Goal: Transaction & Acquisition: Purchase product/service

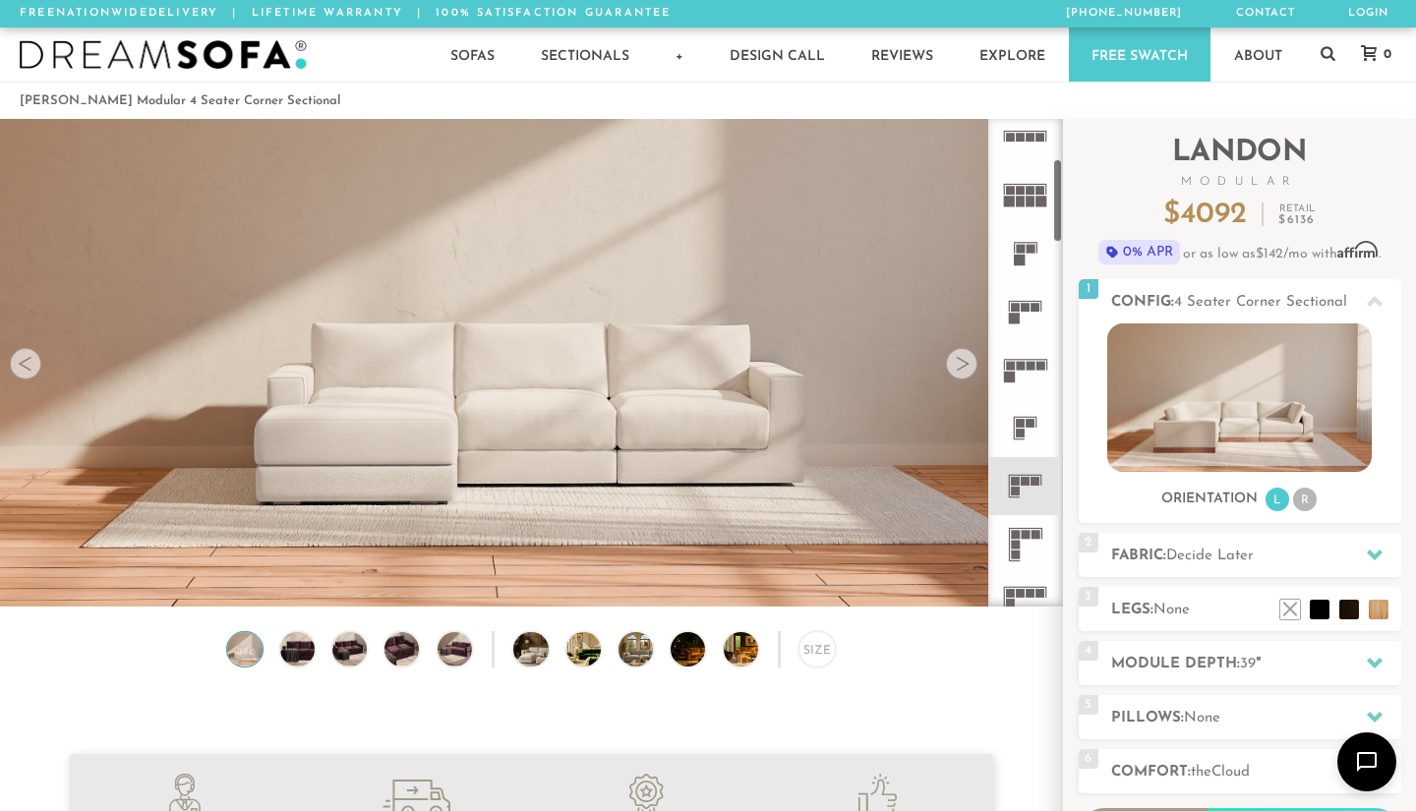
scroll to position [273, 0]
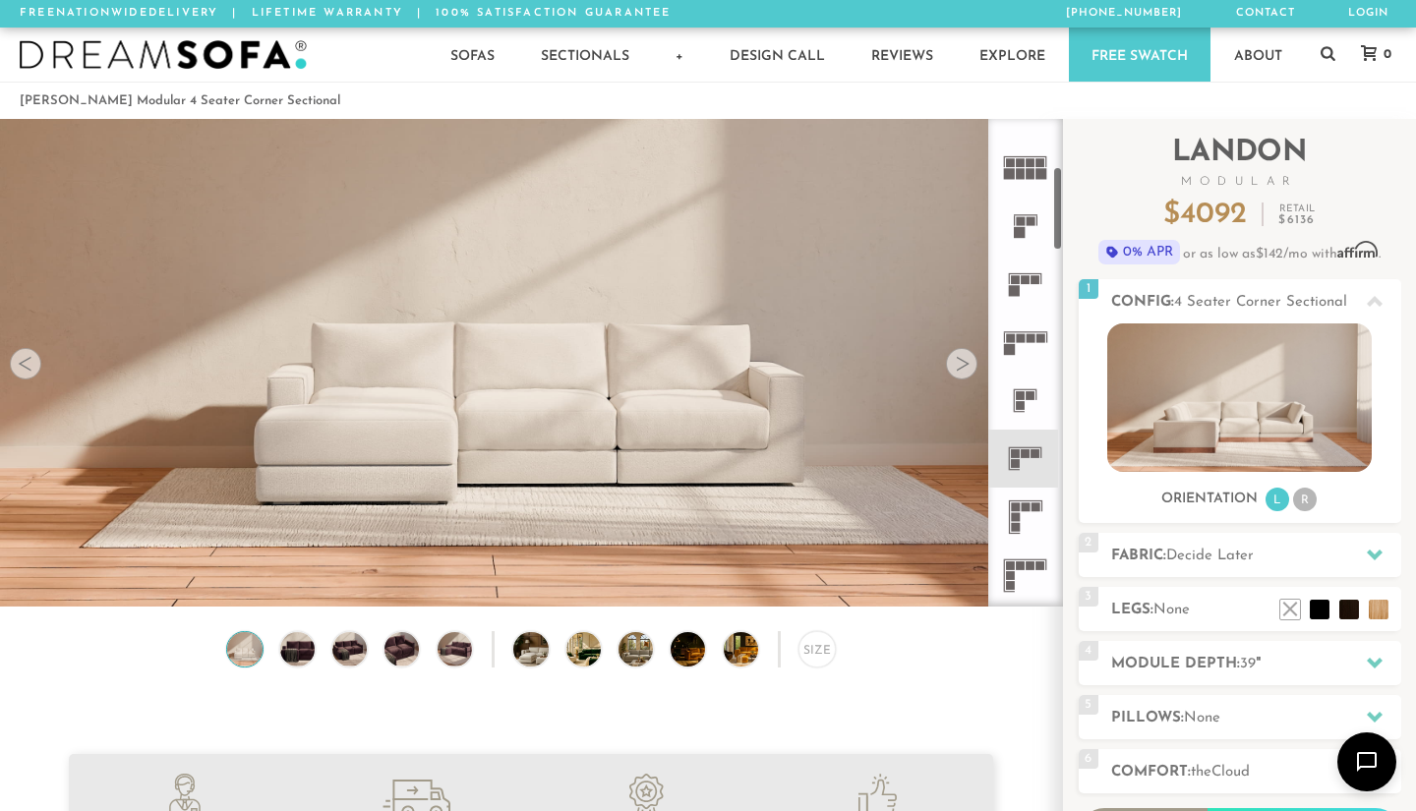
click at [1021, 517] on icon at bounding box center [1025, 517] width 58 height 58
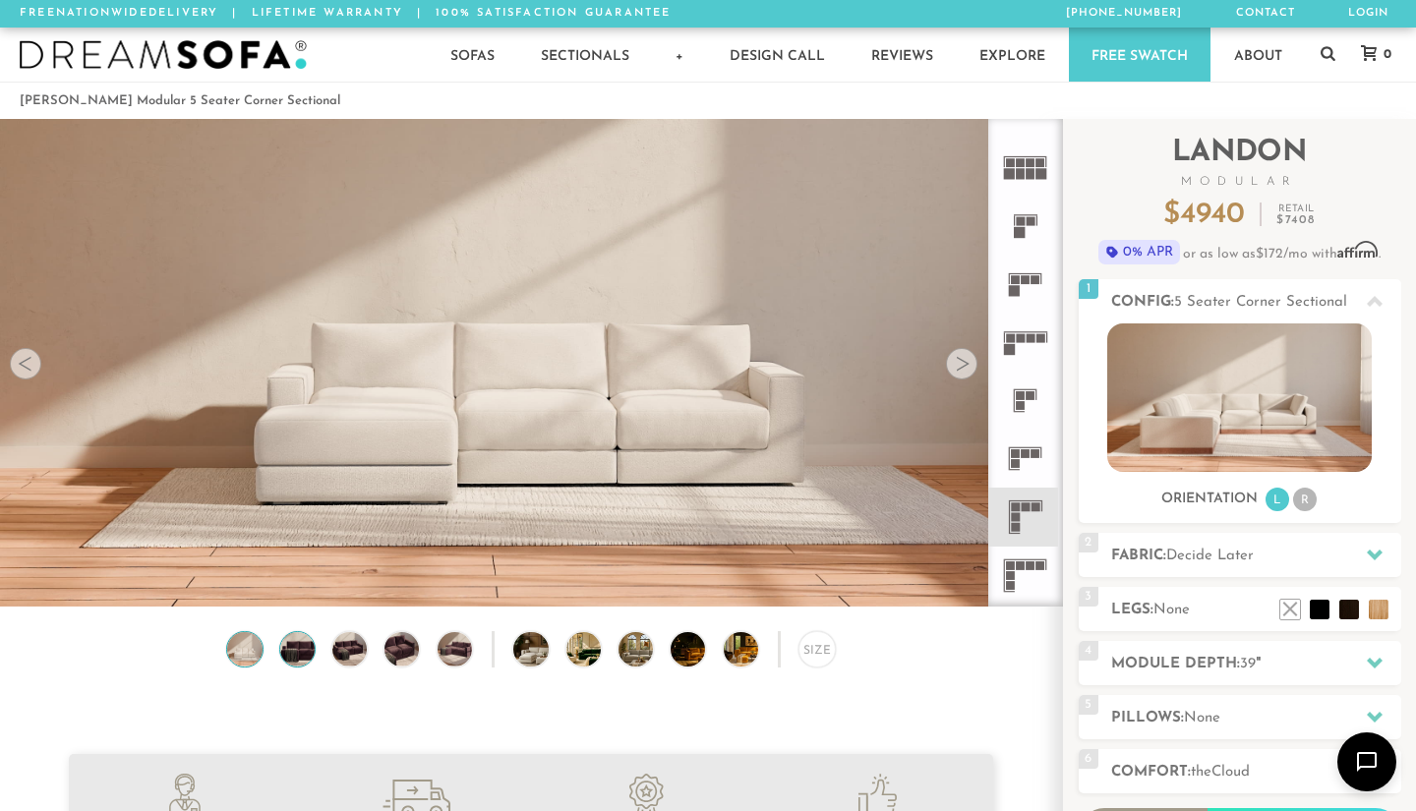
click at [300, 640] on img at bounding box center [296, 649] width 41 height 34
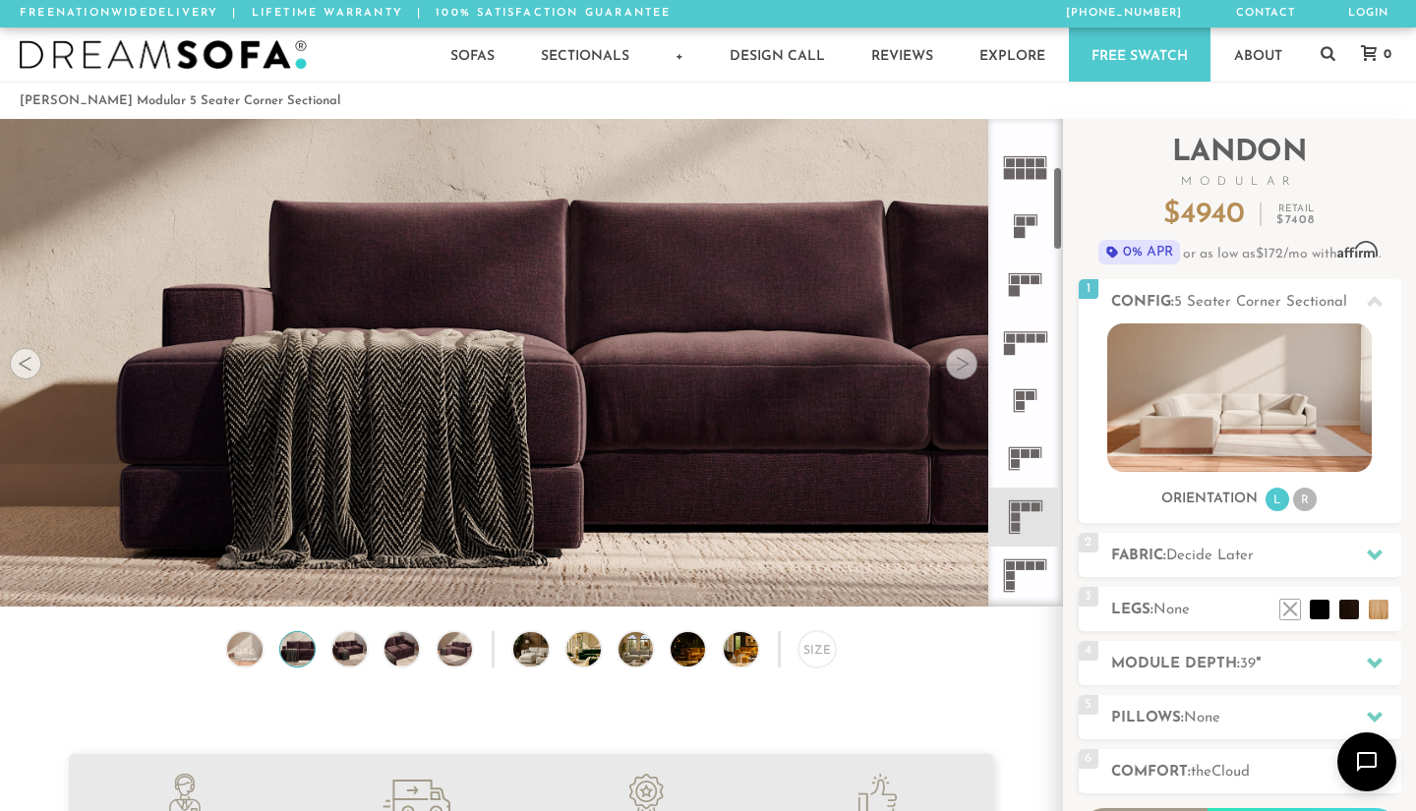
click at [1020, 522] on icon at bounding box center [1025, 517] width 58 height 58
click at [1137, 410] on img at bounding box center [1239, 397] width 264 height 148
click at [1310, 505] on li "R" at bounding box center [1305, 500] width 24 height 24
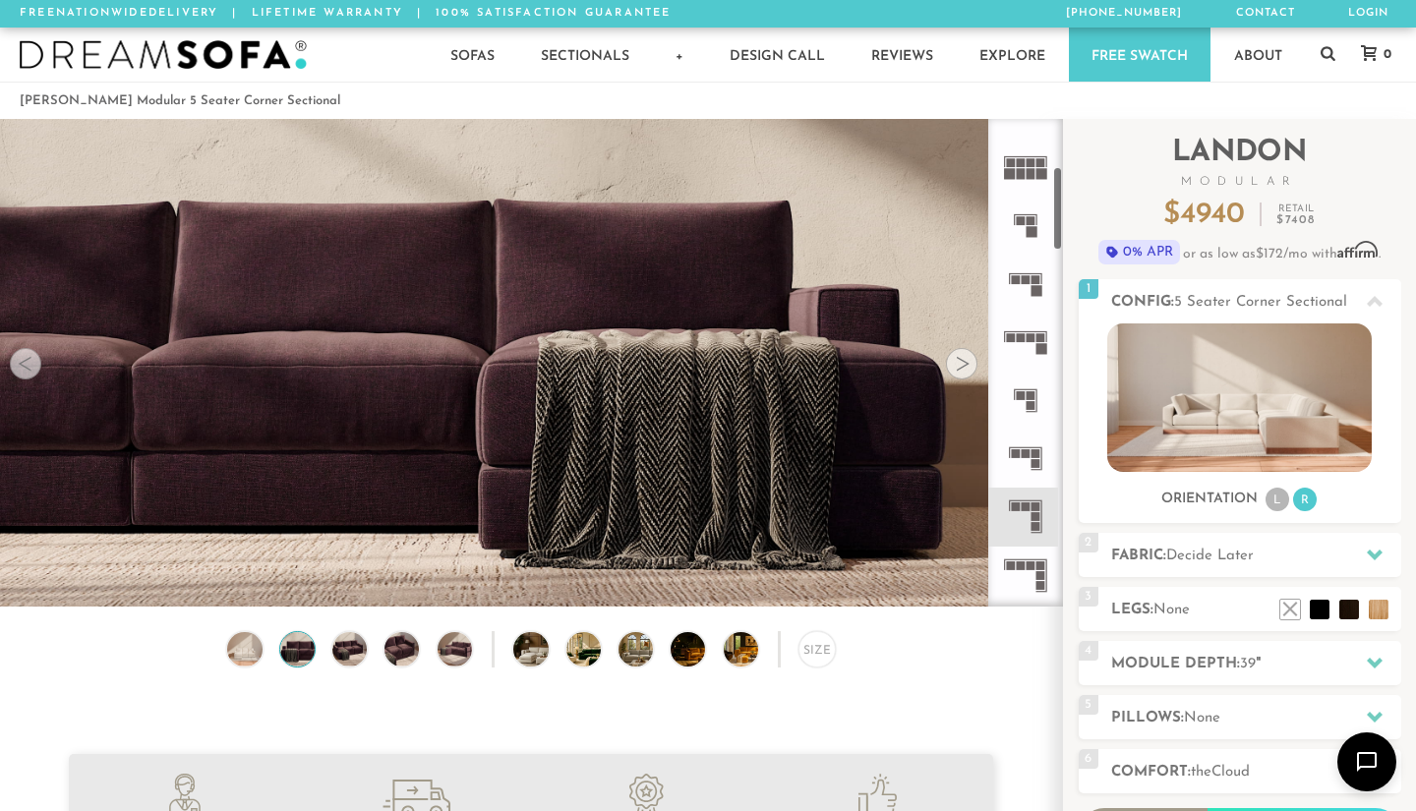
click at [1032, 474] on icon at bounding box center [1025, 459] width 58 height 58
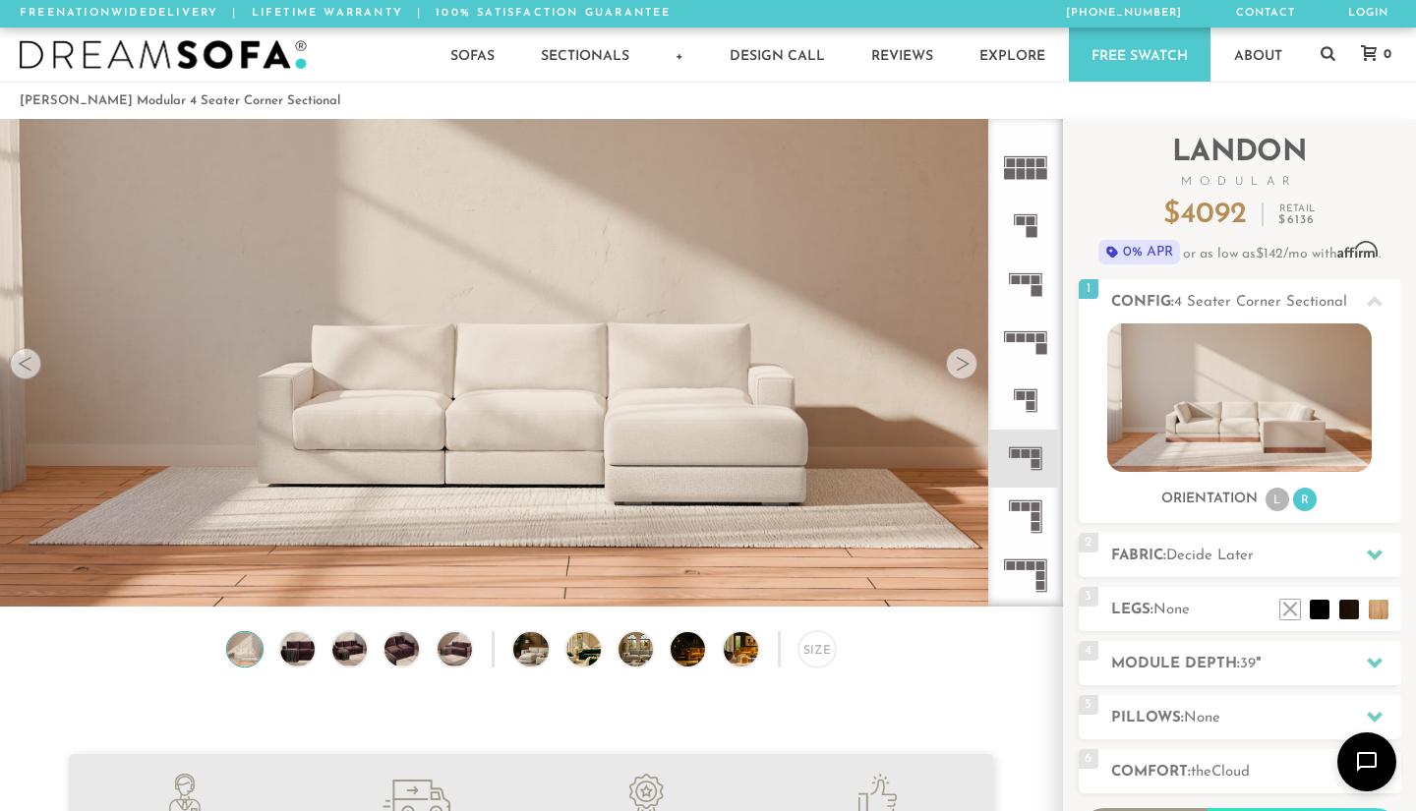
click at [1028, 516] on icon at bounding box center [1025, 517] width 58 height 58
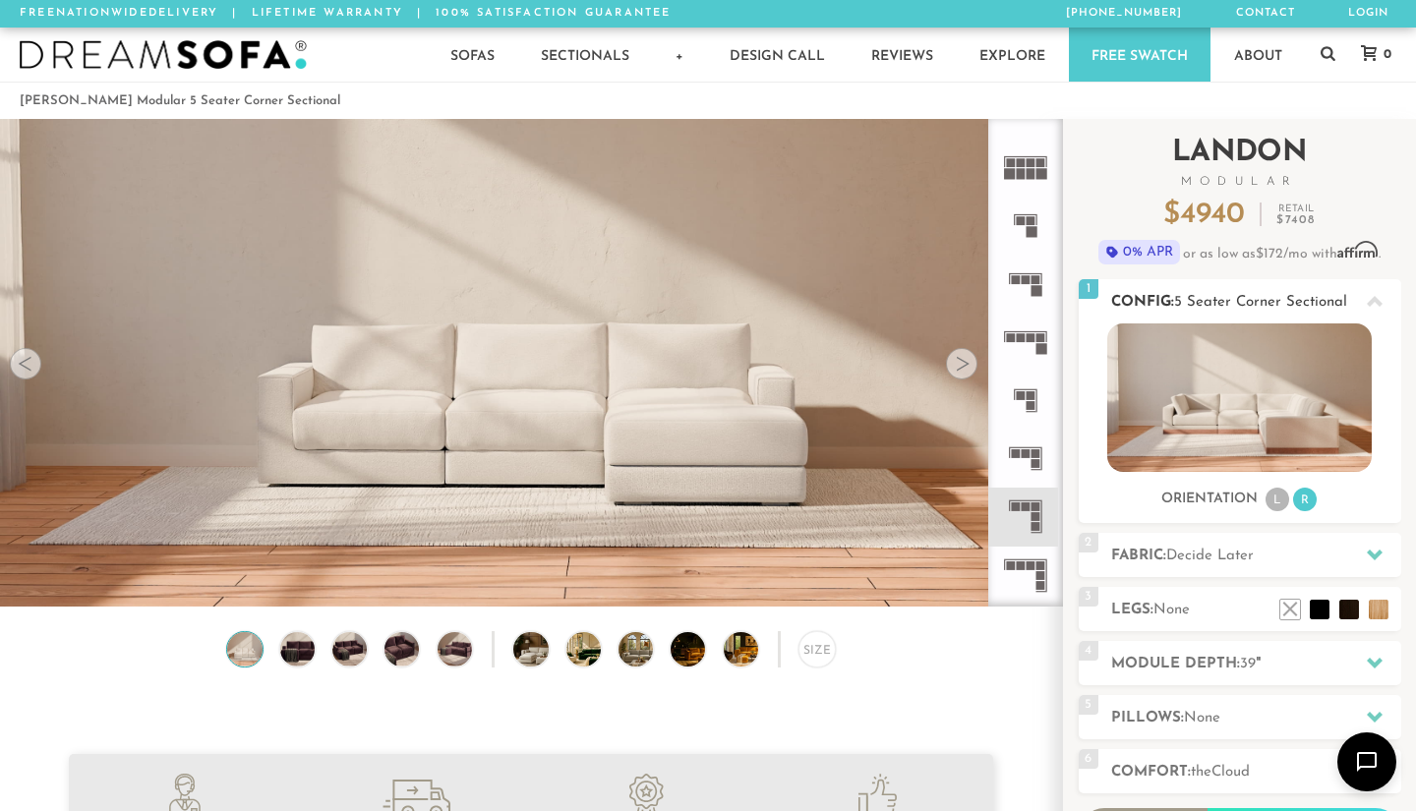
click at [1309, 507] on li "R" at bounding box center [1305, 500] width 24 height 24
click at [1282, 504] on li "L" at bounding box center [1277, 500] width 24 height 24
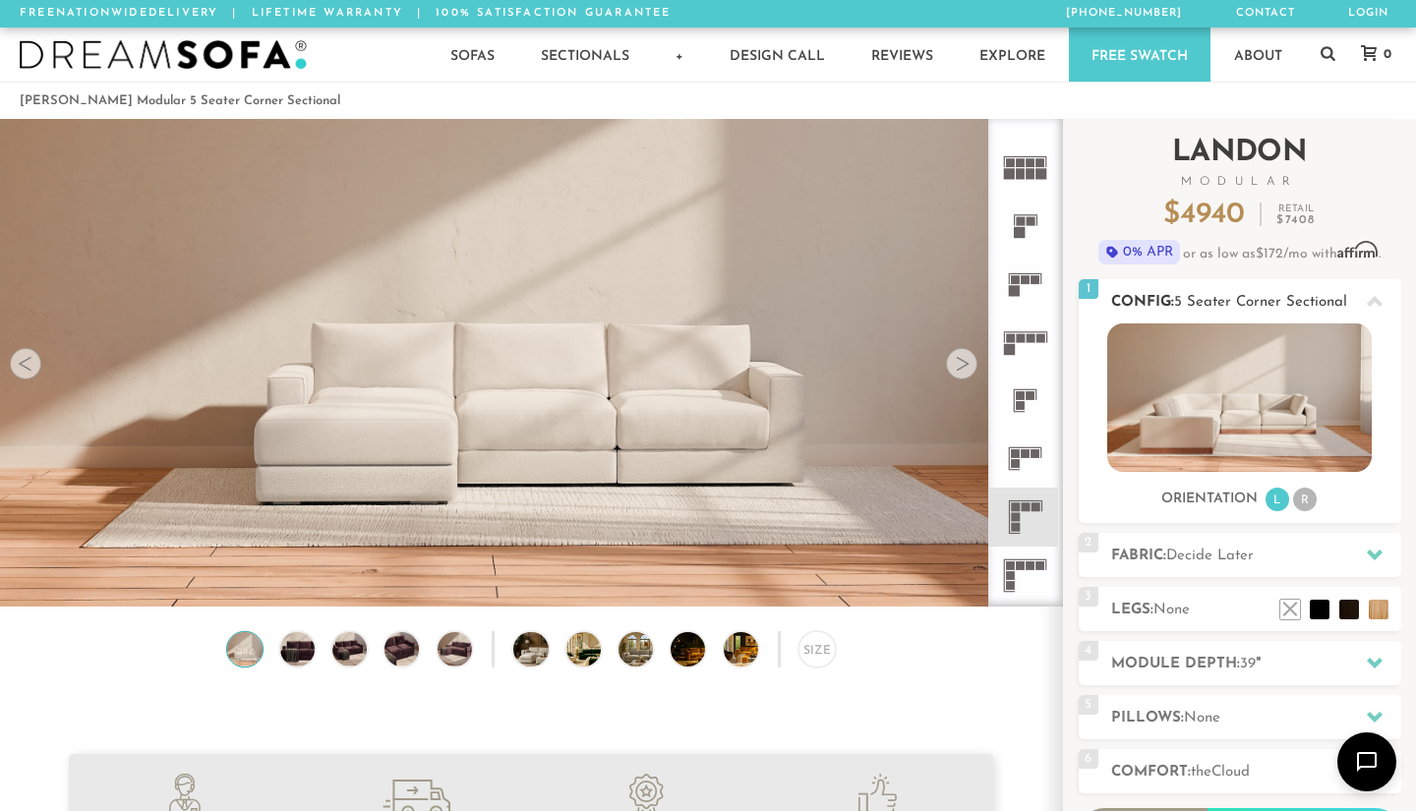
click at [1302, 502] on li "R" at bounding box center [1305, 500] width 24 height 24
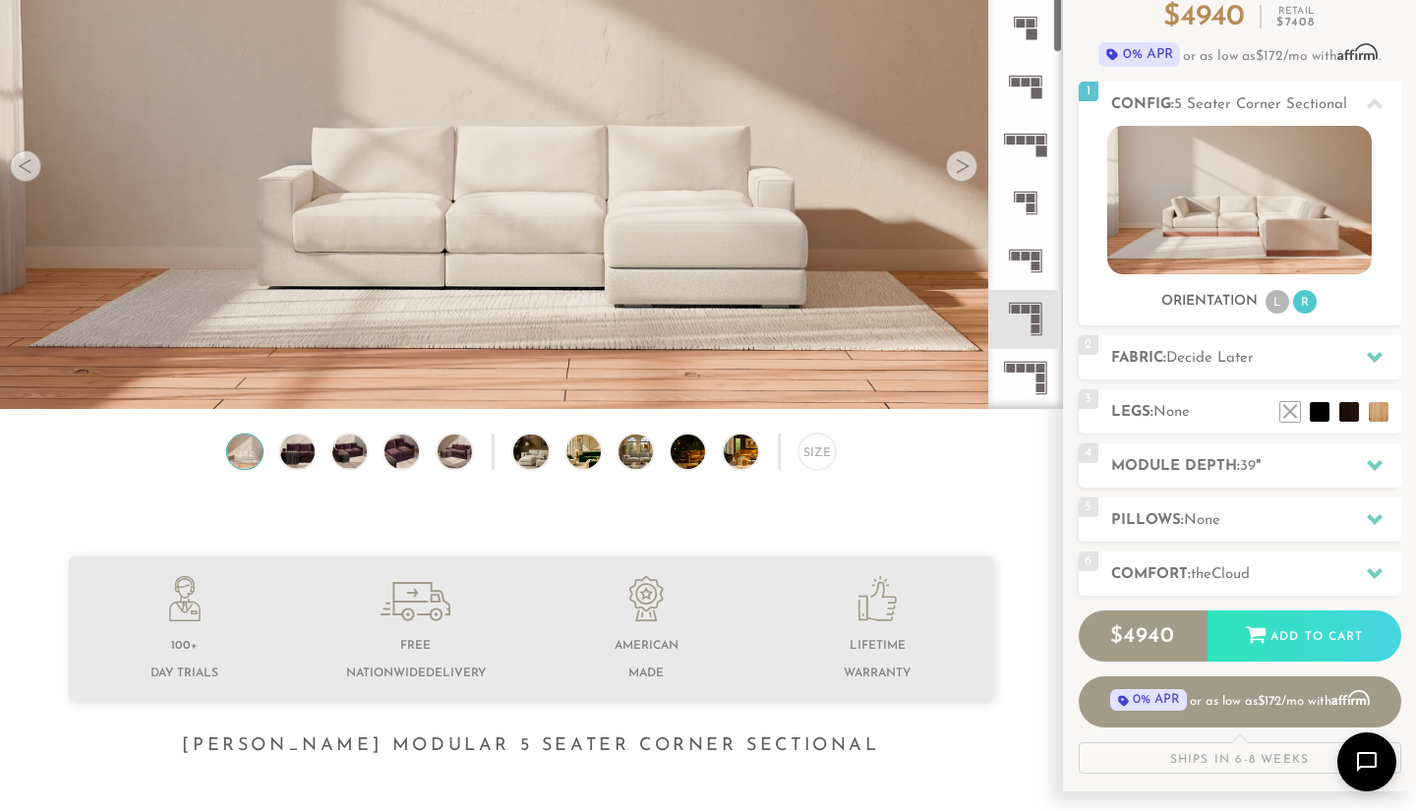
scroll to position [297, 0]
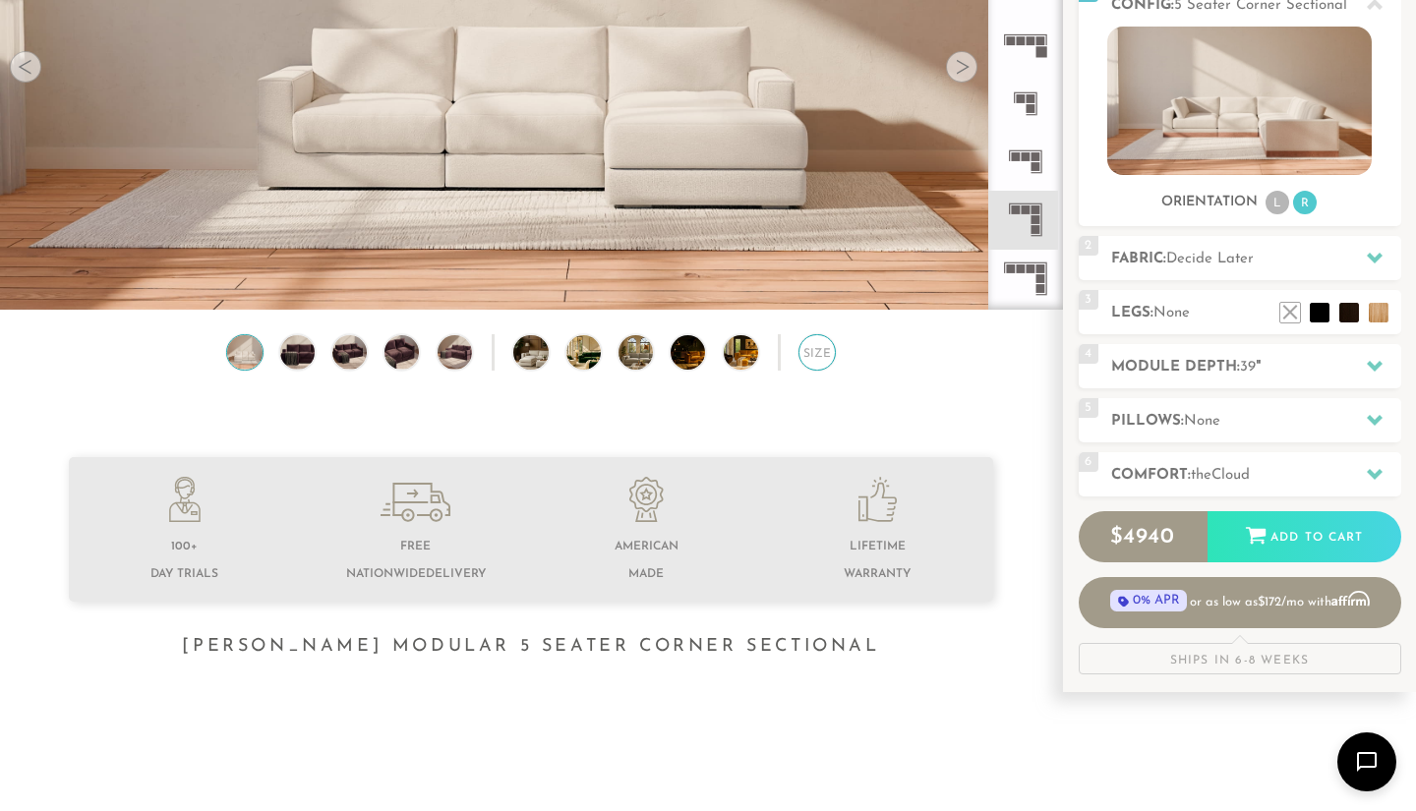
click at [829, 355] on div "Size" at bounding box center [816, 352] width 36 height 36
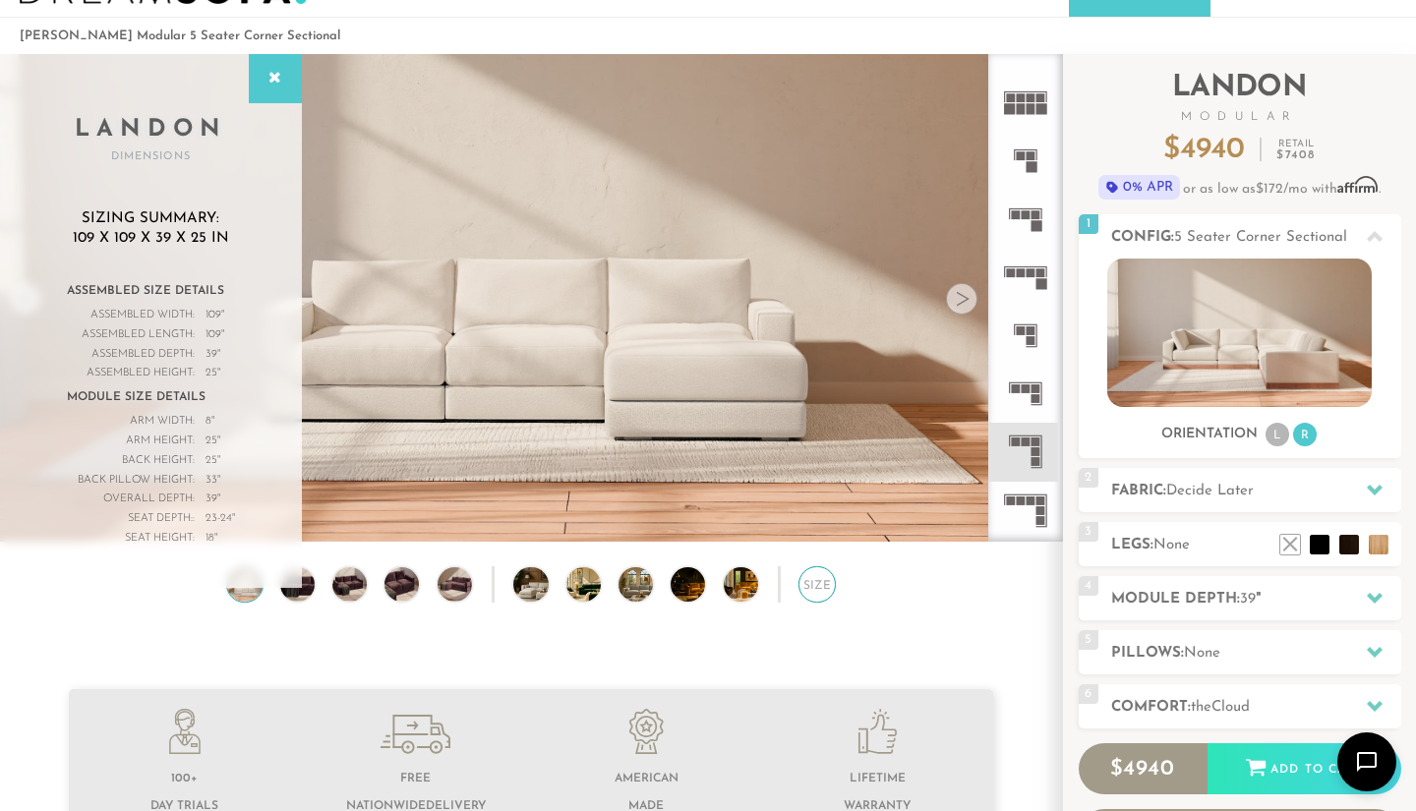
scroll to position [56, 0]
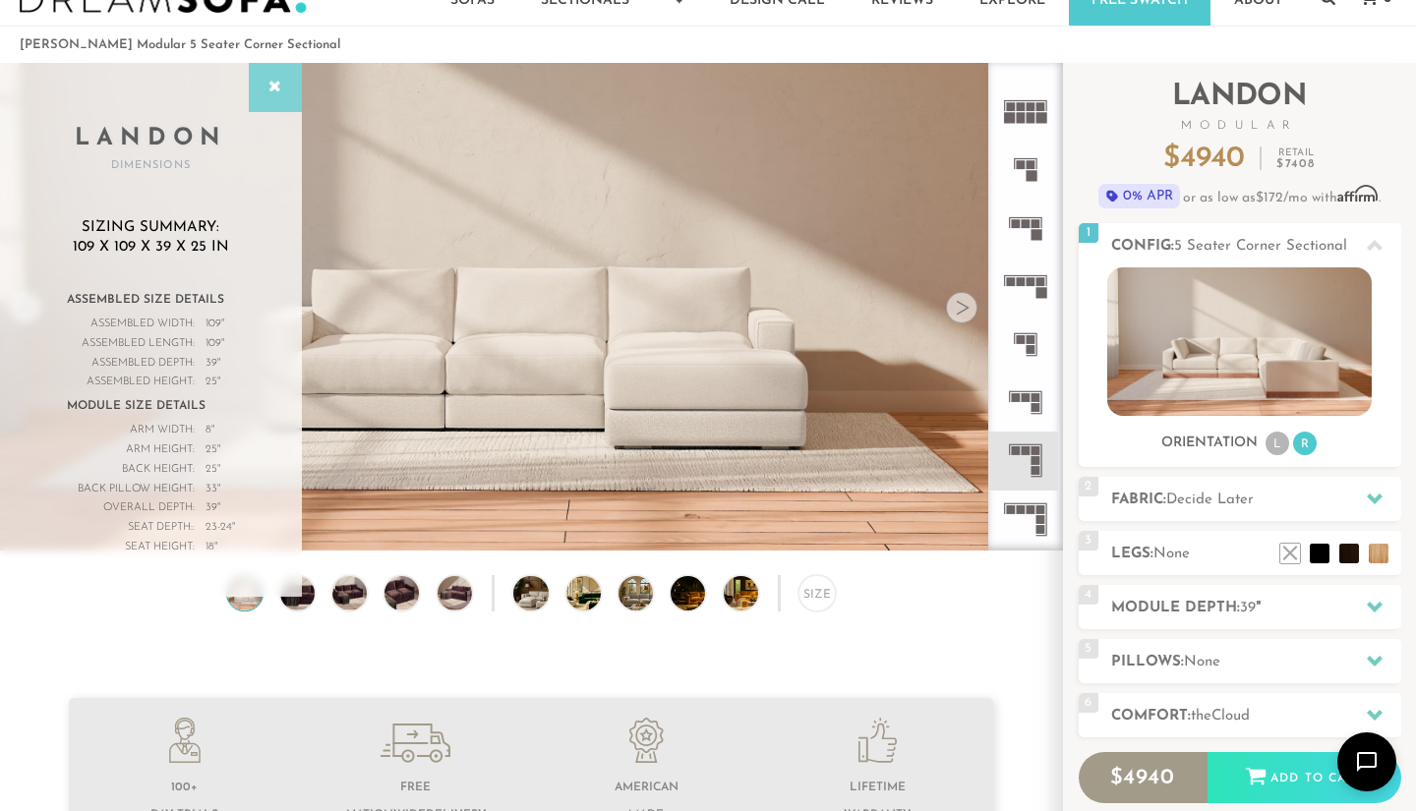
click at [262, 93] on div at bounding box center [275, 87] width 53 height 49
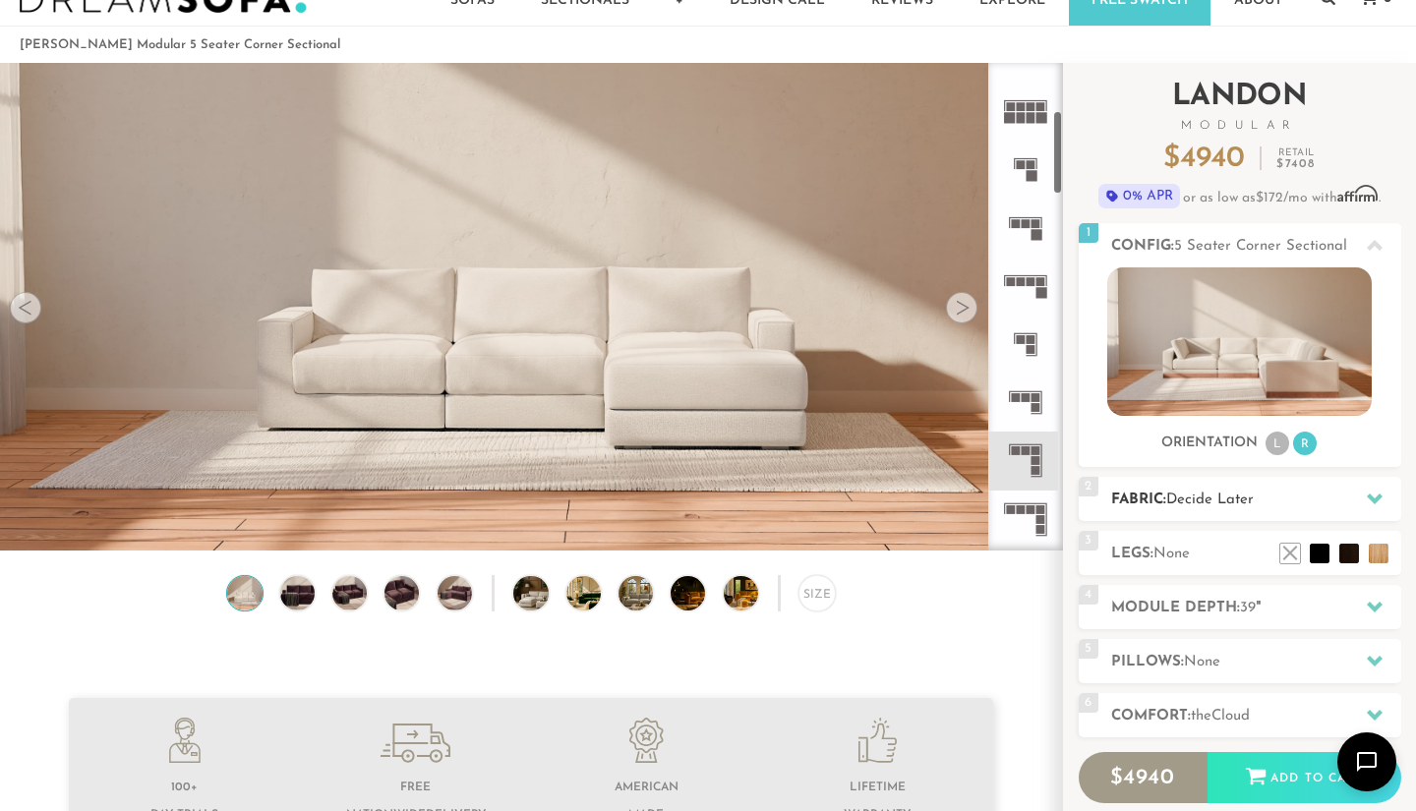
click at [1200, 495] on span "Decide Later" at bounding box center [1209, 500] width 87 height 15
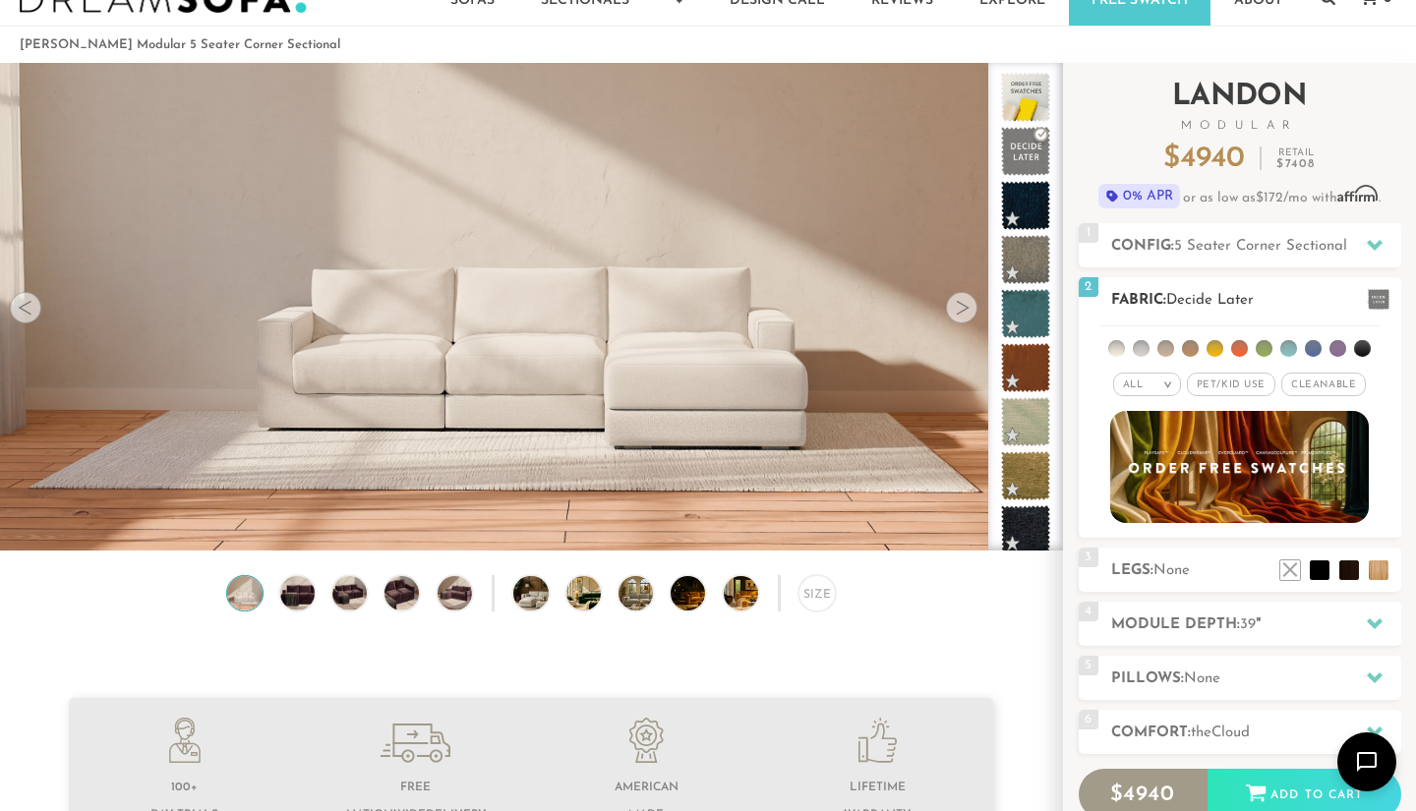
click at [1223, 385] on span "Pet/Kid Use x" at bounding box center [1231, 385] width 88 height 24
click at [1310, 387] on span "Cleanable x" at bounding box center [1330, 385] width 85 height 24
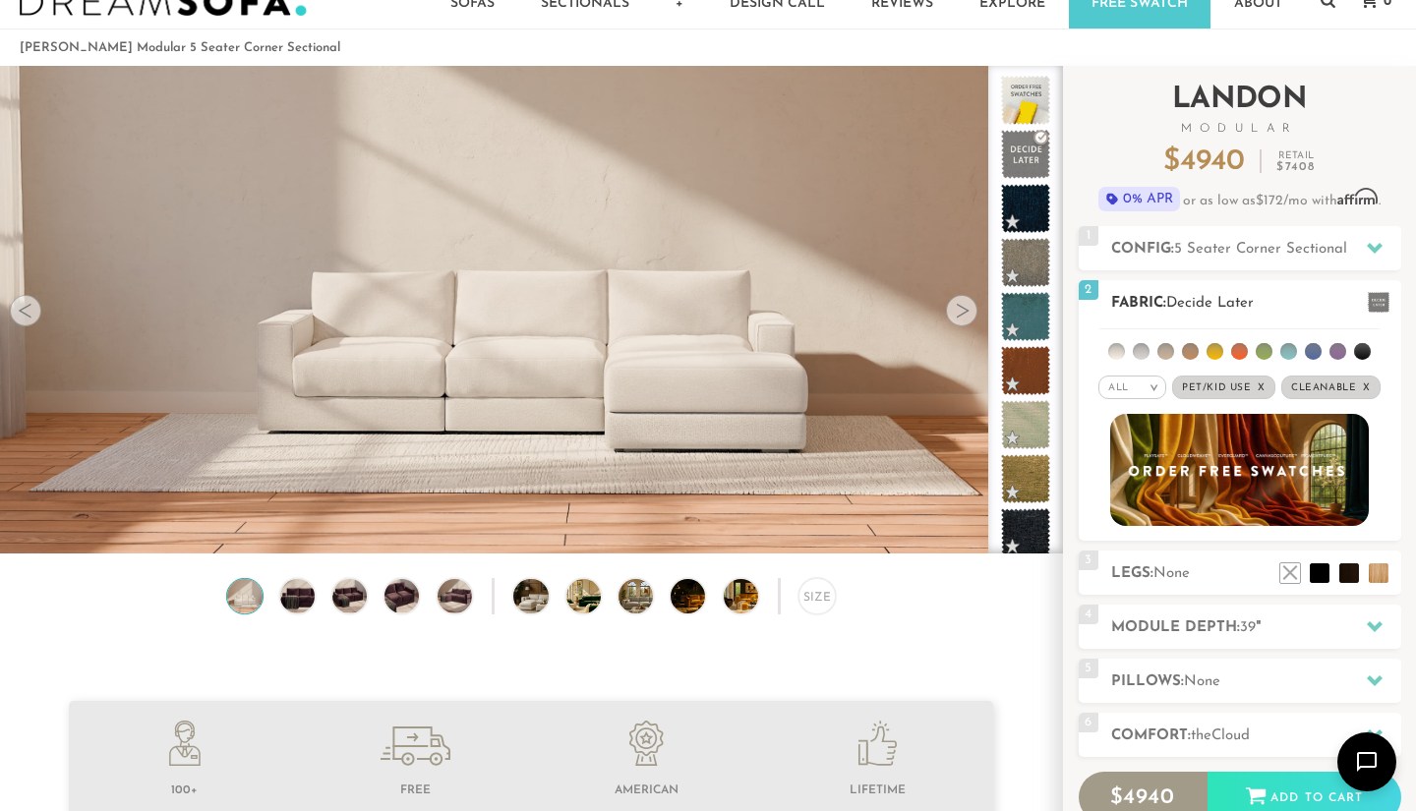
scroll to position [53, 0]
click at [1115, 350] on li at bounding box center [1116, 351] width 17 height 17
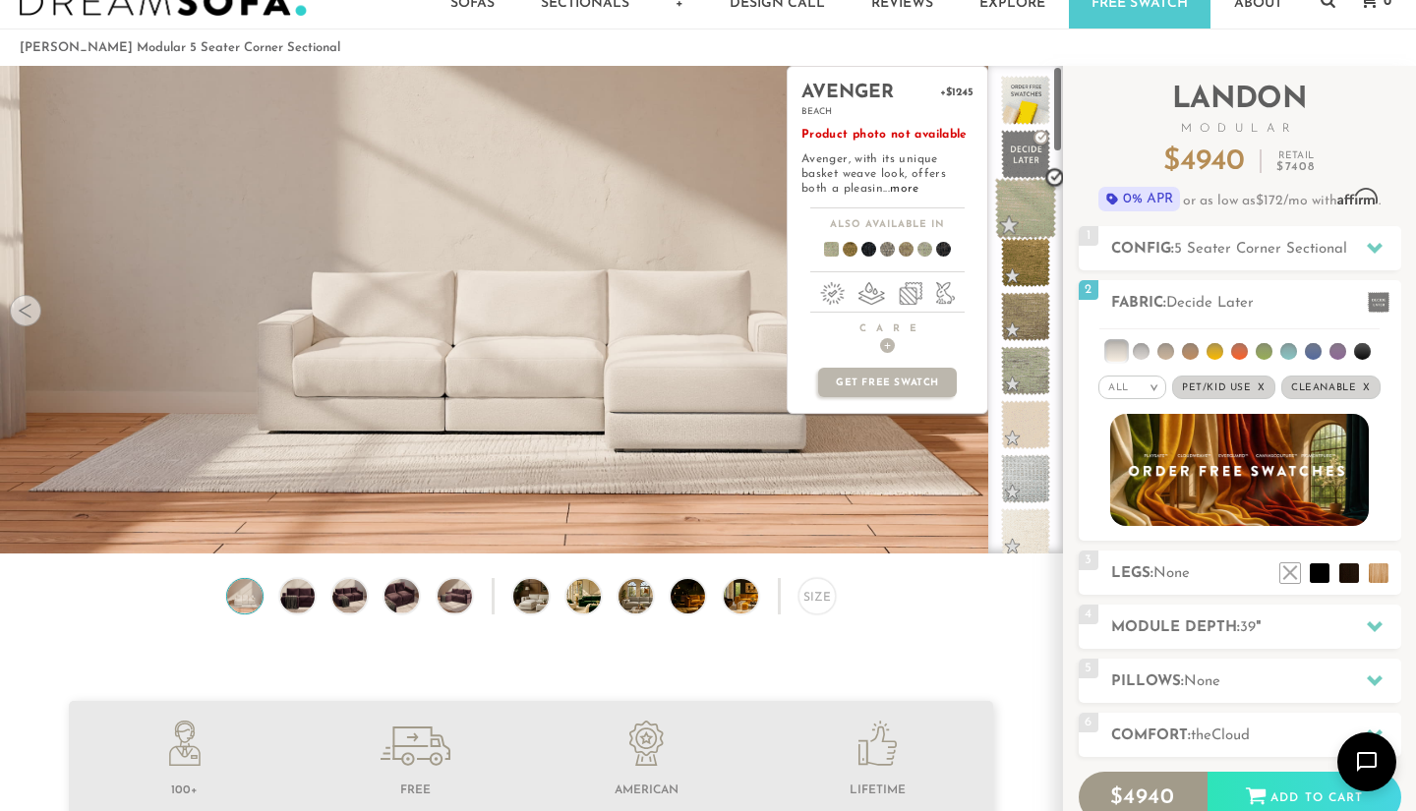
click at [1028, 210] on span at bounding box center [1026, 209] width 62 height 62
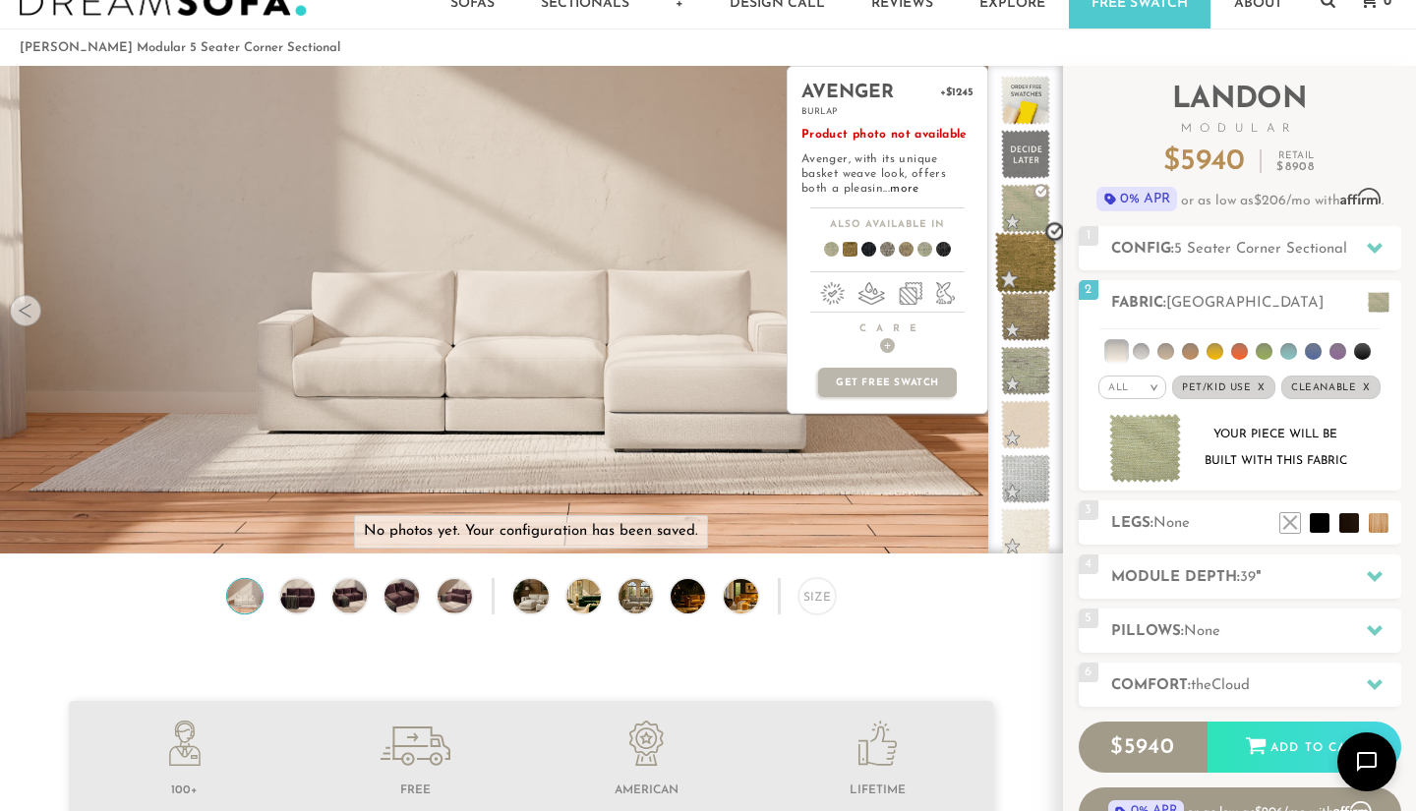
click at [1027, 266] on span at bounding box center [1026, 263] width 62 height 62
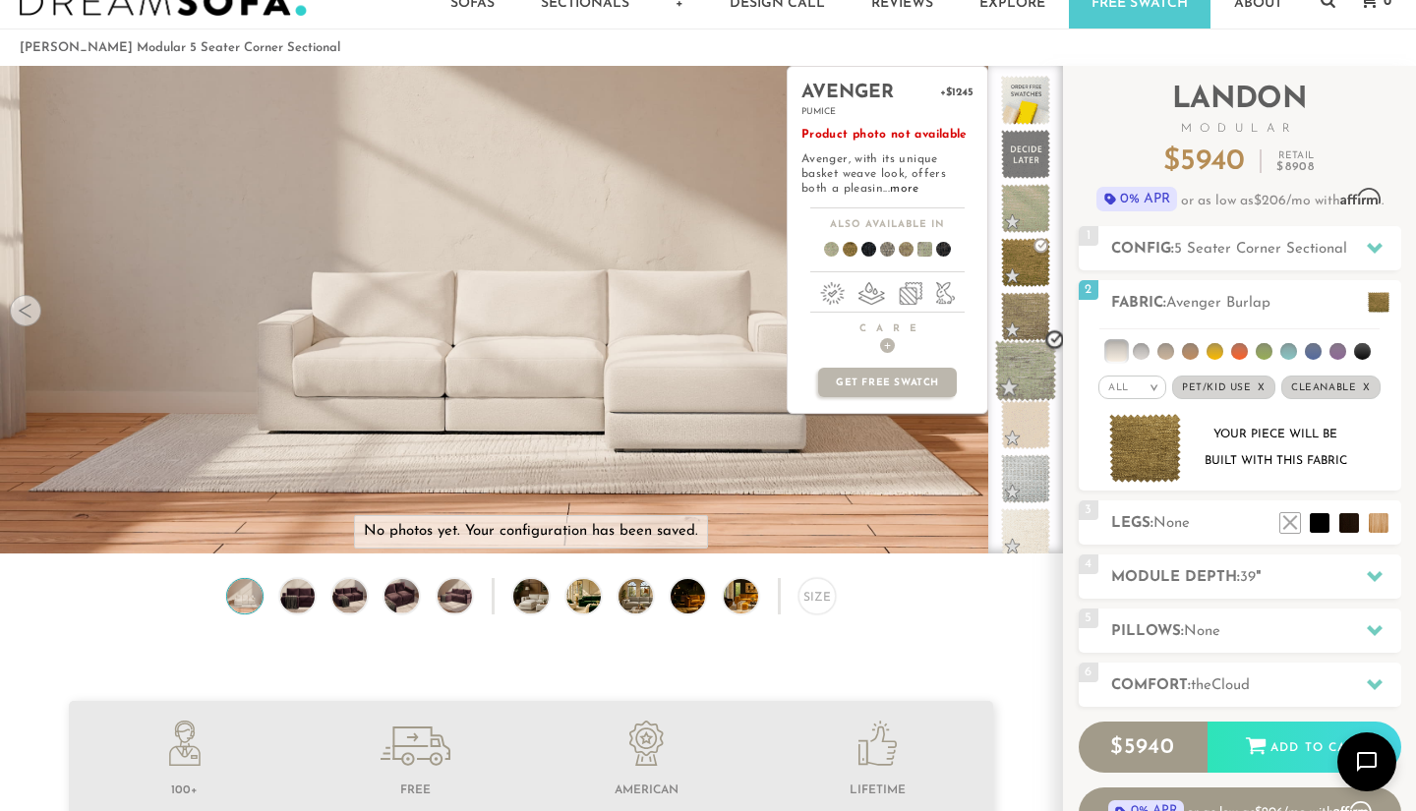
click at [1015, 367] on span at bounding box center [1026, 371] width 62 height 62
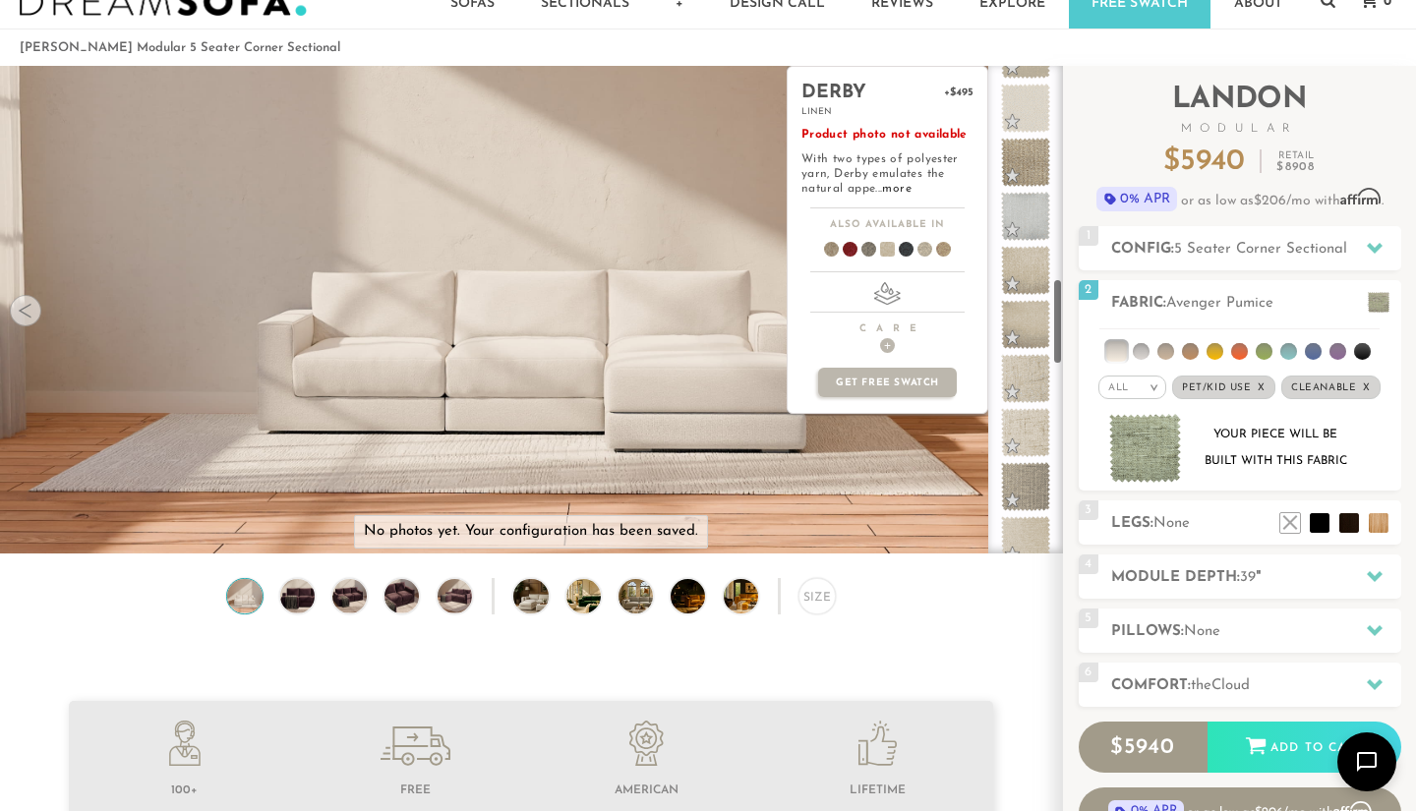
scroll to position [1286, 0]
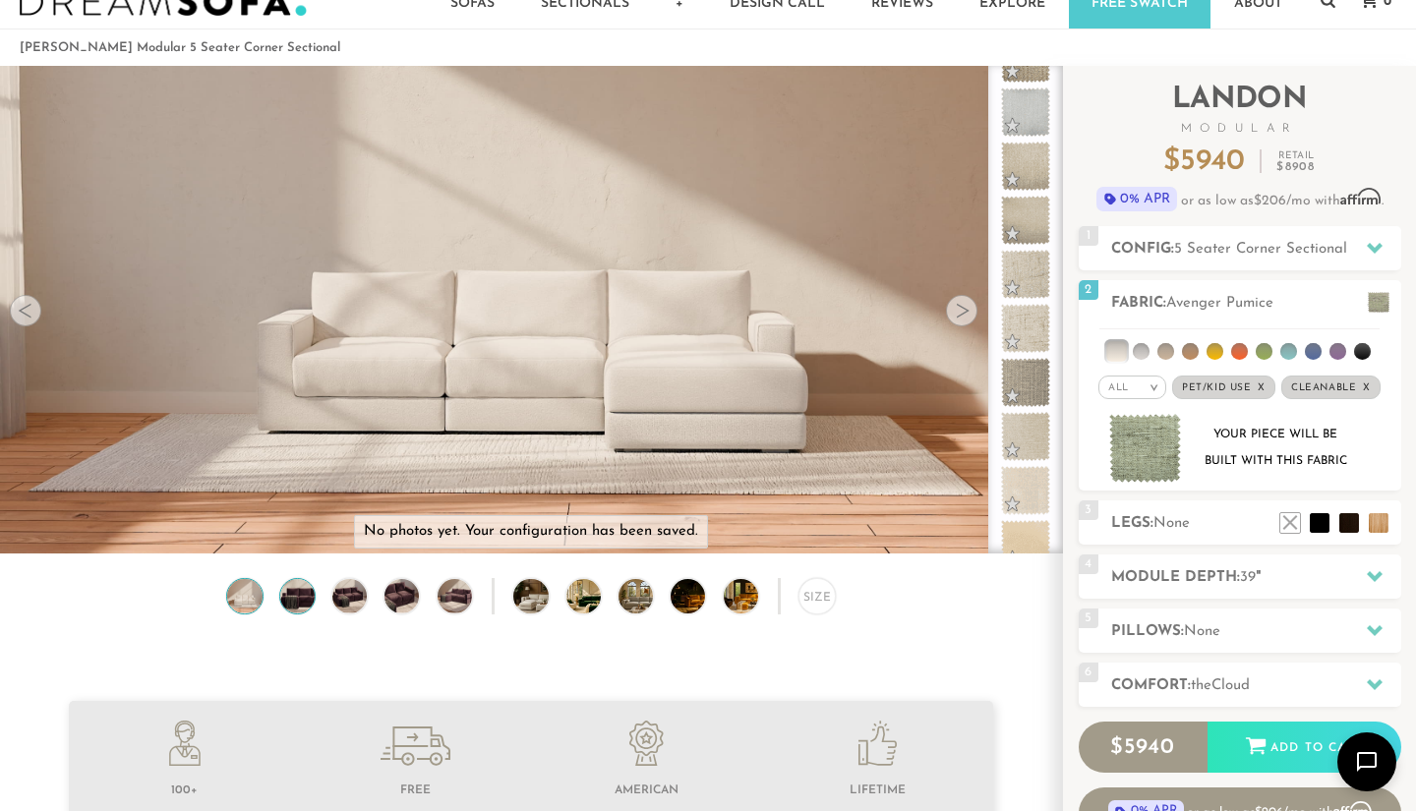
click at [307, 587] on img at bounding box center [296, 596] width 41 height 34
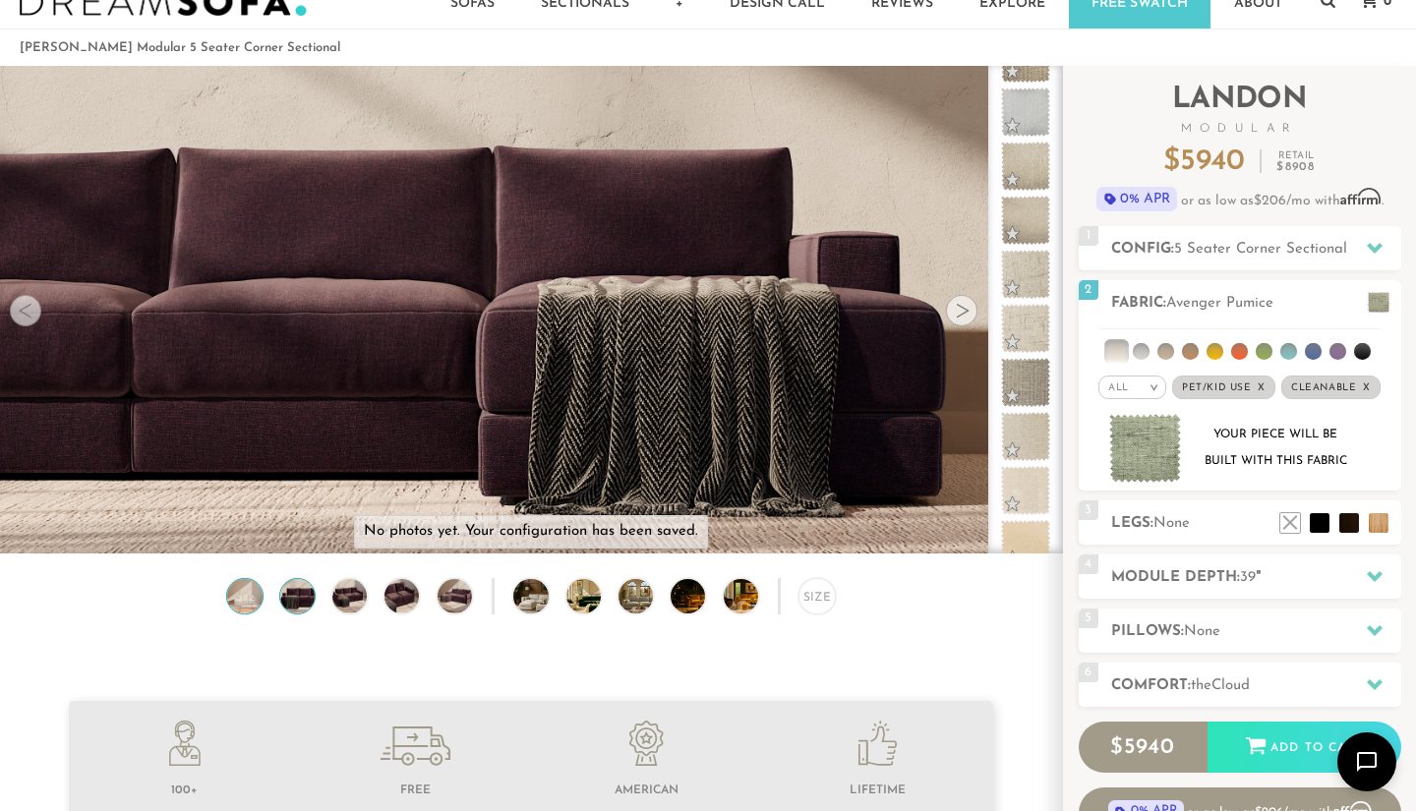
click at [244, 584] on img at bounding box center [244, 596] width 41 height 34
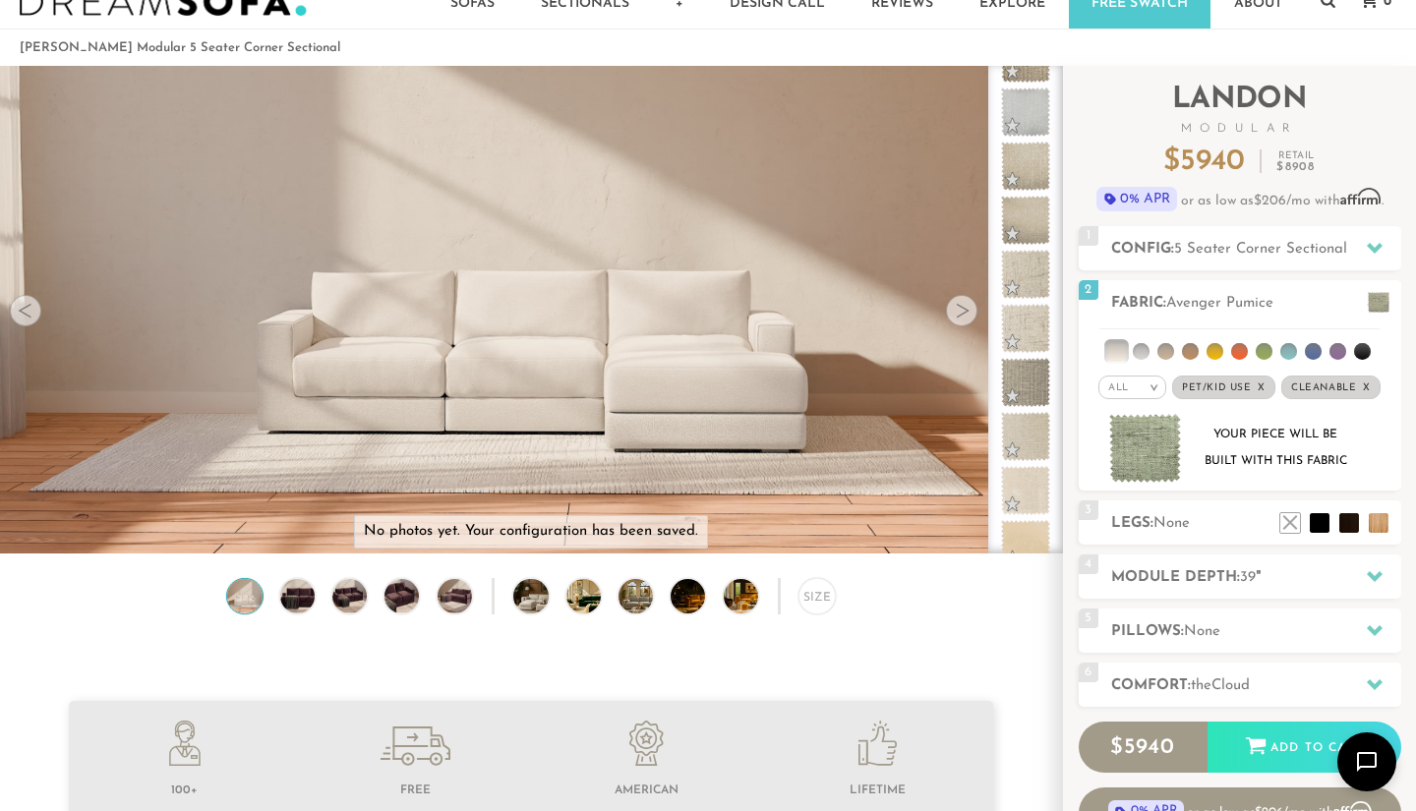
click at [38, 314] on div at bounding box center [25, 310] width 31 height 31
click at [29, 310] on div at bounding box center [25, 310] width 31 height 31
click at [25, 307] on div at bounding box center [25, 310] width 31 height 31
click at [739, 602] on img at bounding box center [754, 596] width 61 height 34
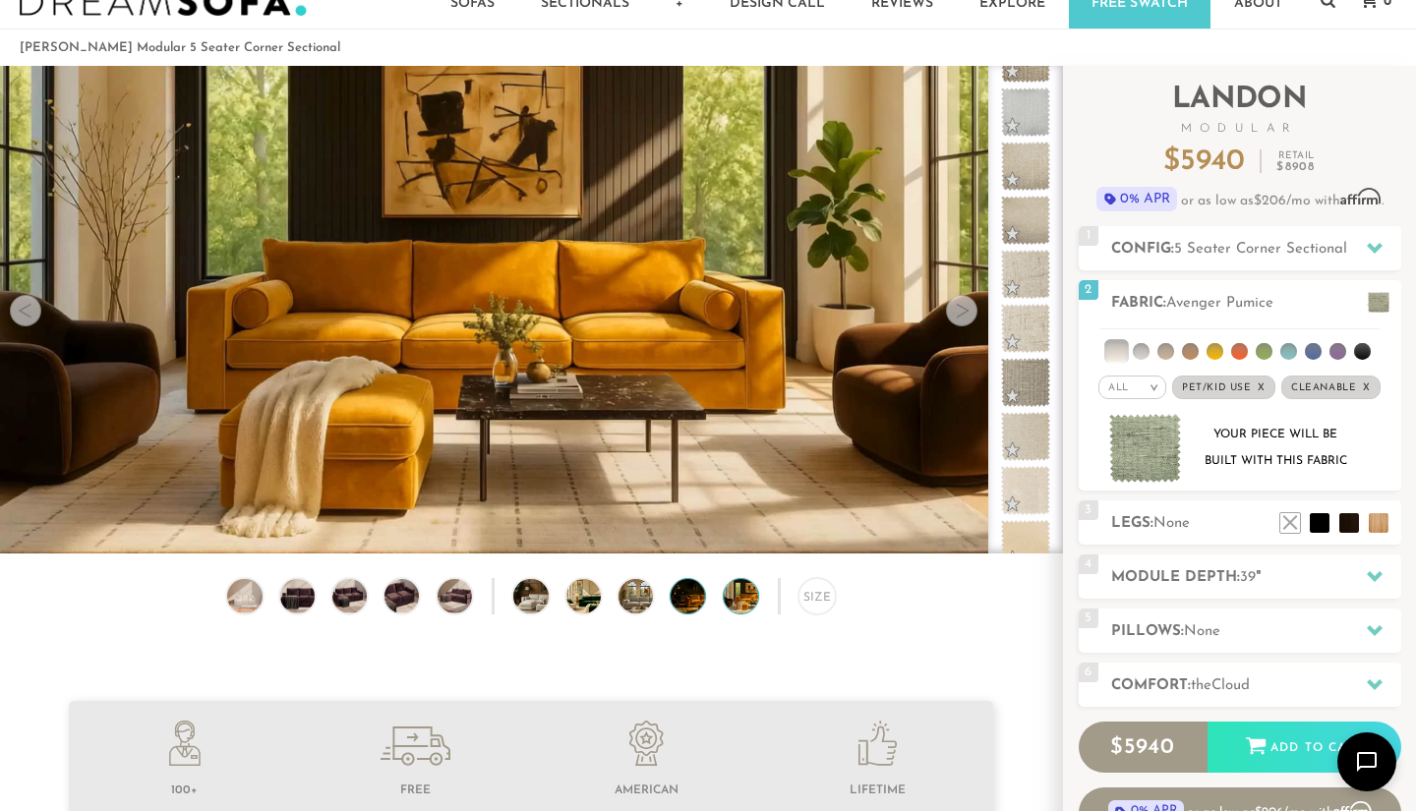
click at [692, 603] on img at bounding box center [700, 596] width 61 height 34
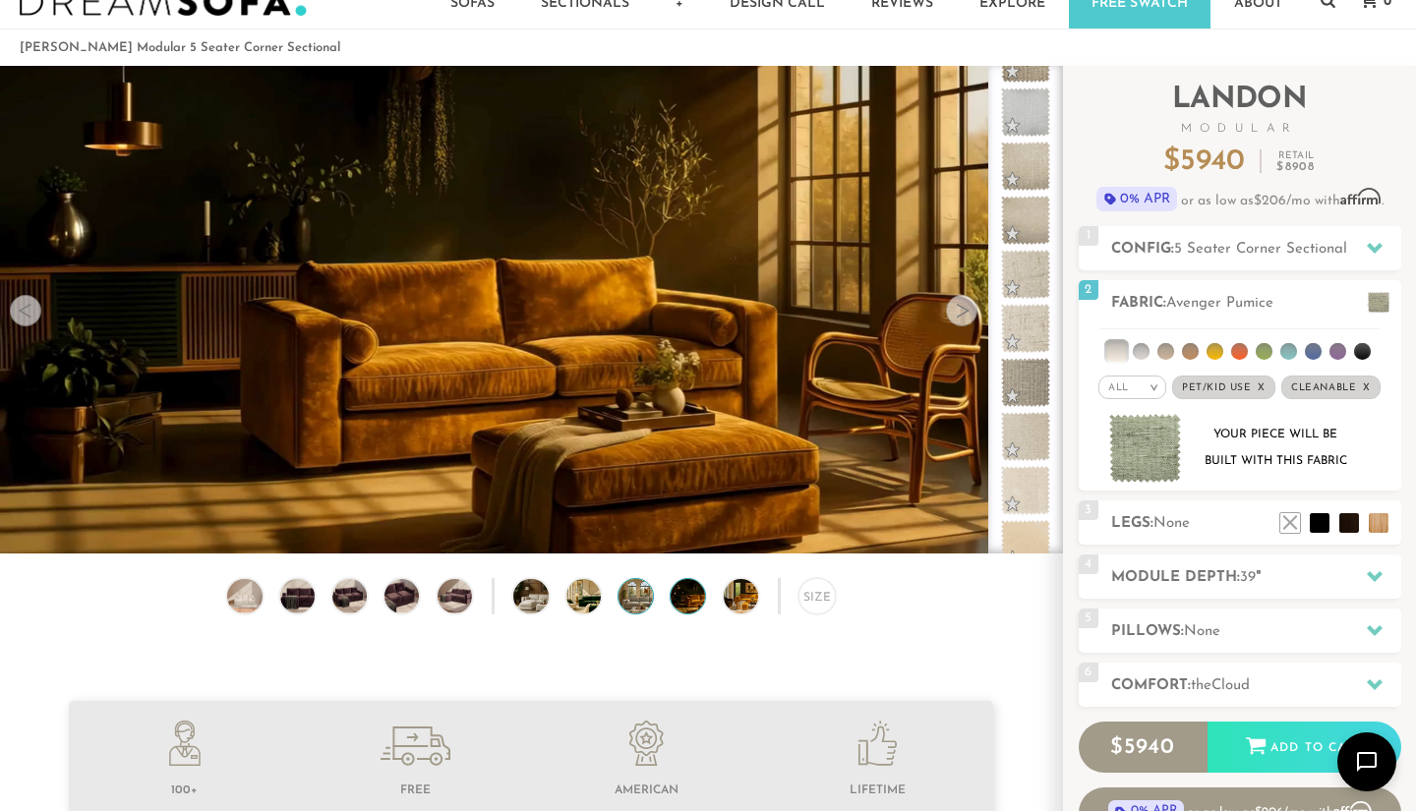
click at [645, 598] on img at bounding box center [648, 596] width 61 height 34
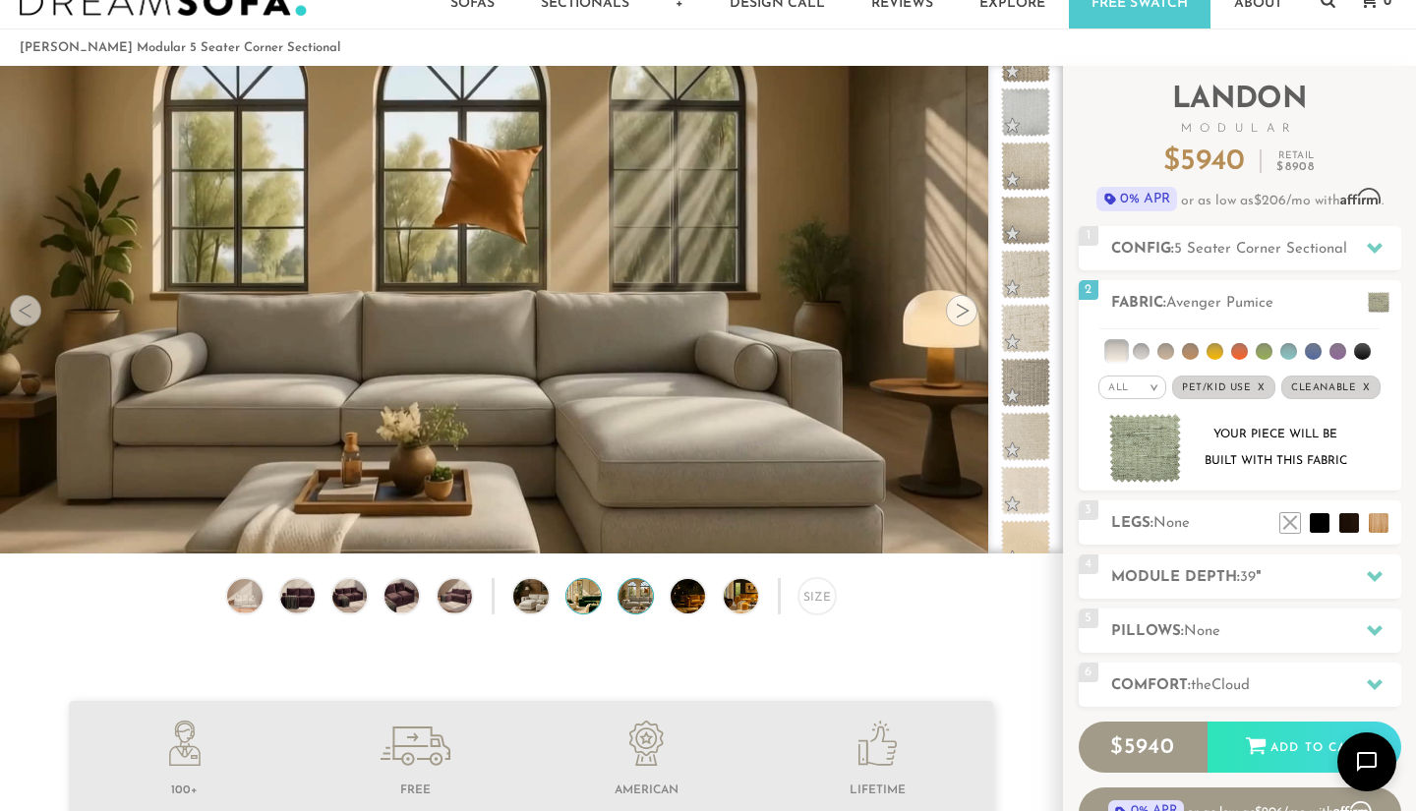
click at [593, 594] on img at bounding box center [596, 596] width 61 height 34
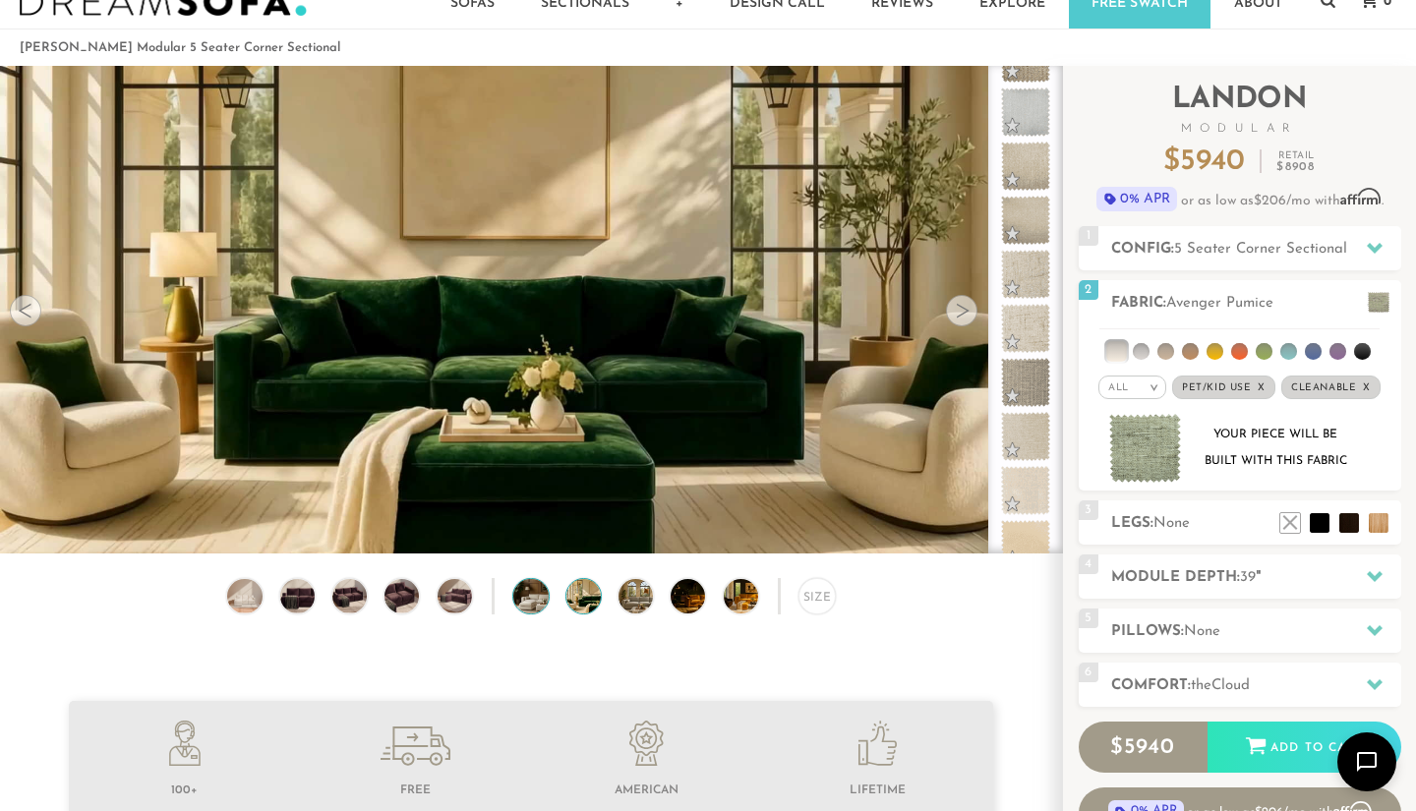
click at [539, 588] on img at bounding box center [543, 596] width 61 height 34
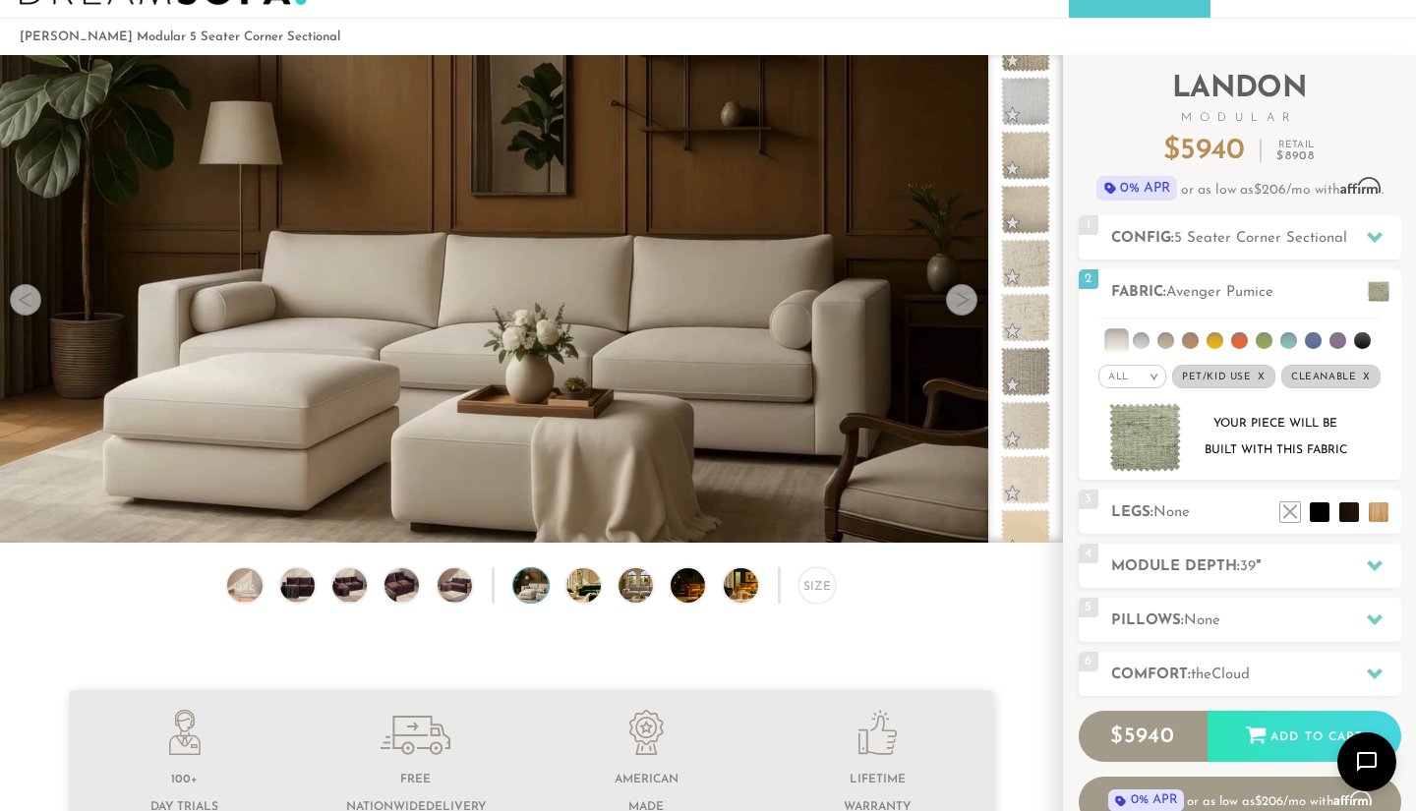
scroll to position [65, 0]
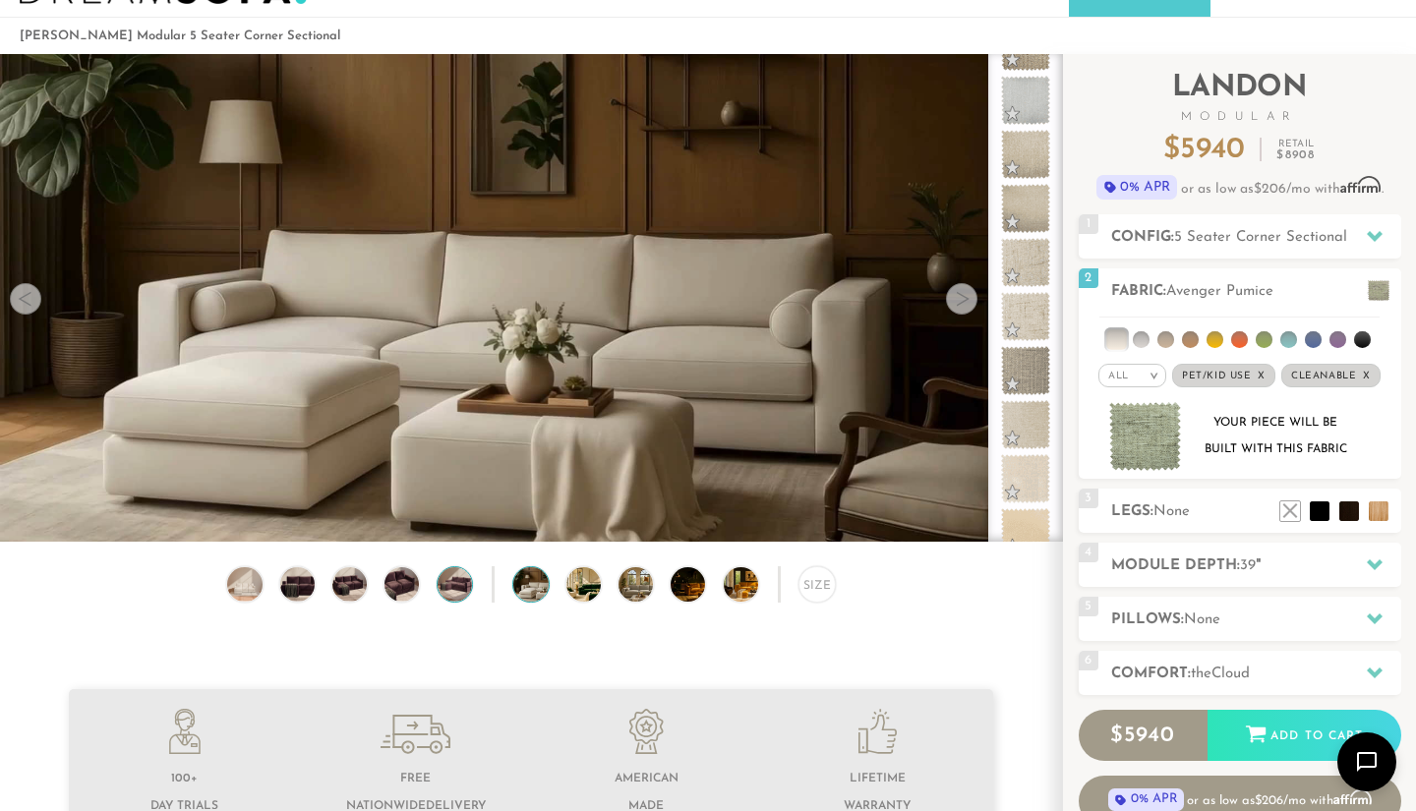
click at [446, 596] on img at bounding box center [454, 584] width 41 height 34
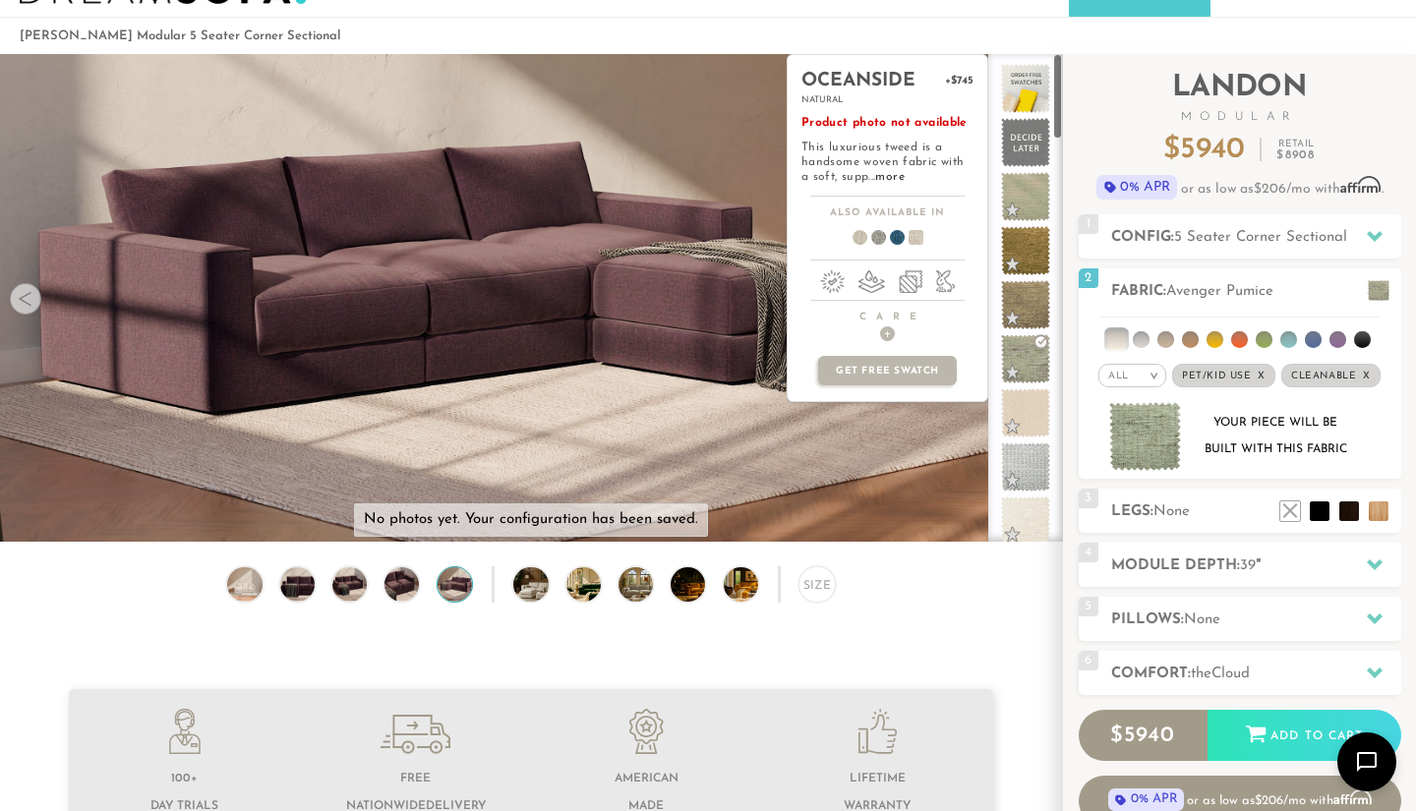
scroll to position [0, 0]
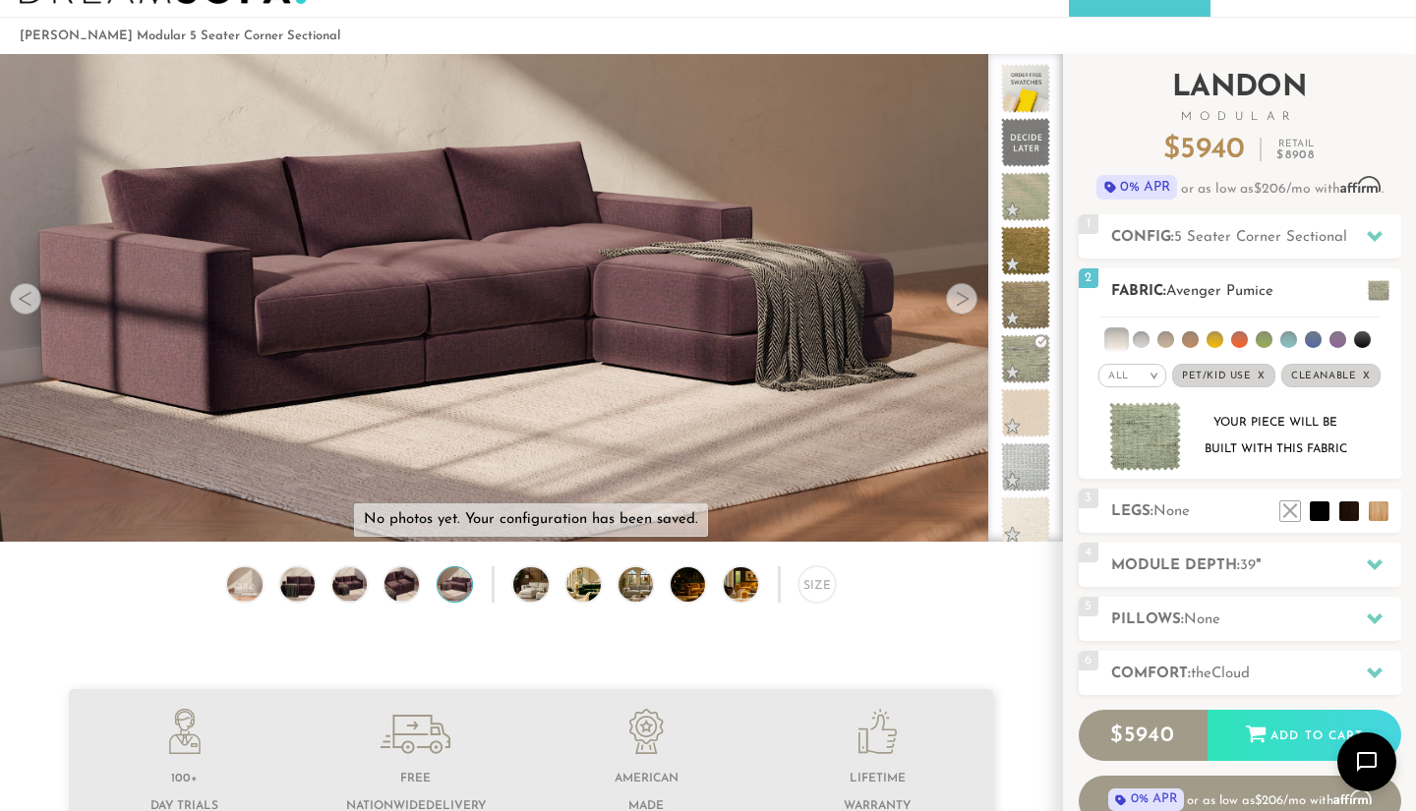
click at [1089, 278] on span "2" at bounding box center [1088, 278] width 20 height 20
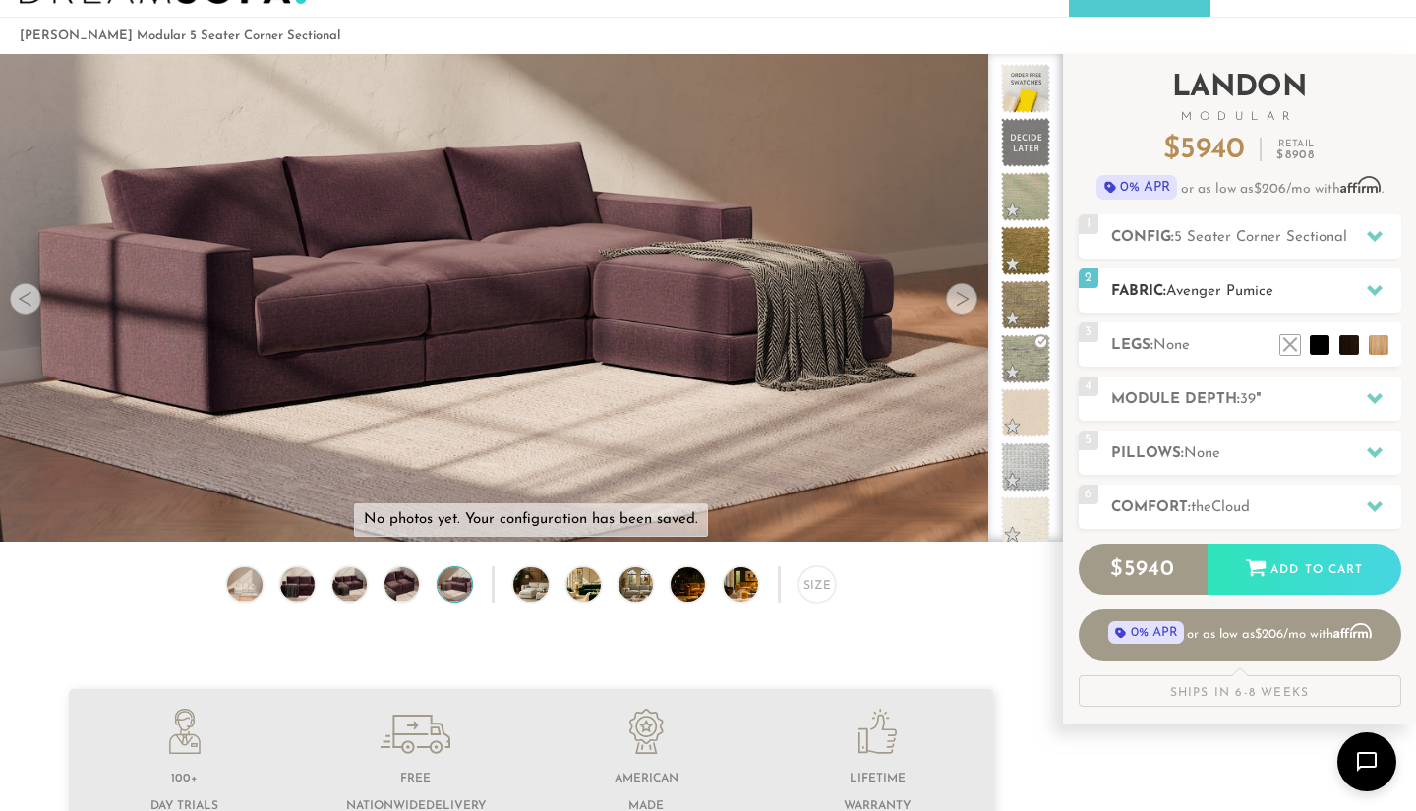
click at [1167, 277] on div "2 Fabric: Avenger Pumice" at bounding box center [1239, 290] width 322 height 44
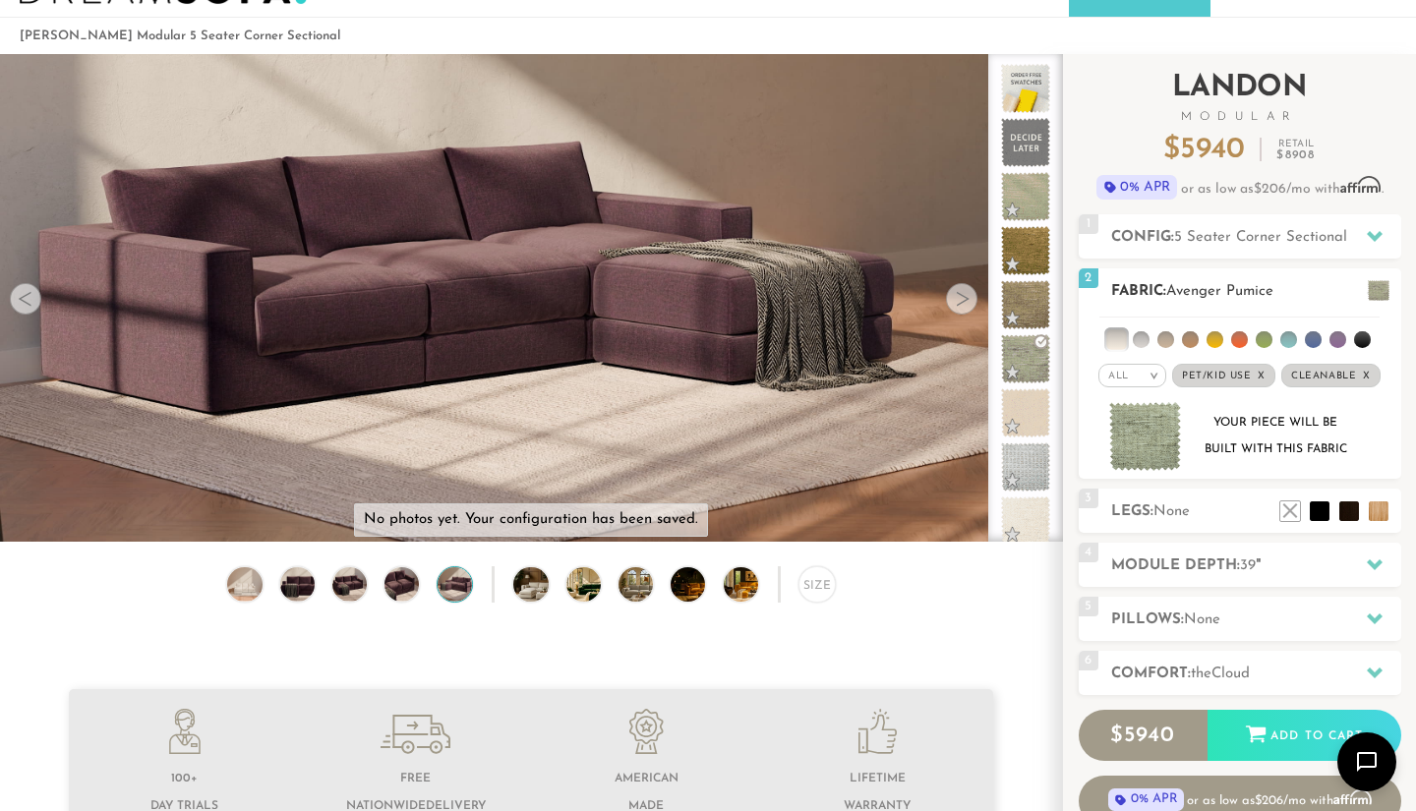
click at [1163, 438] on img at bounding box center [1145, 437] width 73 height 70
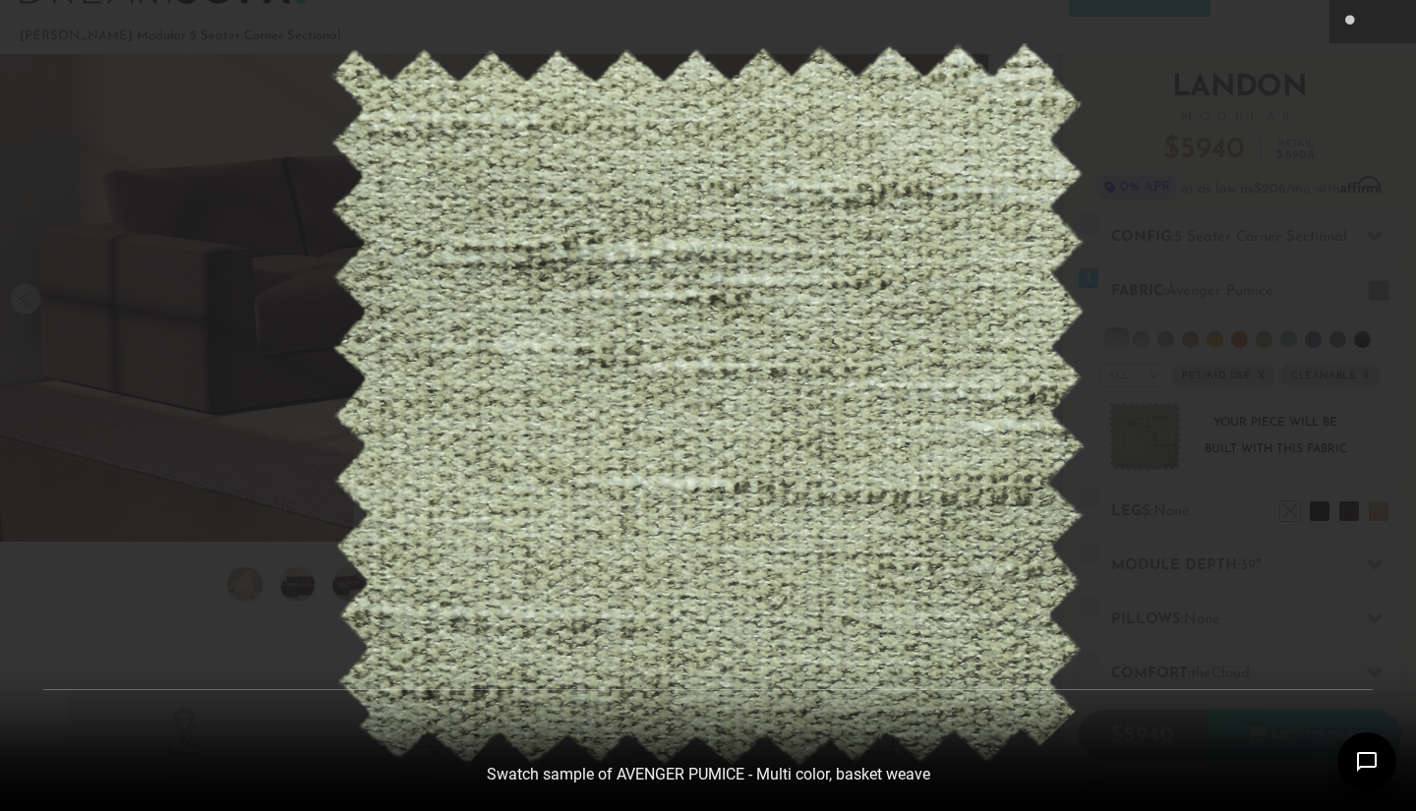
click at [1109, 552] on div at bounding box center [708, 405] width 1416 height 811
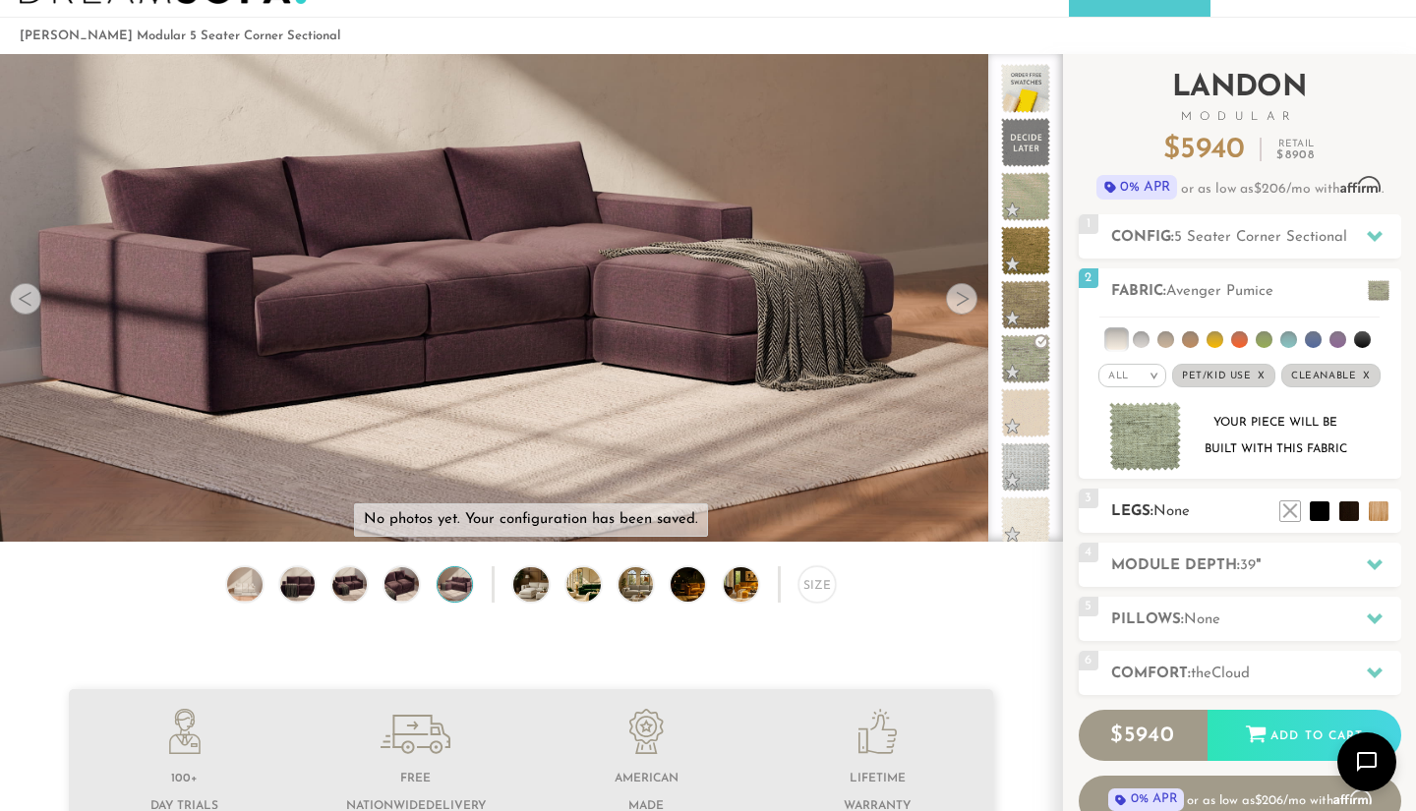
click at [1178, 522] on h2 "Legs: None" at bounding box center [1256, 511] width 290 height 23
click at [1316, 513] on li at bounding box center [1290, 481] width 79 height 79
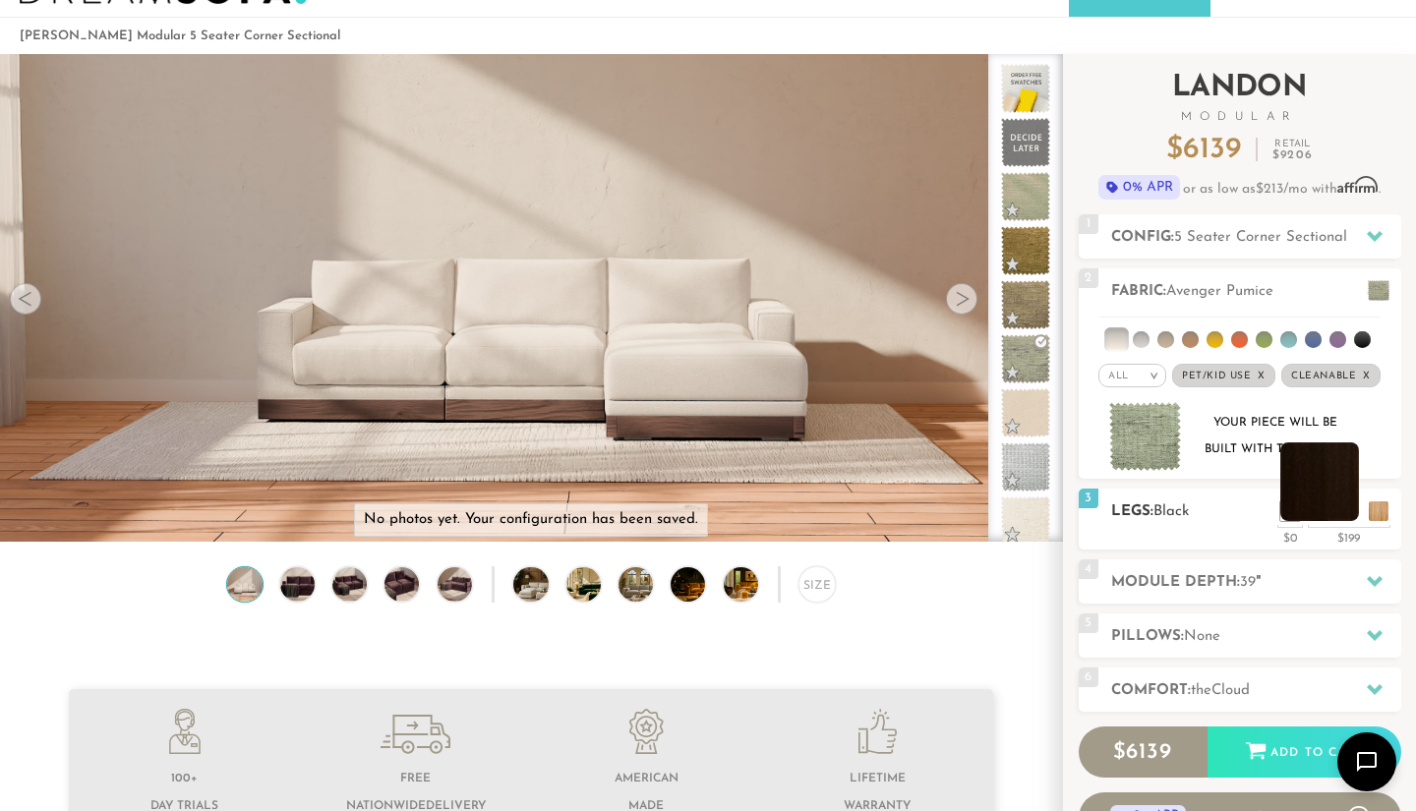
click at [1348, 514] on li at bounding box center [1319, 481] width 79 height 79
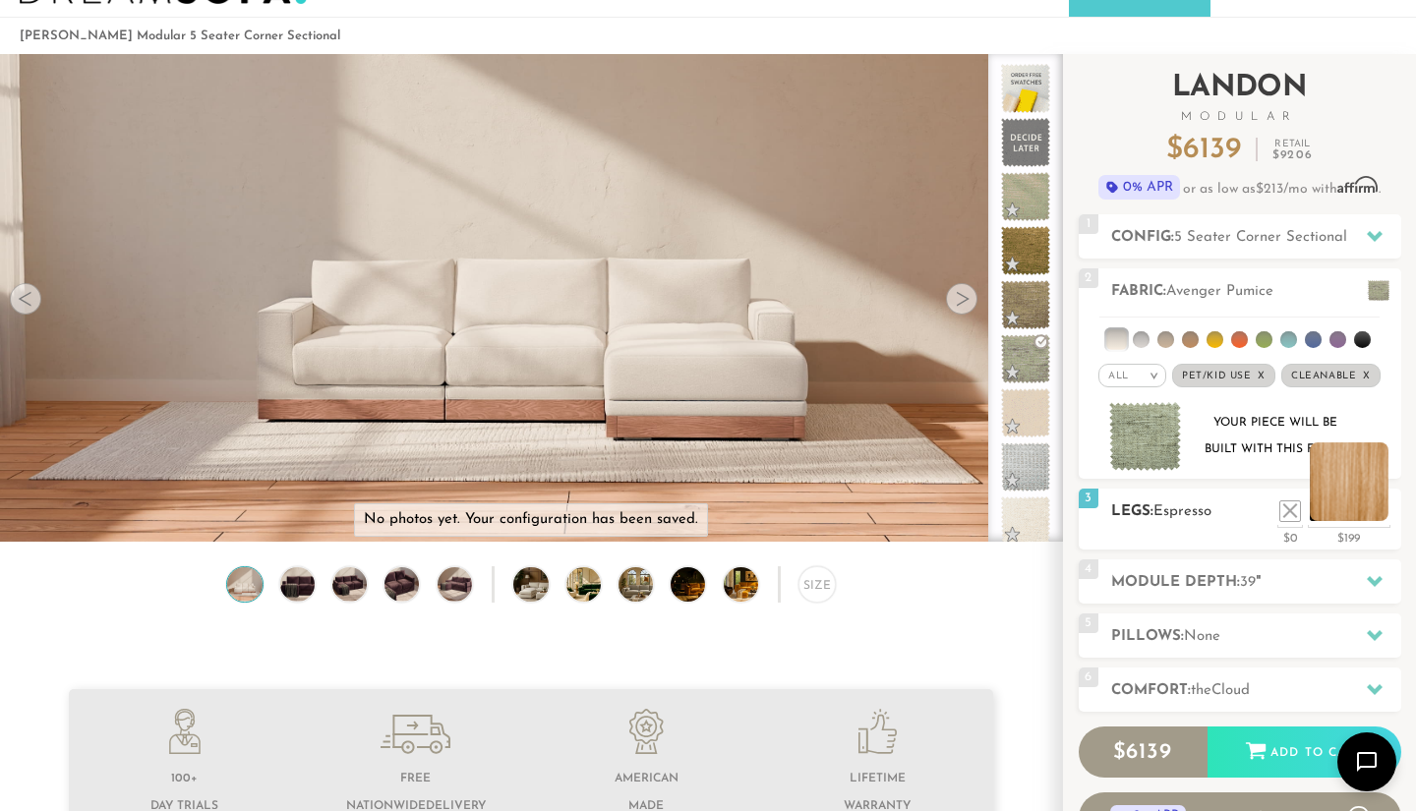
click at [1385, 513] on li at bounding box center [1349, 481] width 79 height 79
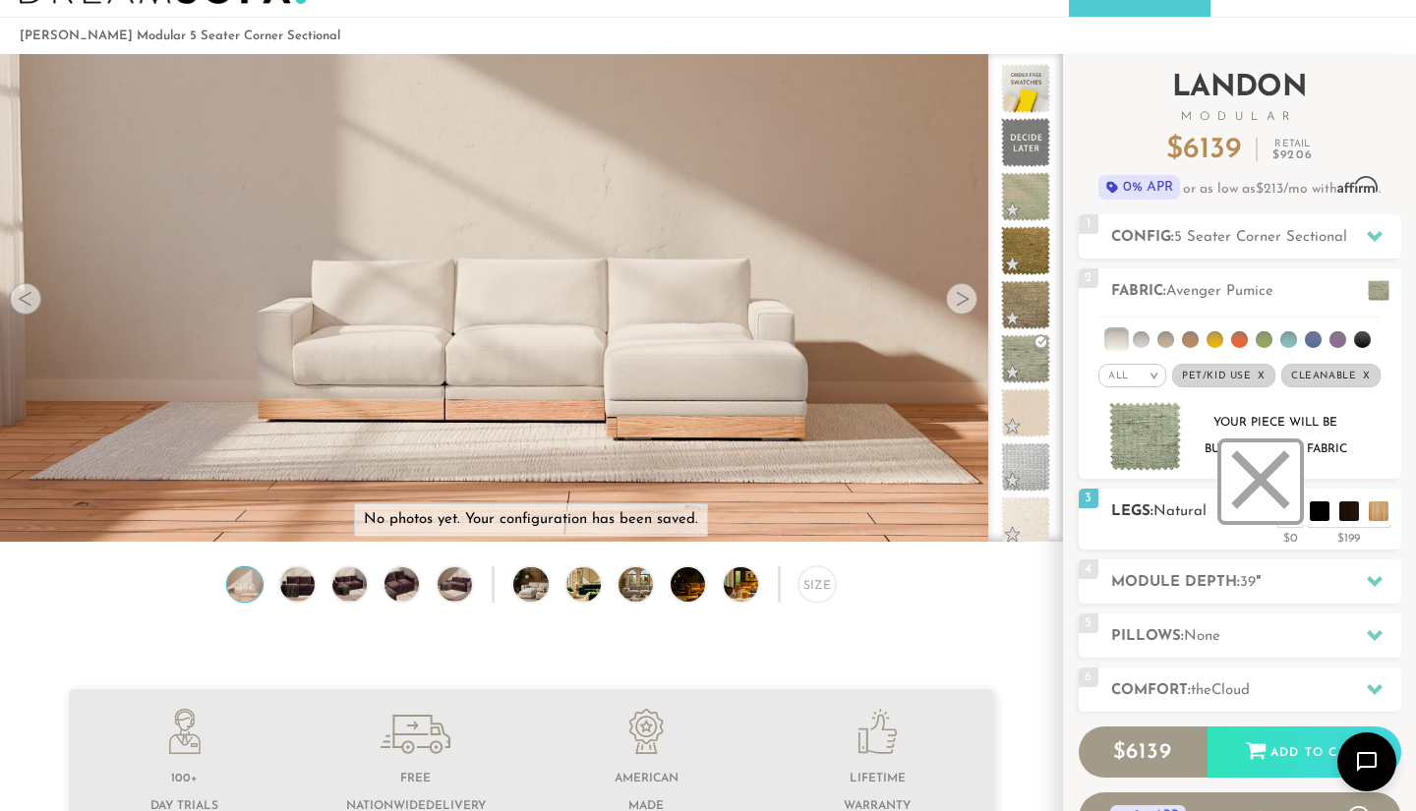
click at [1290, 516] on li at bounding box center [1260, 481] width 79 height 79
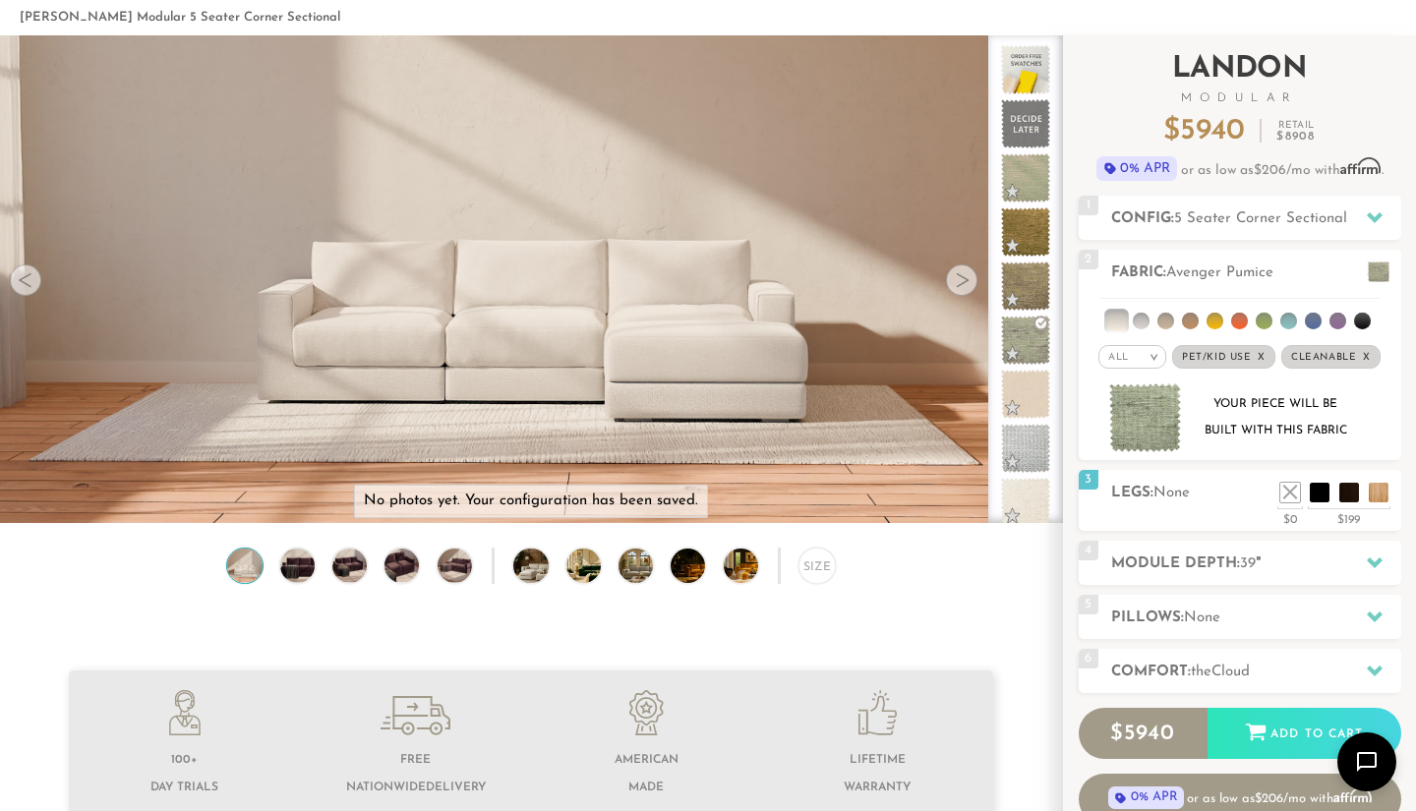
scroll to position [87, 0]
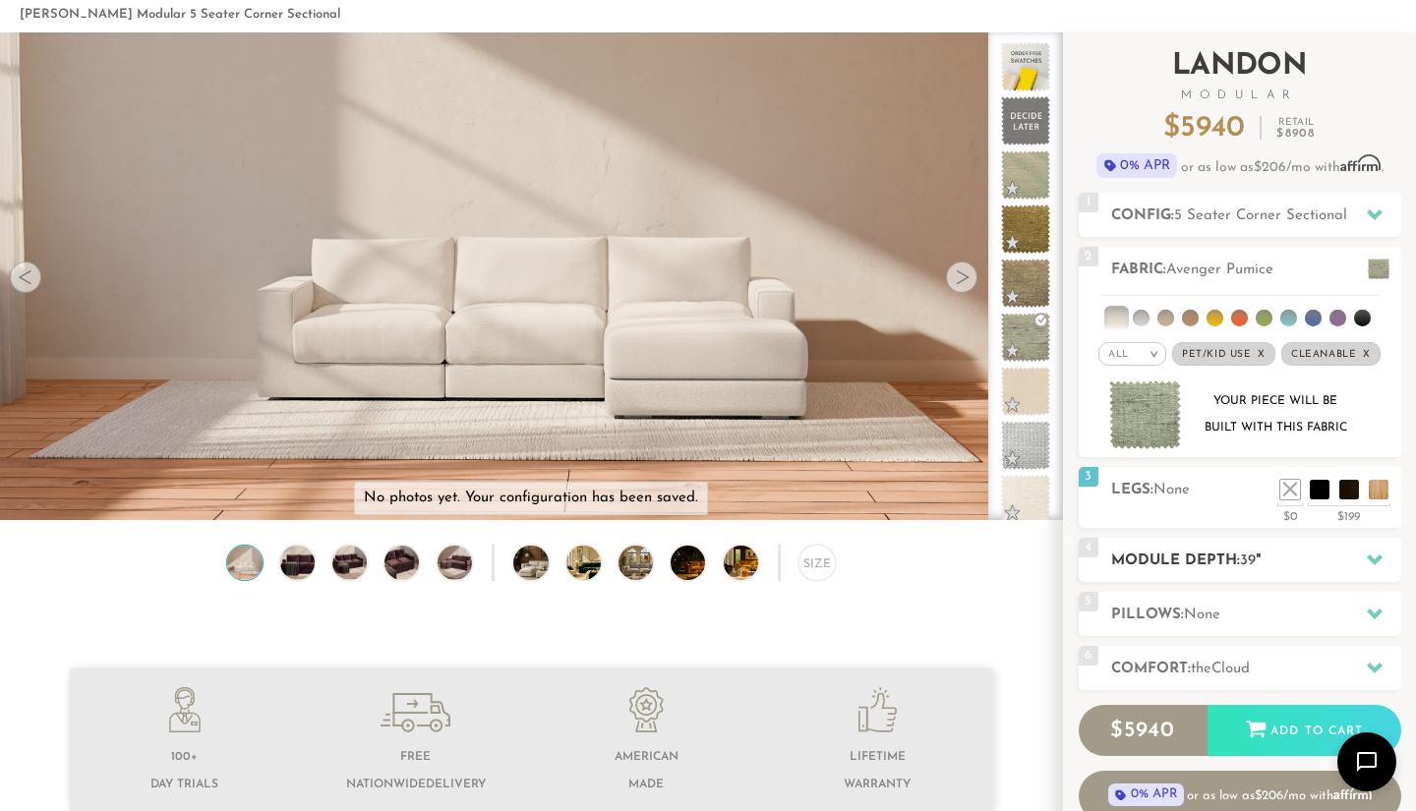
click at [1207, 559] on h2 "Module Depth: 39 "" at bounding box center [1256, 561] width 290 height 23
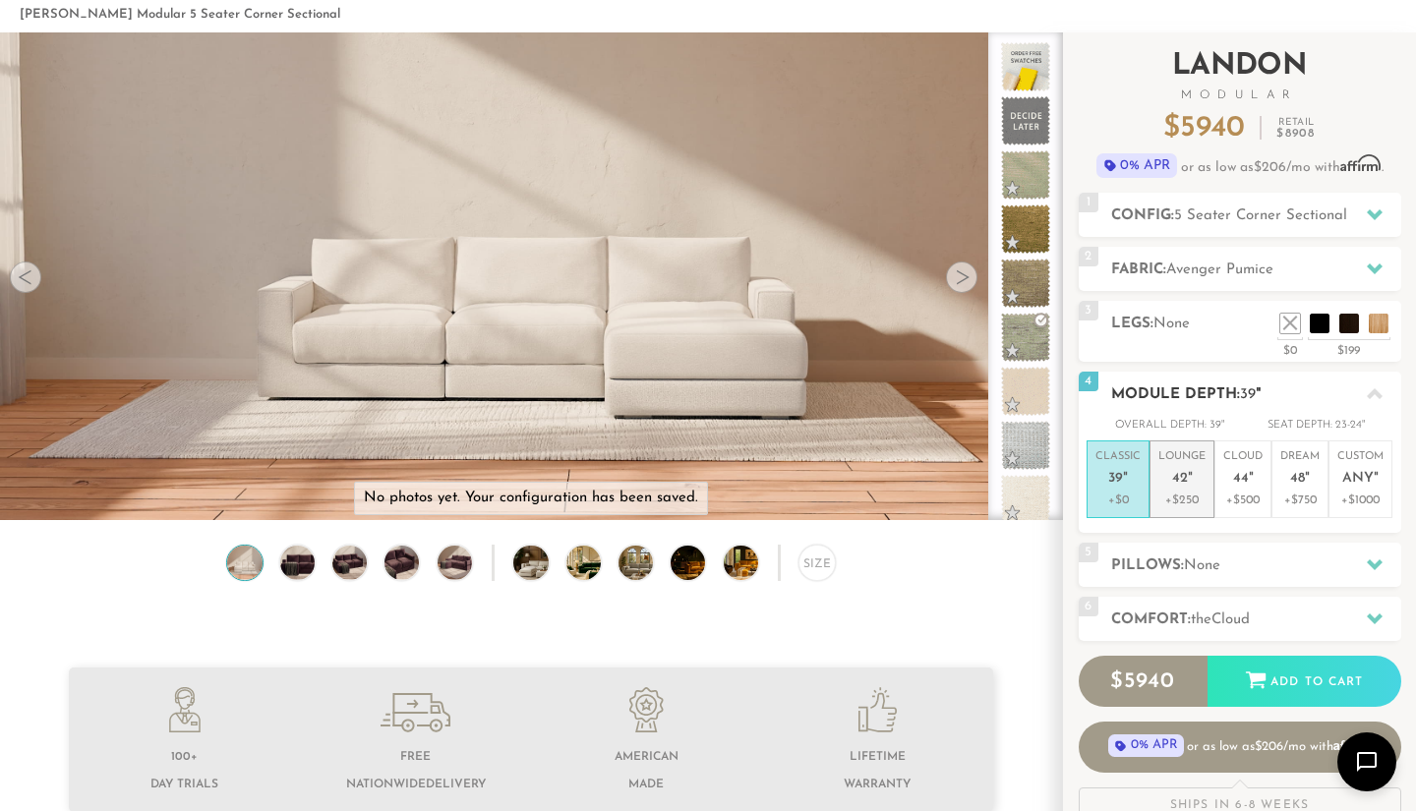
click at [1189, 488] on p "Lounge 42 "" at bounding box center [1181, 470] width 47 height 42
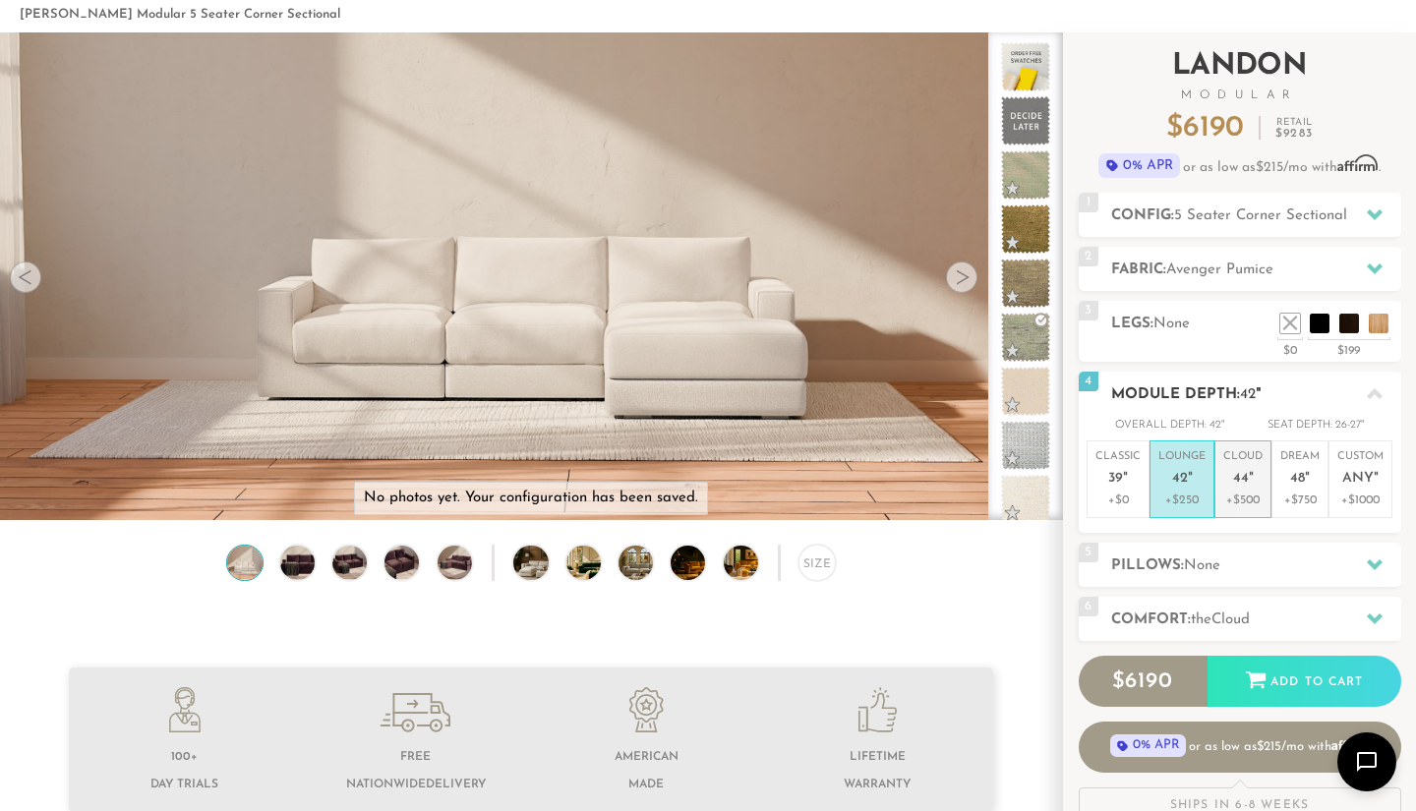
click at [1235, 489] on p "Cloud 44 "" at bounding box center [1242, 470] width 39 height 42
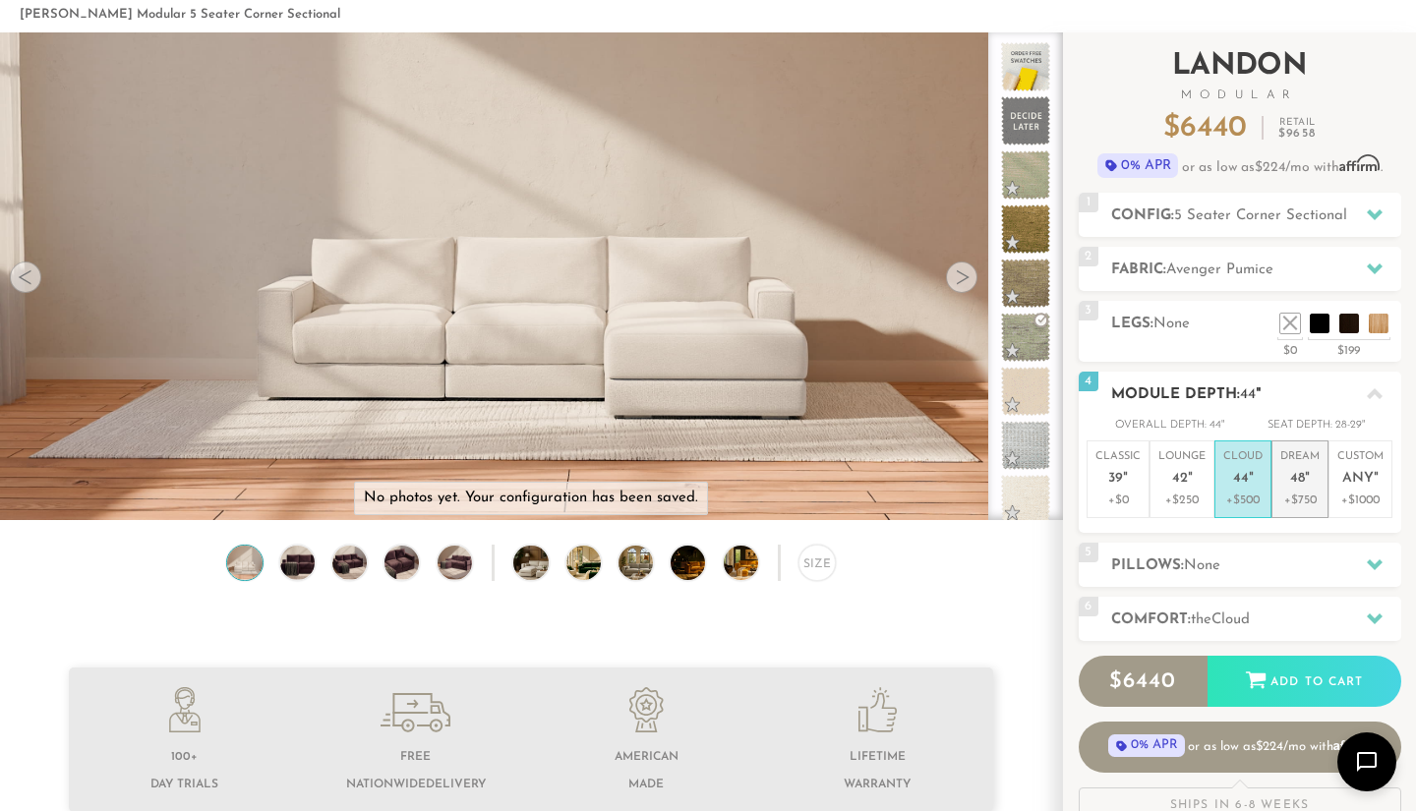
click at [1286, 485] on p "Dream 48 "" at bounding box center [1299, 470] width 39 height 42
click at [1362, 488] on p "Custom Any "" at bounding box center [1360, 470] width 46 height 42
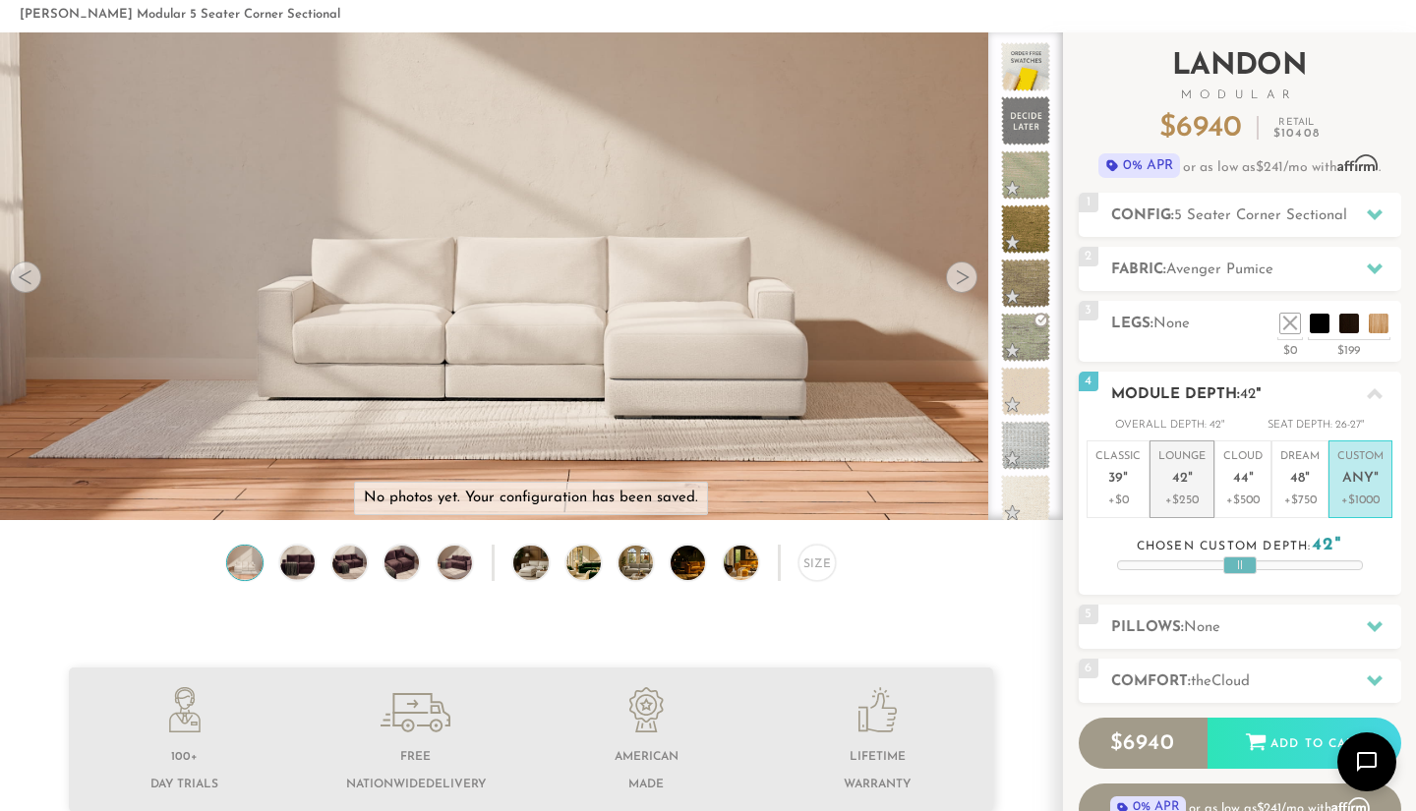
click at [1191, 500] on p "+$250" at bounding box center [1181, 501] width 47 height 18
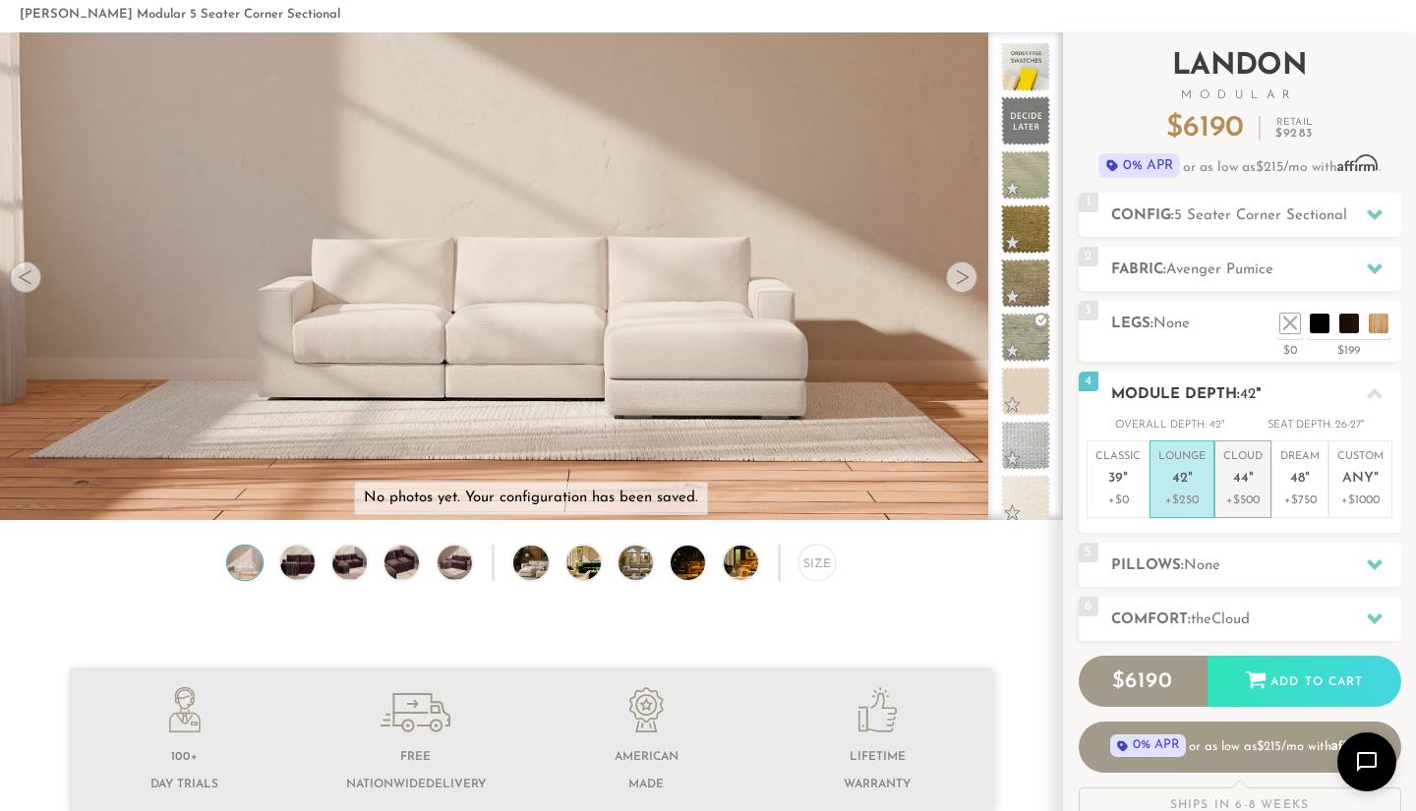
click at [1252, 495] on p "+$500" at bounding box center [1242, 501] width 39 height 18
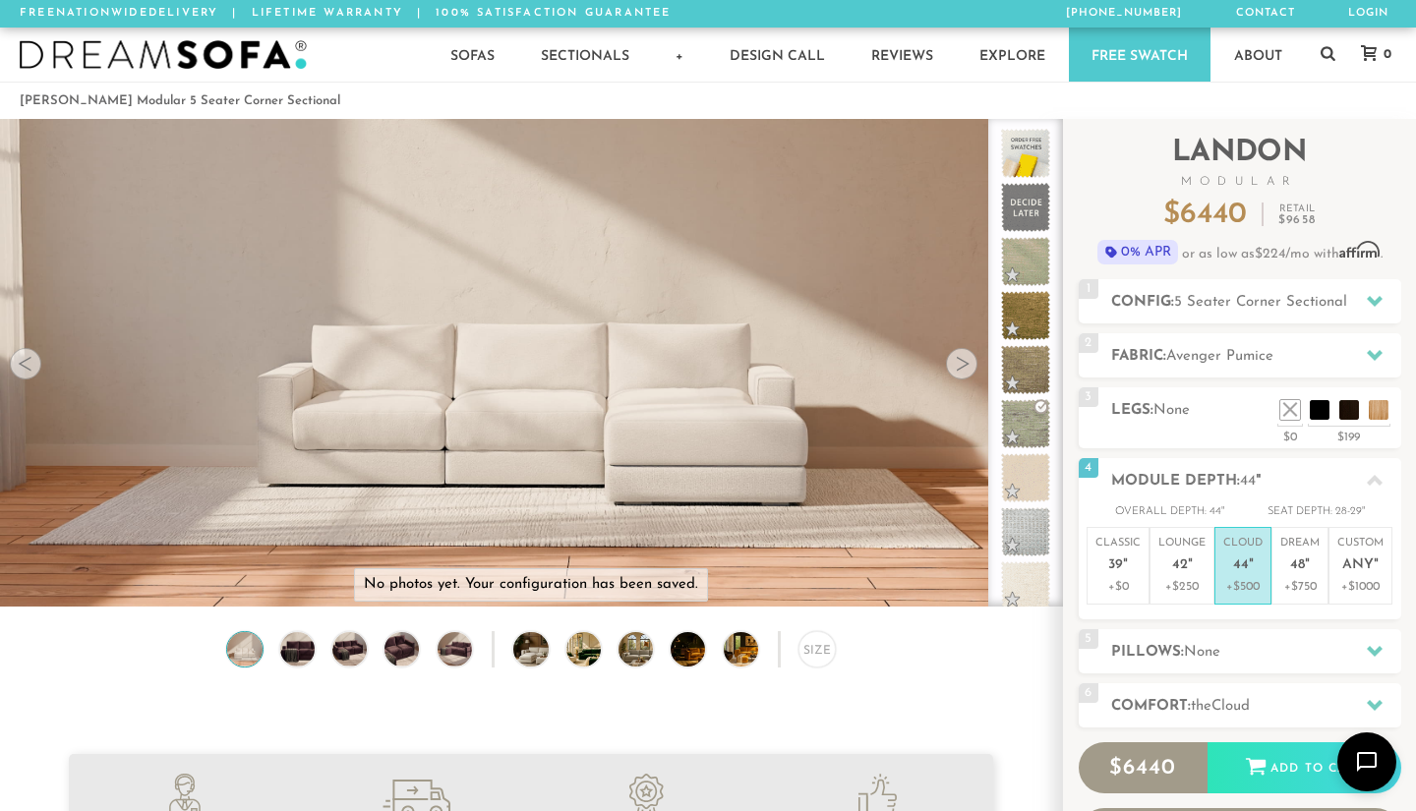
scroll to position [0, 0]
click at [241, 644] on img at bounding box center [244, 649] width 41 height 34
click at [293, 649] on img at bounding box center [296, 649] width 41 height 34
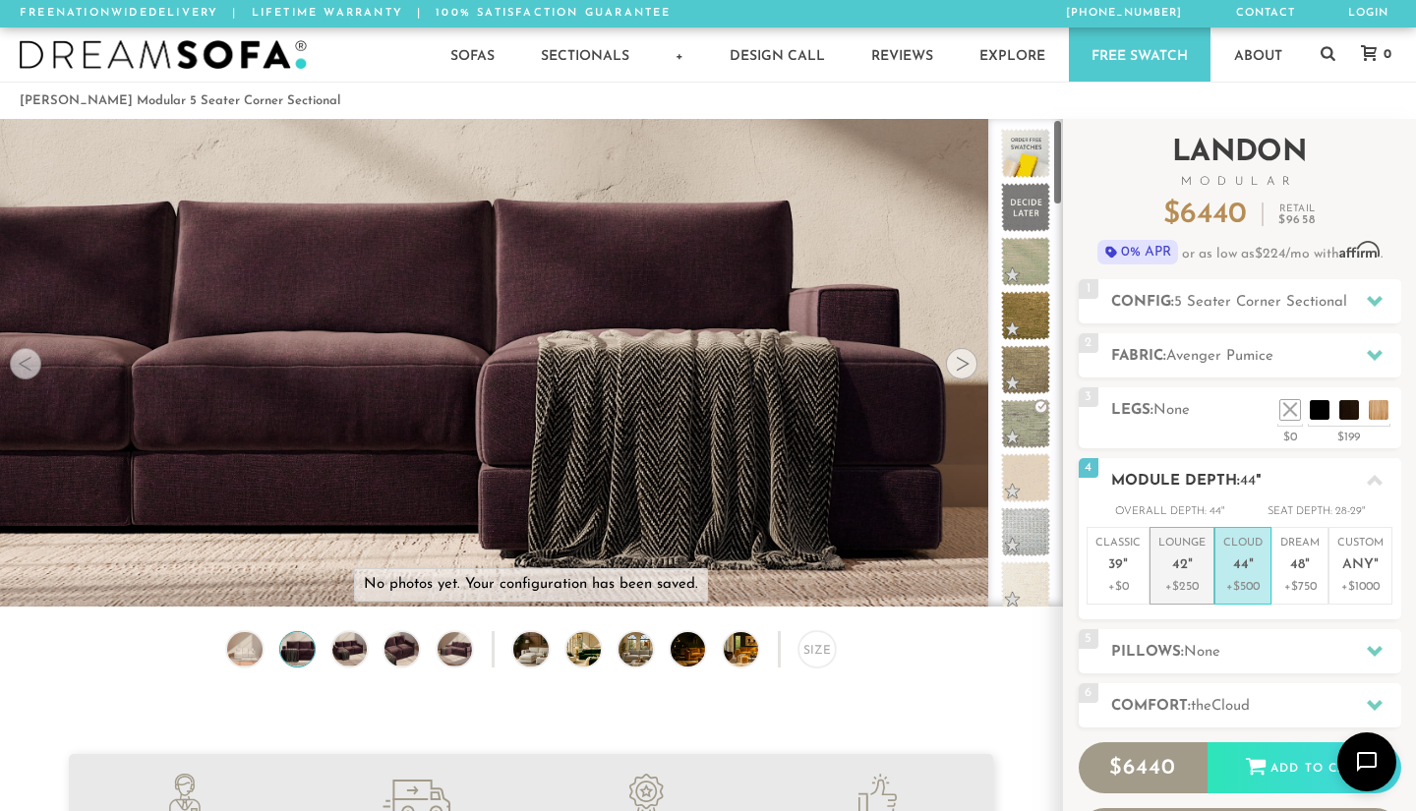
click at [1184, 565] on span "42" at bounding box center [1180, 565] width 16 height 17
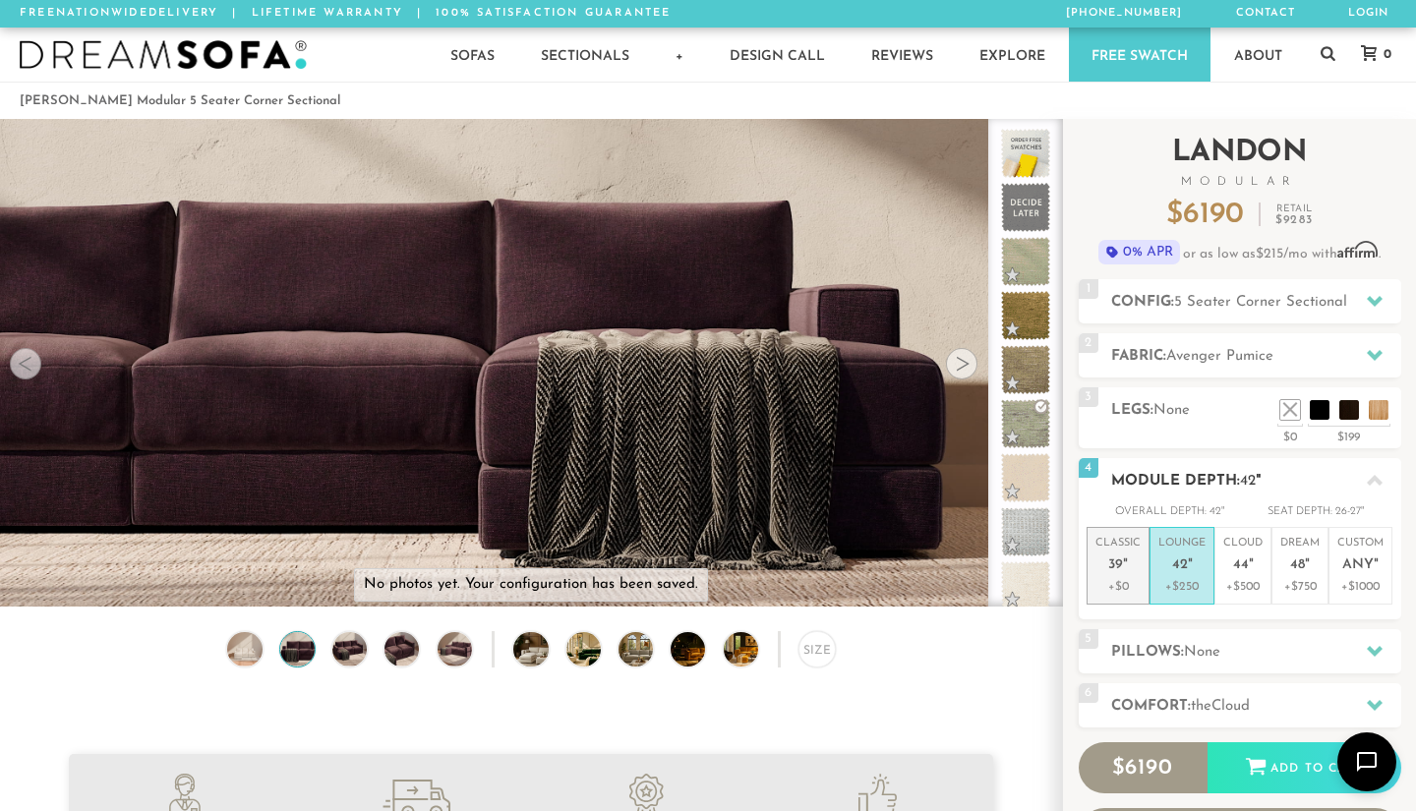
click at [1123, 570] on em """ at bounding box center [1125, 565] width 5 height 17
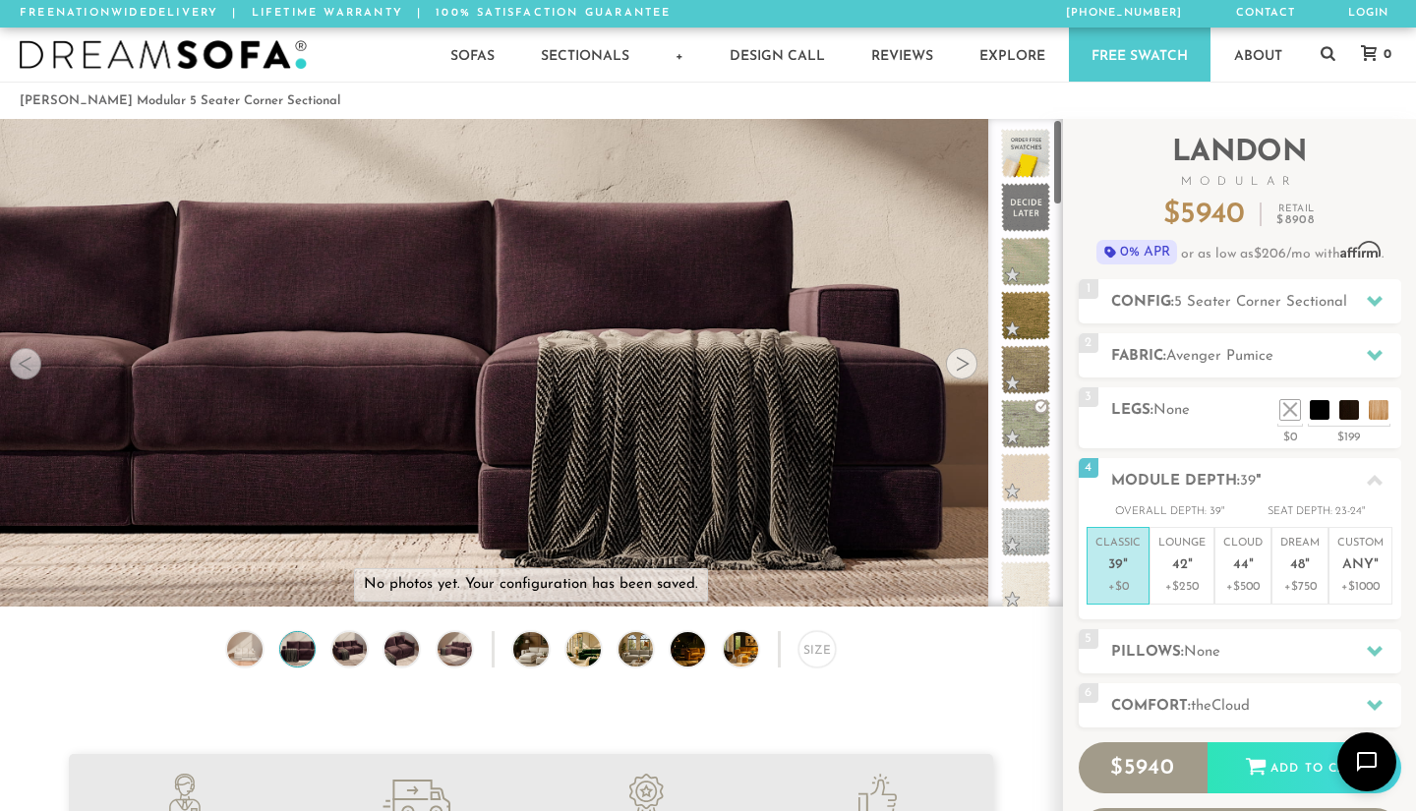
click at [16, 362] on div at bounding box center [25, 363] width 31 height 31
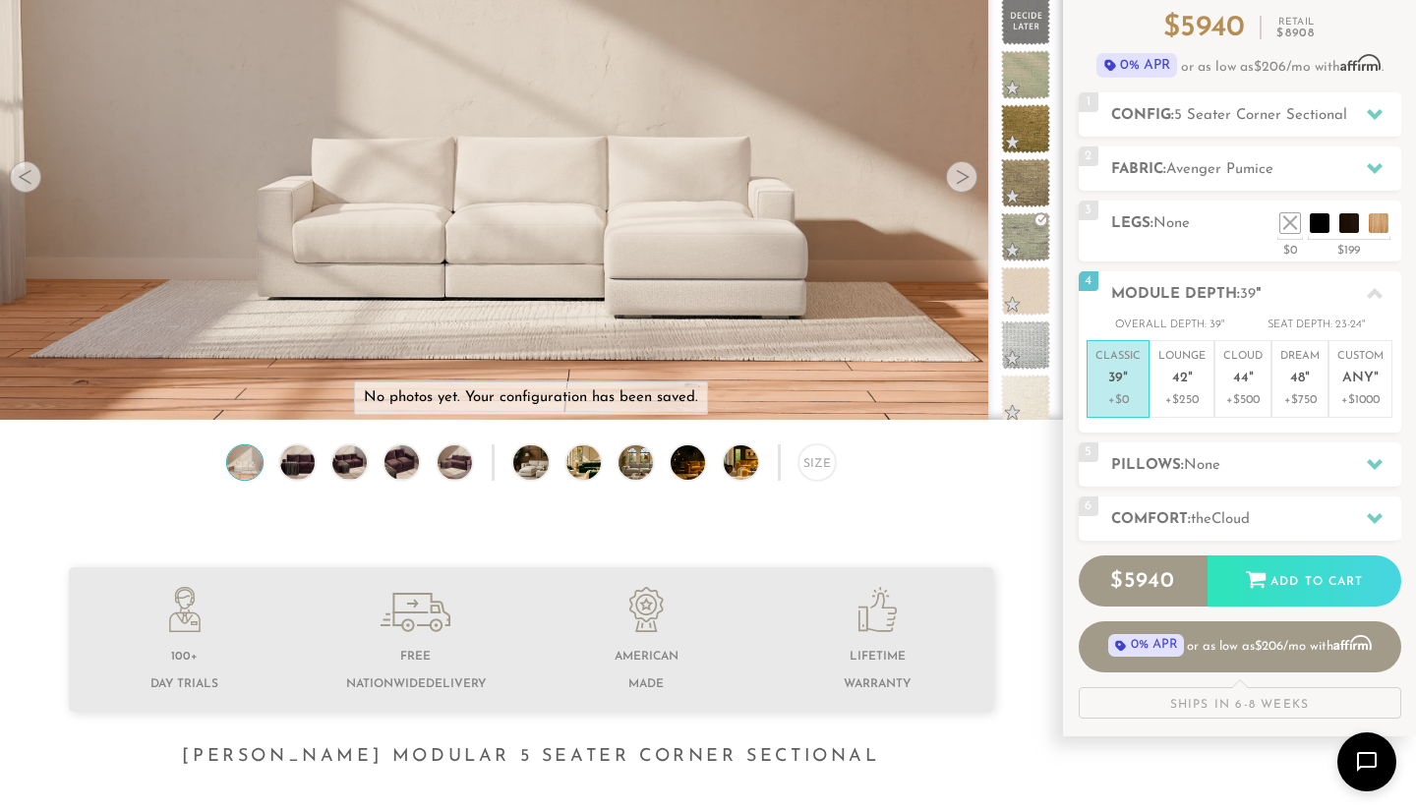
scroll to position [32, 0]
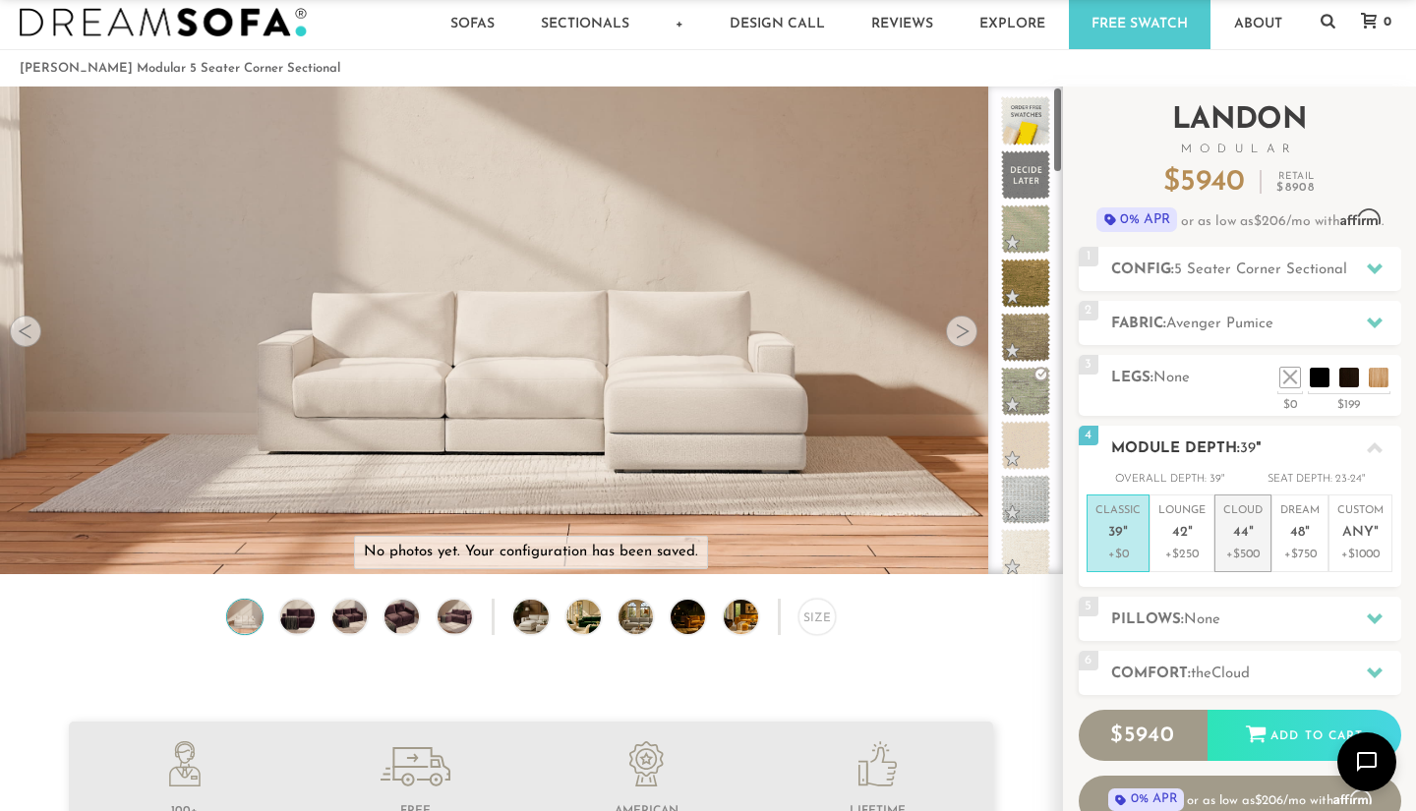
click at [1233, 538] on span "44" at bounding box center [1241, 533] width 16 height 17
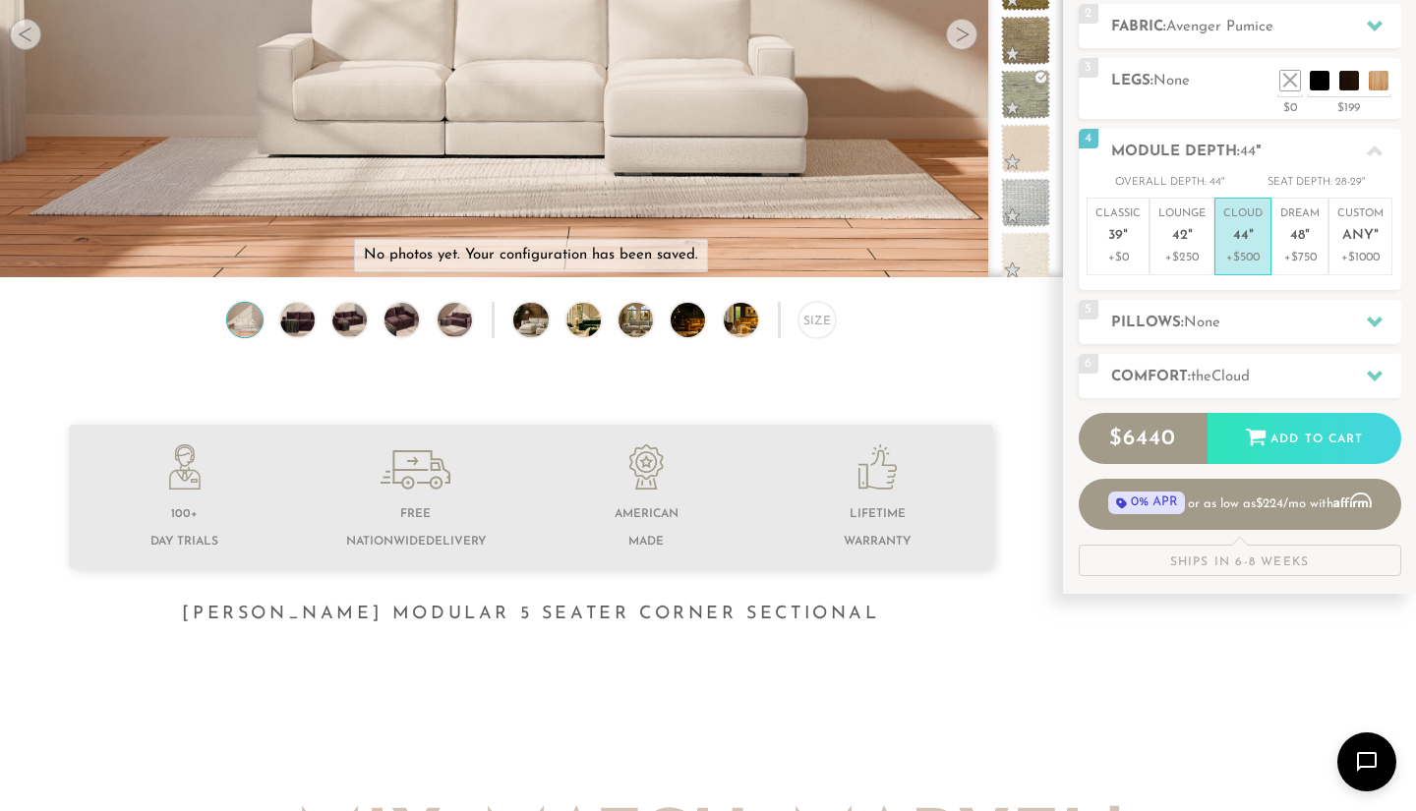
scroll to position [175, 0]
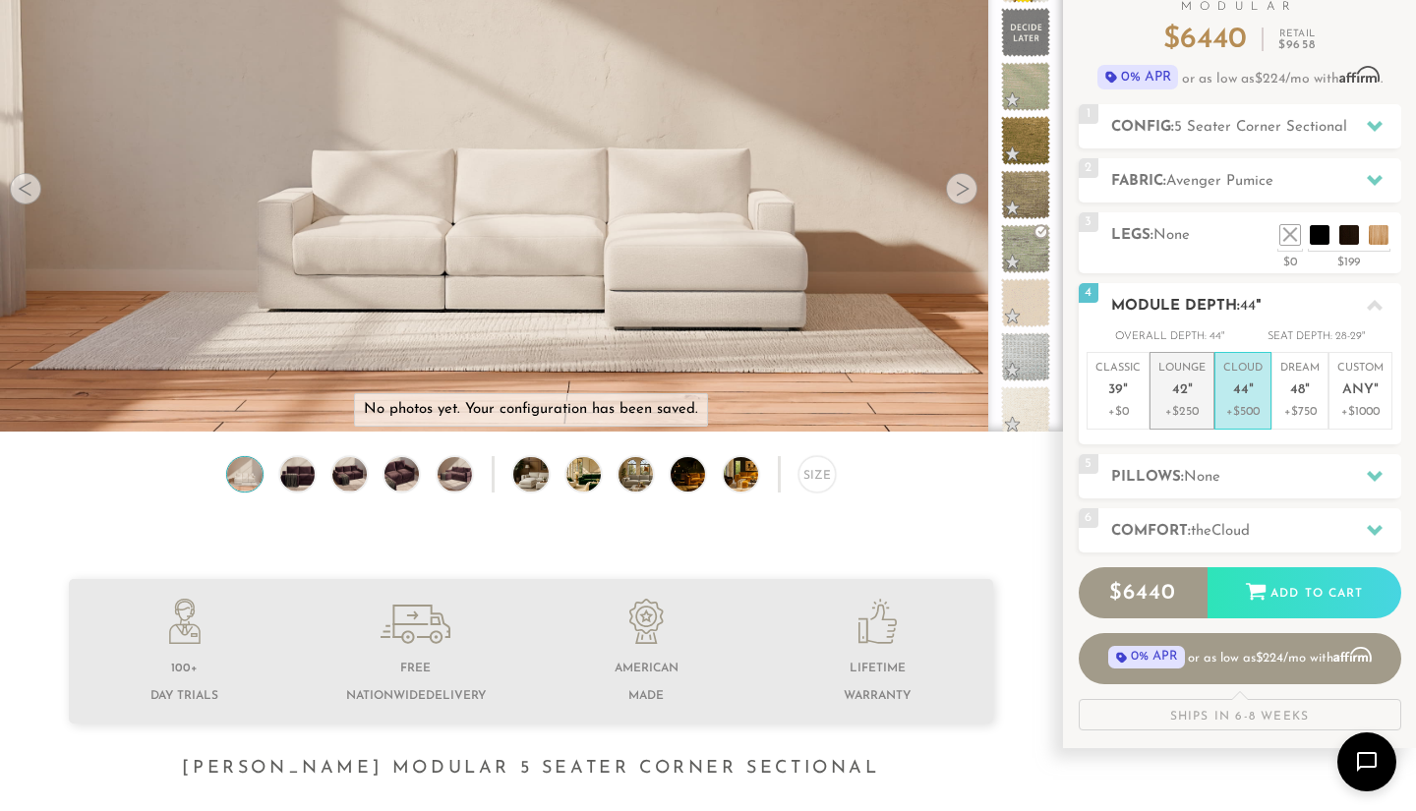
click at [1182, 383] on span "42" at bounding box center [1180, 390] width 16 height 17
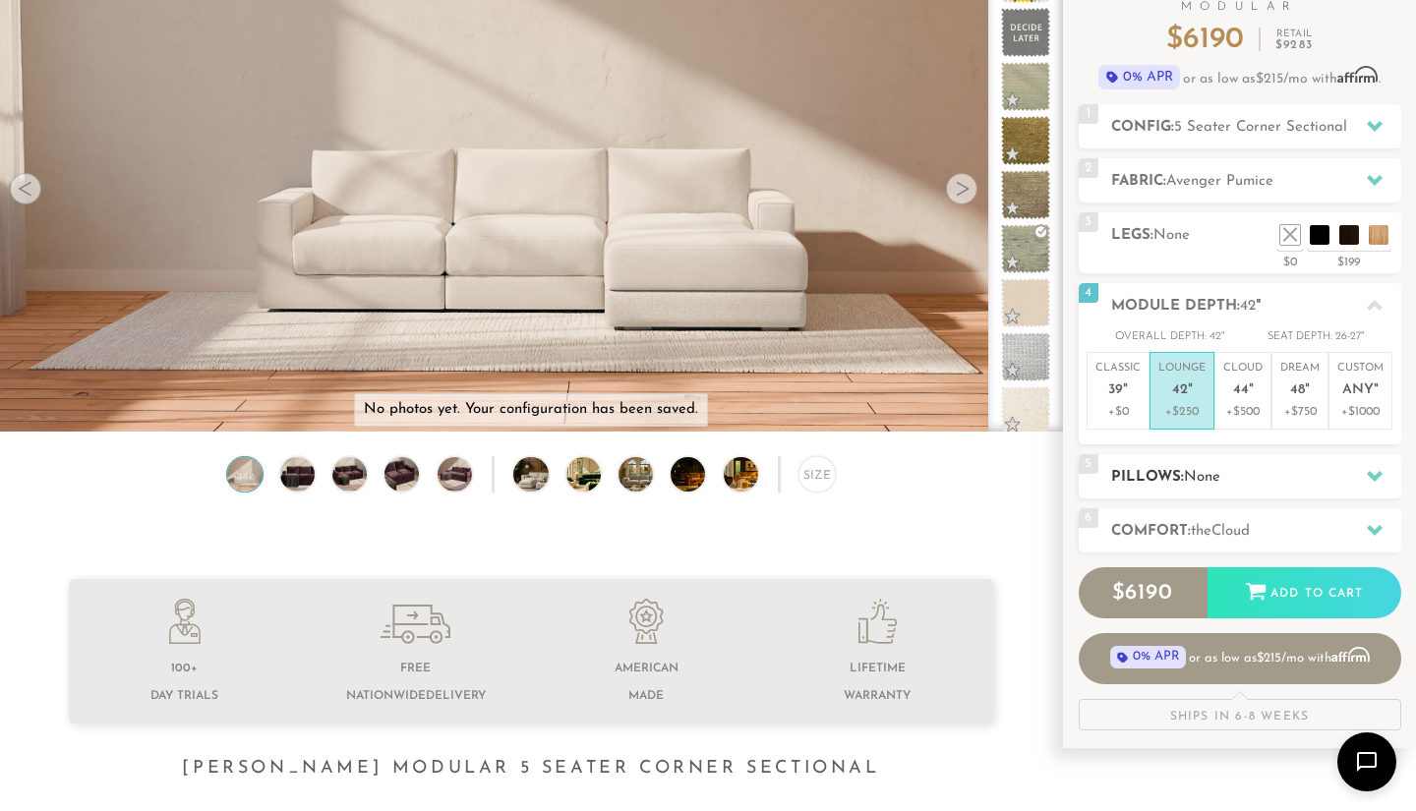
click at [1166, 477] on h2 "Pillows: None" at bounding box center [1256, 477] width 290 height 23
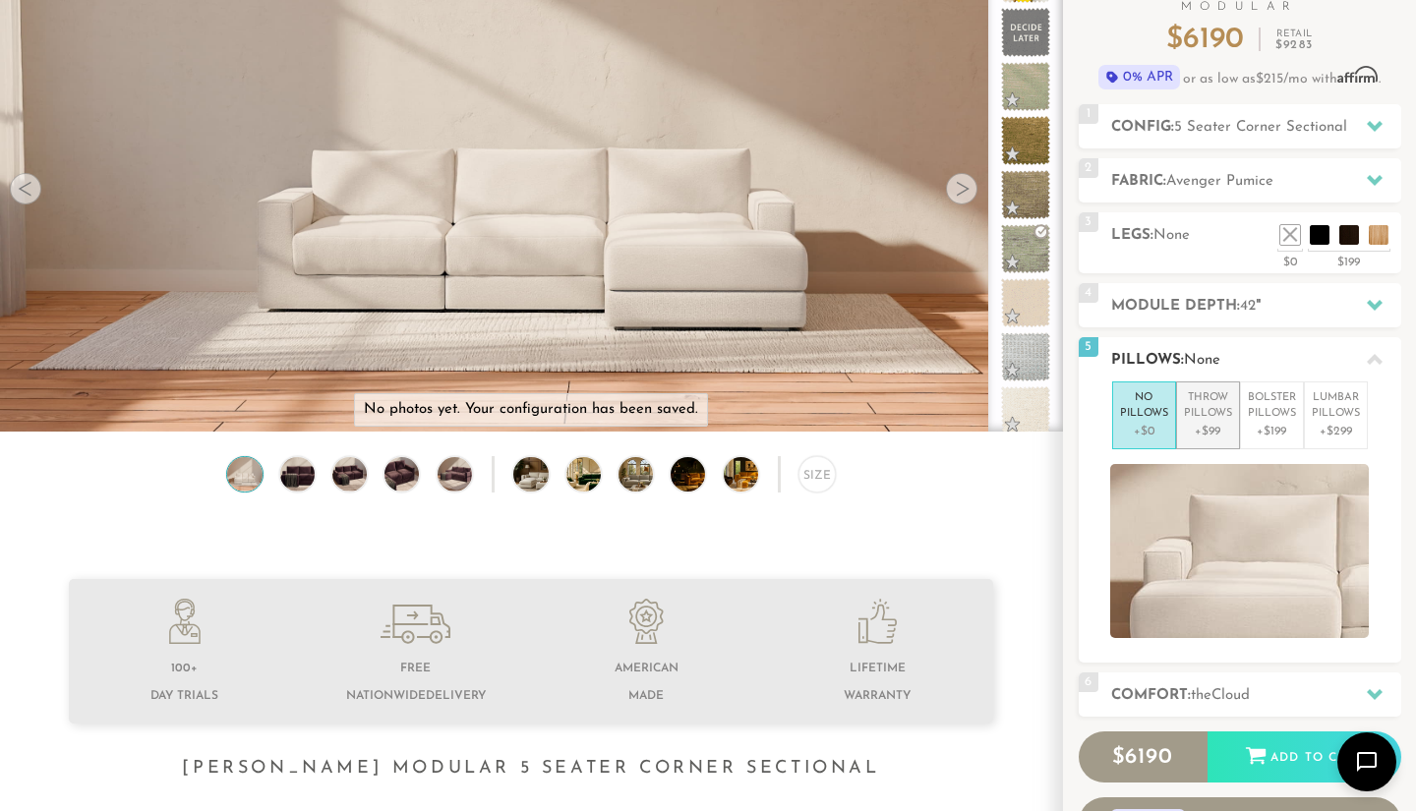
click at [1209, 431] on p "+$99" at bounding box center [1208, 432] width 48 height 18
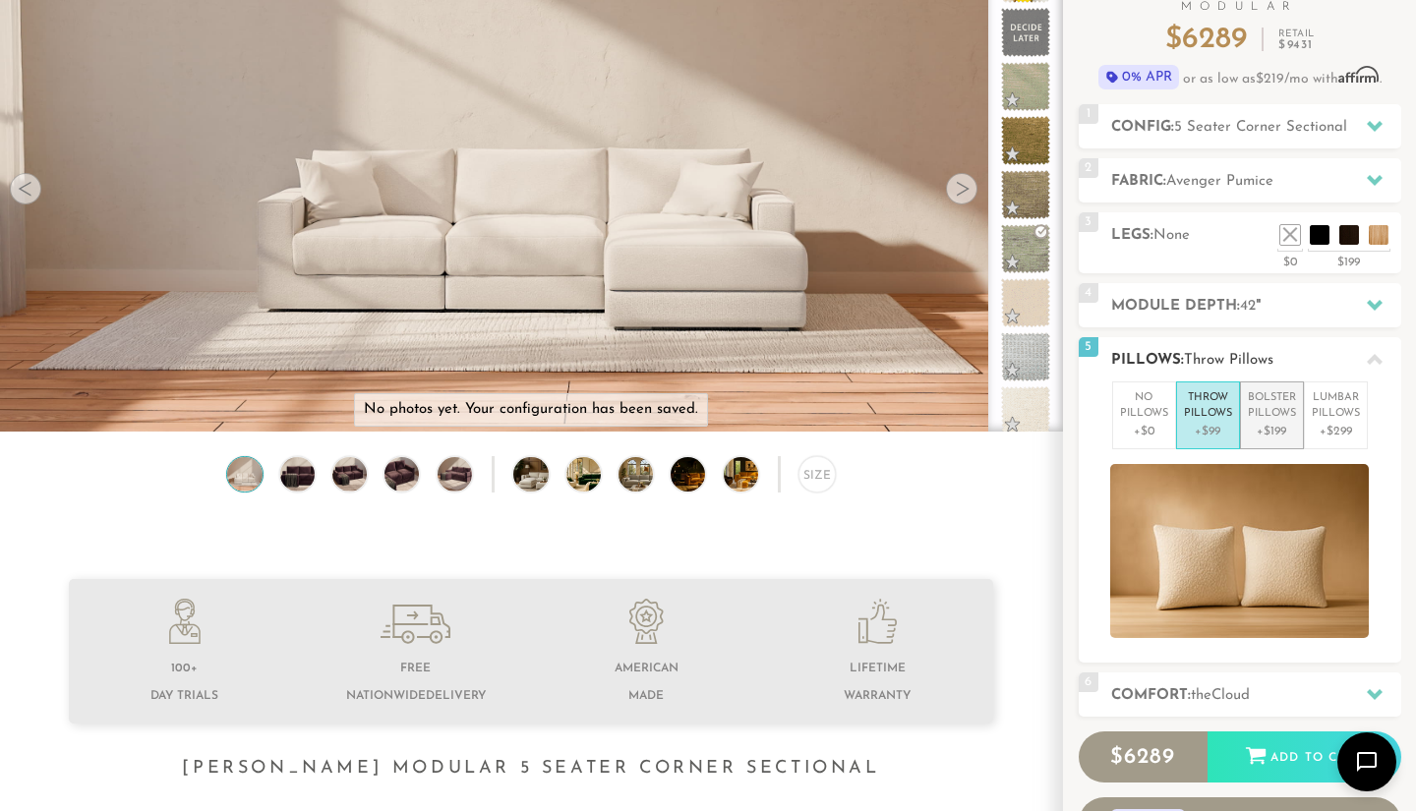
click at [1261, 416] on p "Bolster Pillows" at bounding box center [1272, 406] width 48 height 32
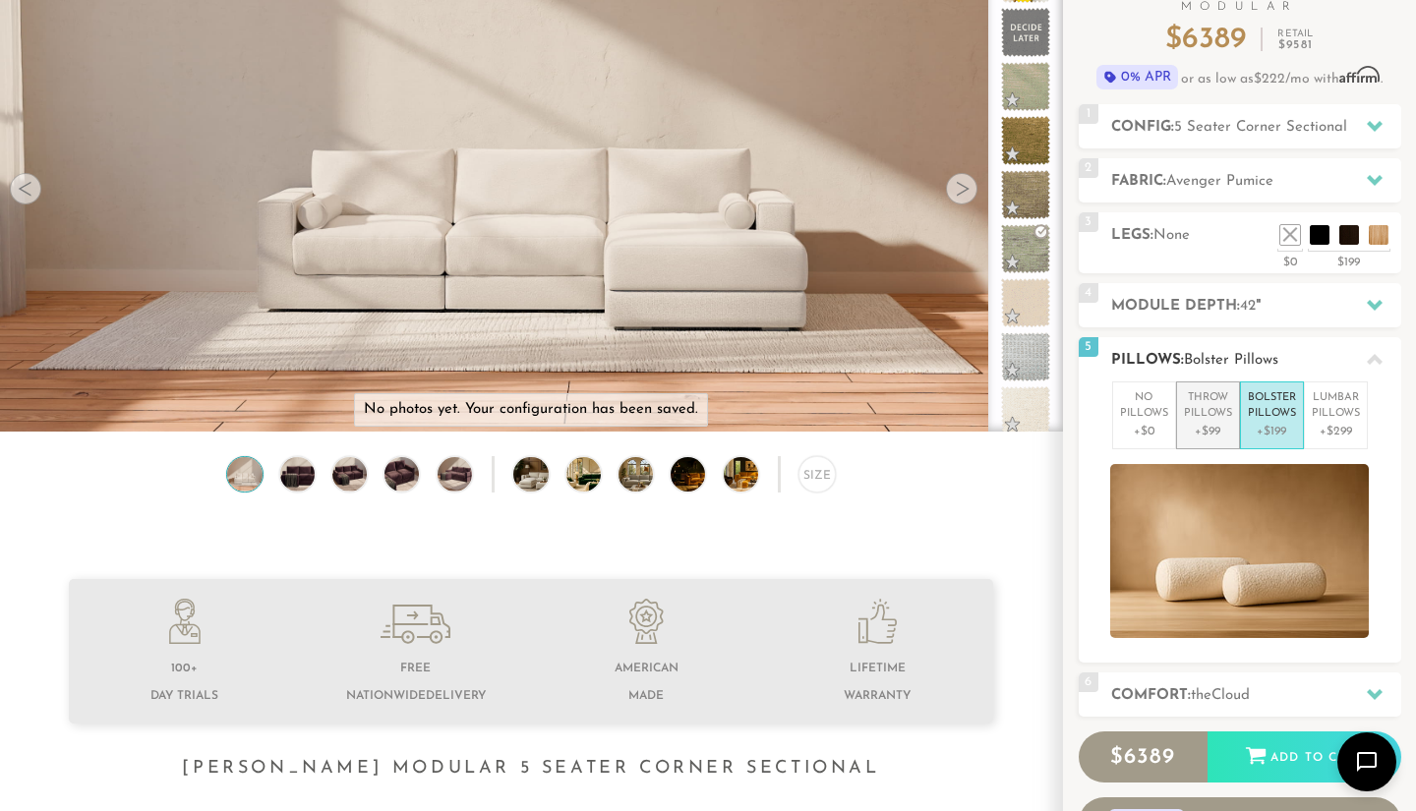
click at [1221, 421] on p "Throw Pillows" at bounding box center [1208, 406] width 48 height 32
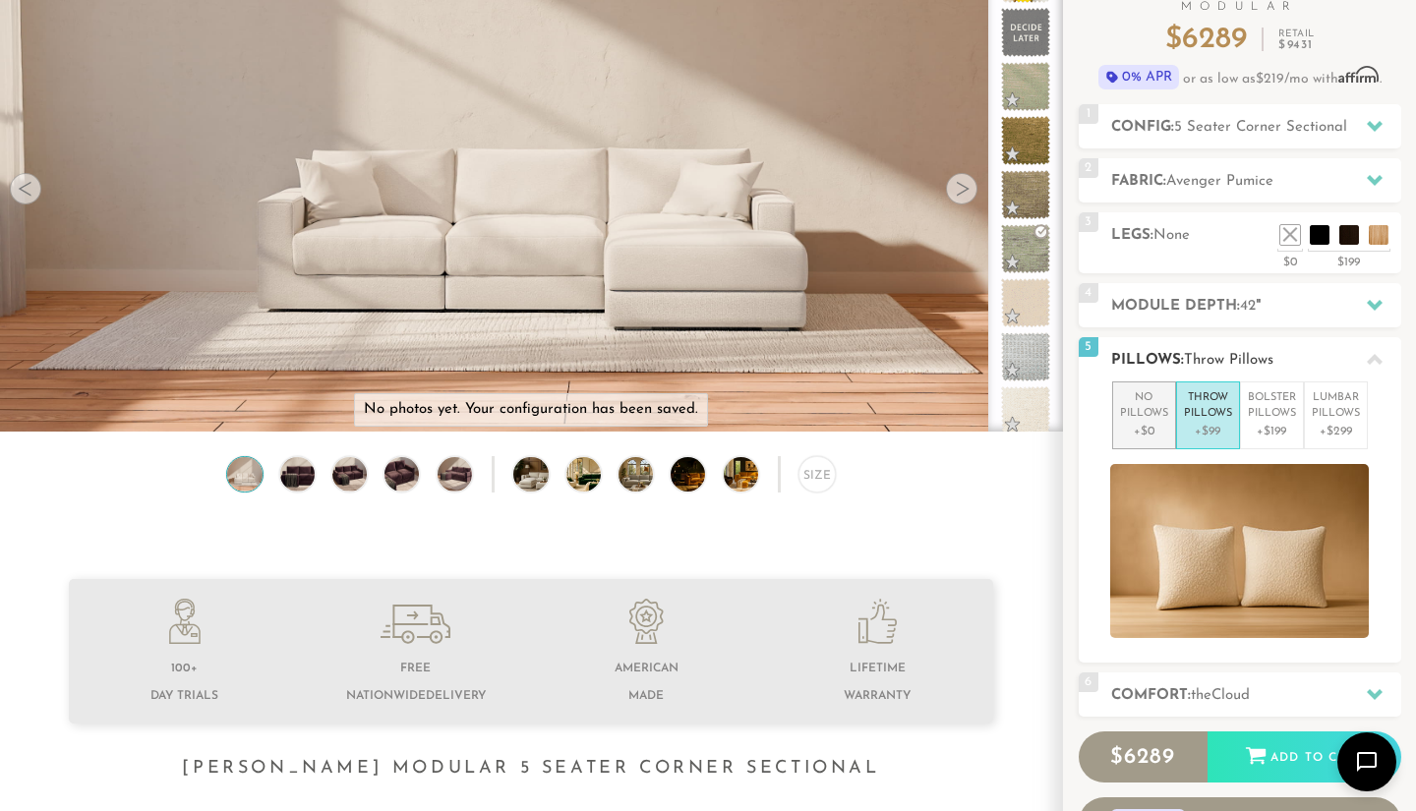
click at [1154, 423] on p "+$0" at bounding box center [1144, 432] width 48 height 18
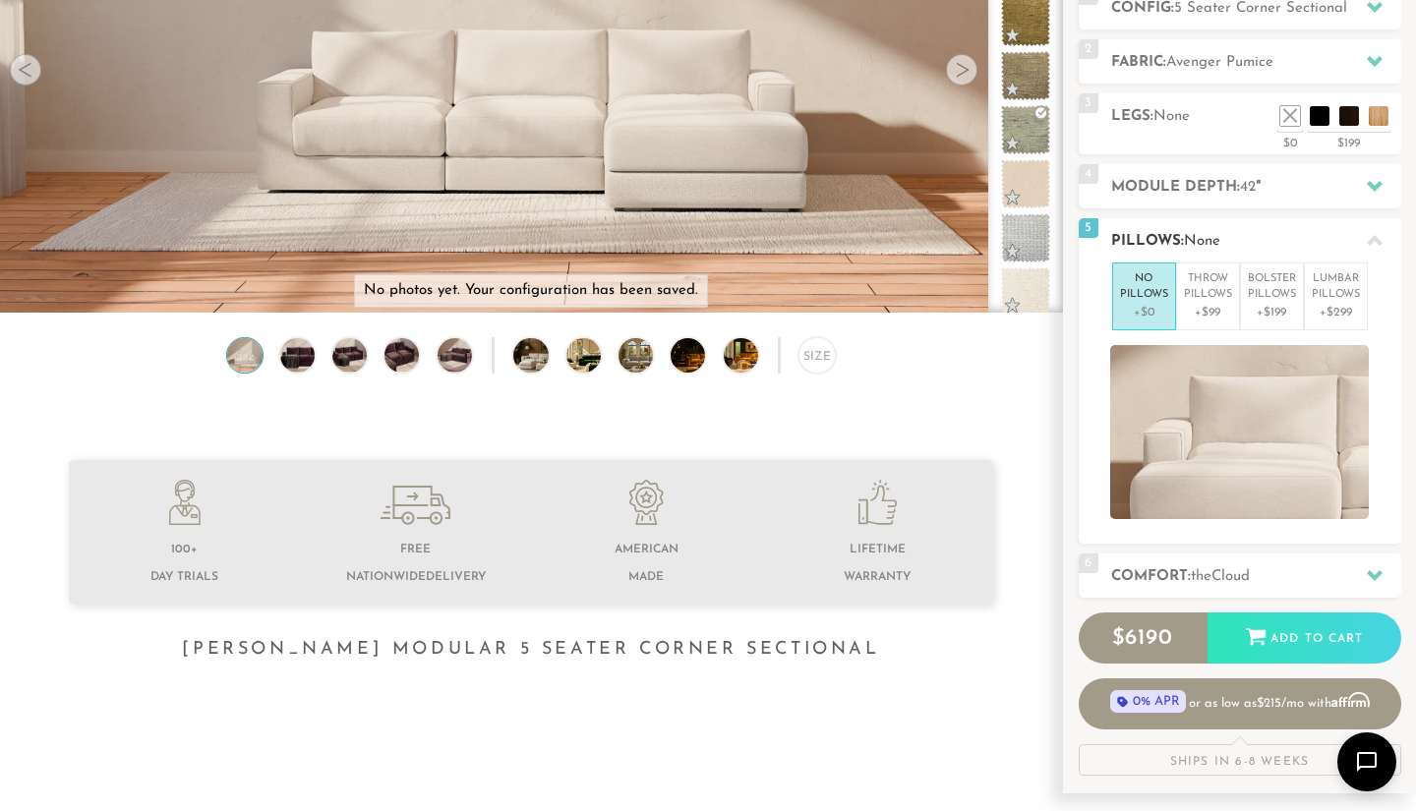
scroll to position [298, 0]
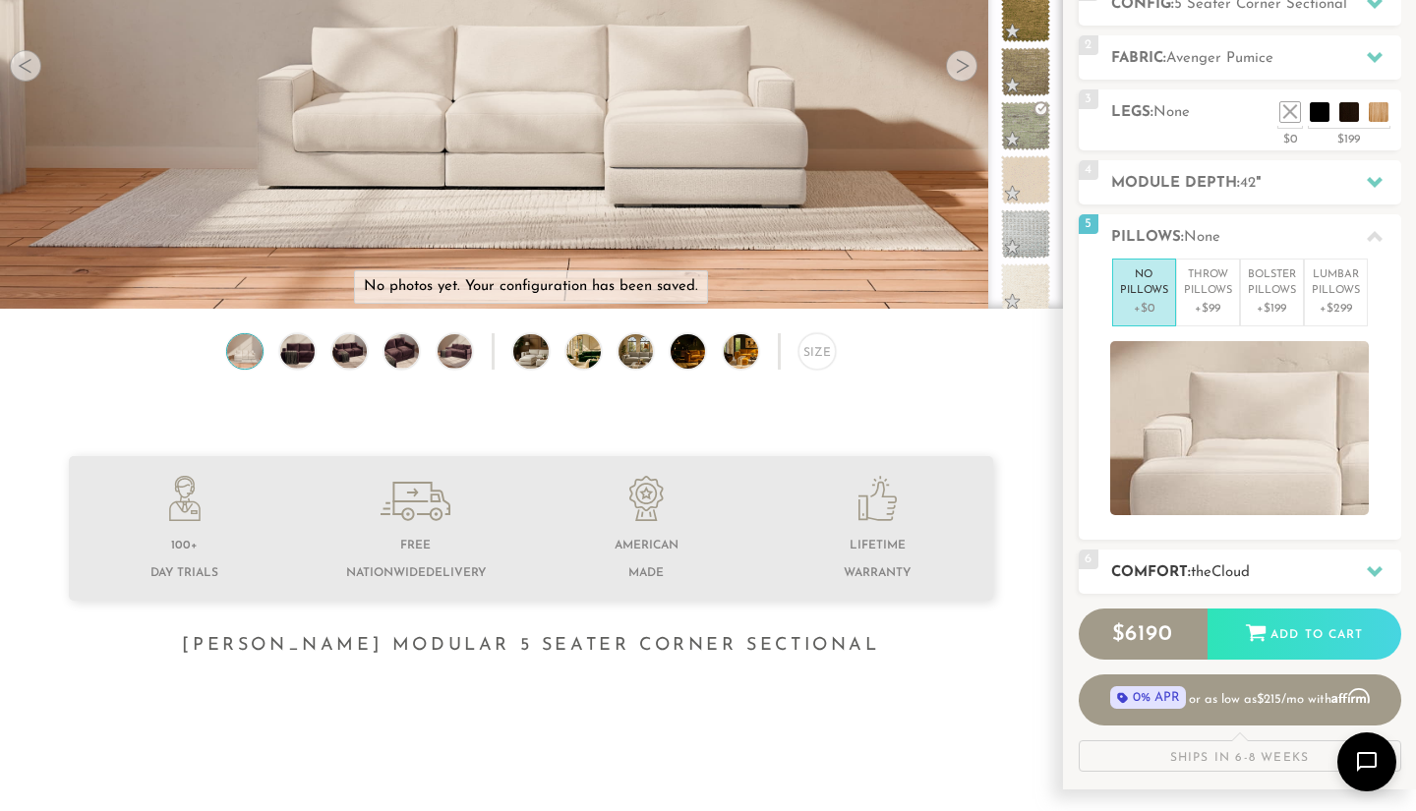
click at [1148, 572] on h2 "Comfort: the Cloud" at bounding box center [1256, 572] width 290 height 23
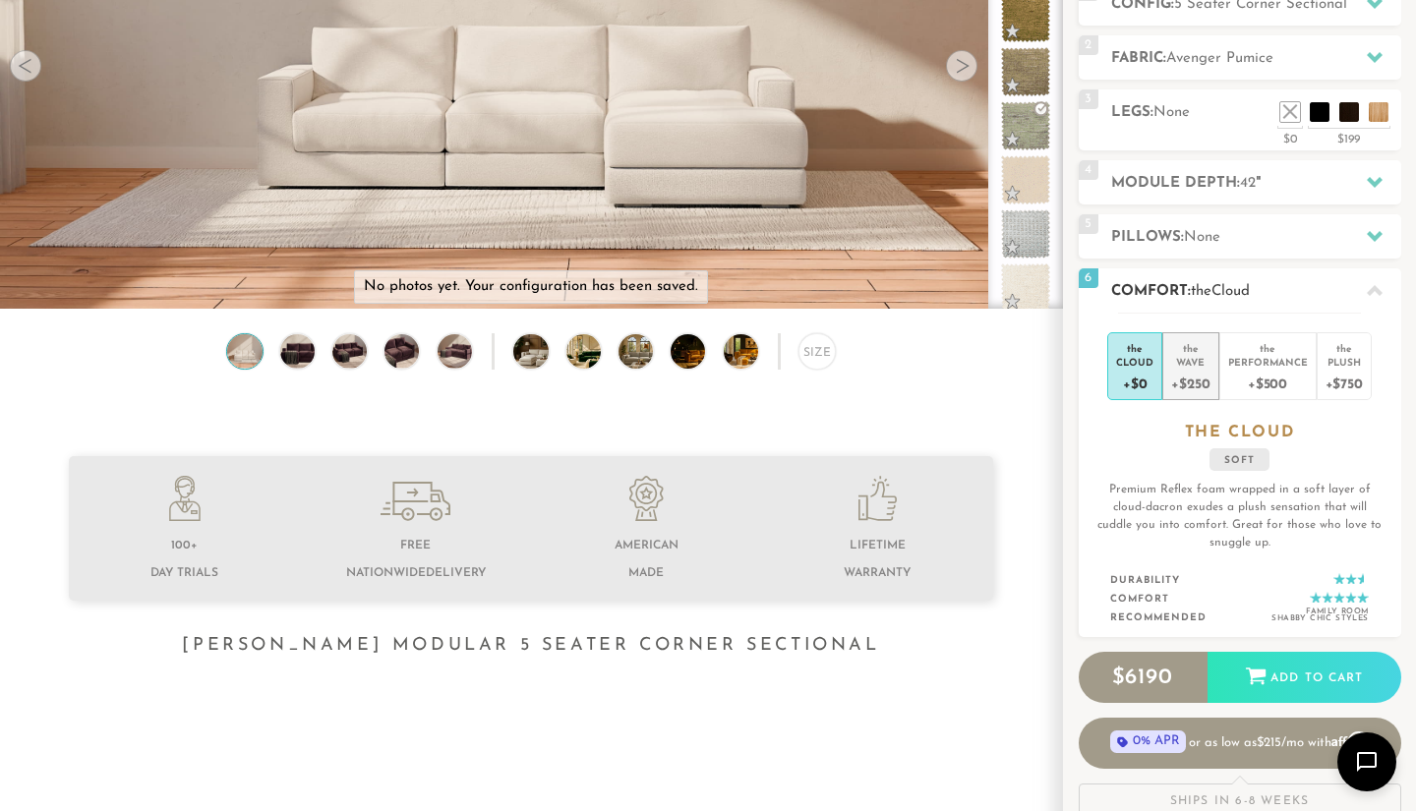
click at [1188, 383] on div "+$250" at bounding box center [1190, 383] width 38 height 29
click at [1136, 382] on div "+$0" at bounding box center [1134, 383] width 37 height 29
click at [1269, 371] on div "+$500" at bounding box center [1268, 383] width 80 height 29
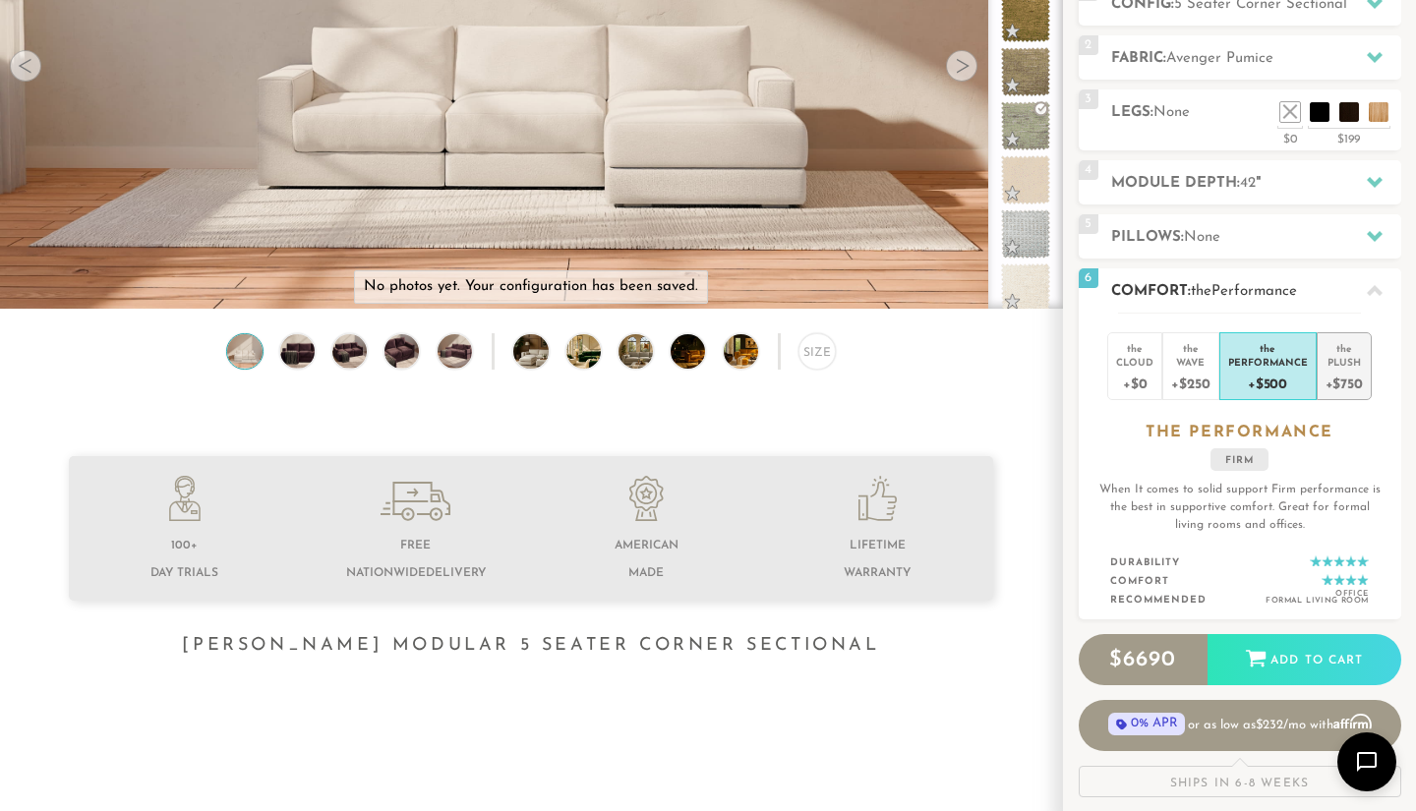
click at [1326, 374] on div "+$750" at bounding box center [1343, 383] width 37 height 29
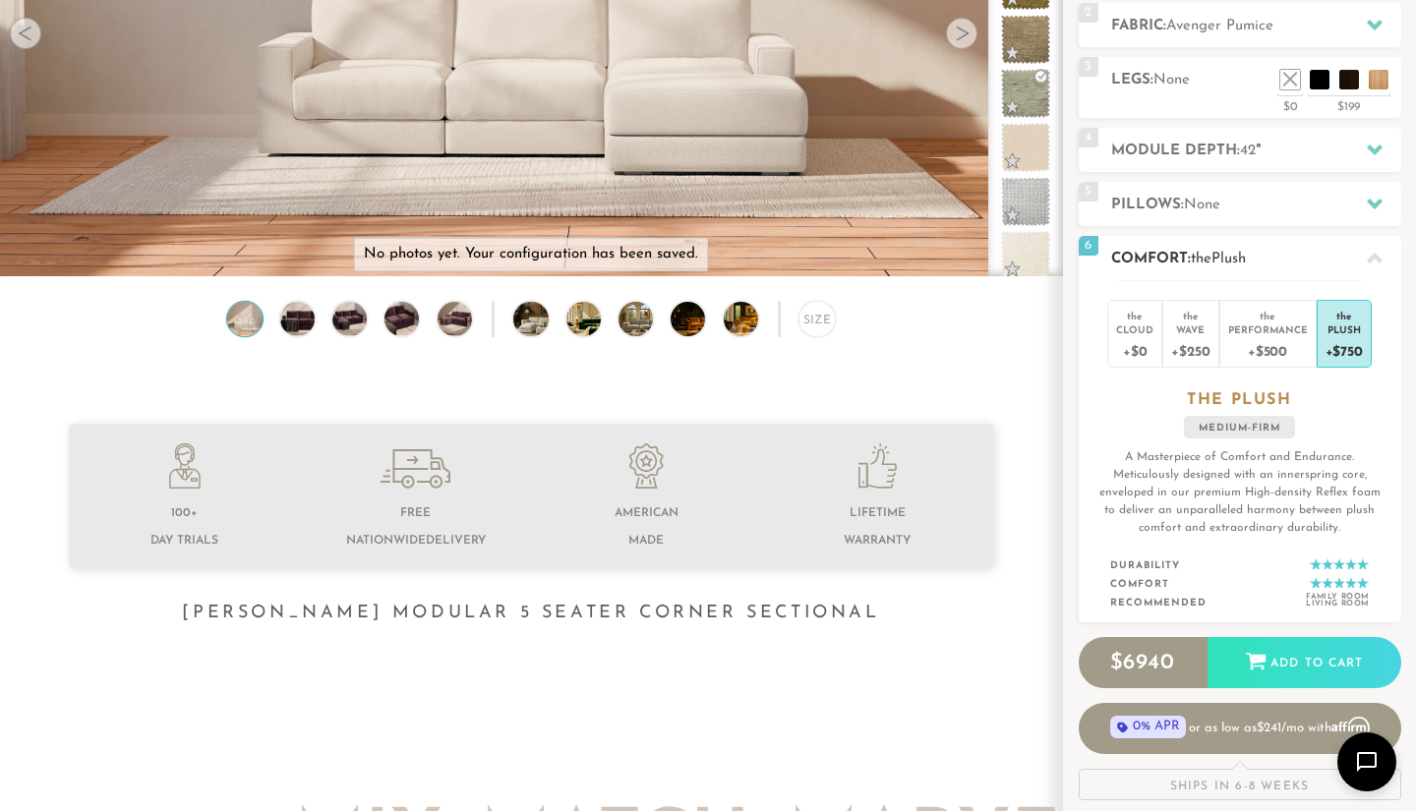
scroll to position [334, 0]
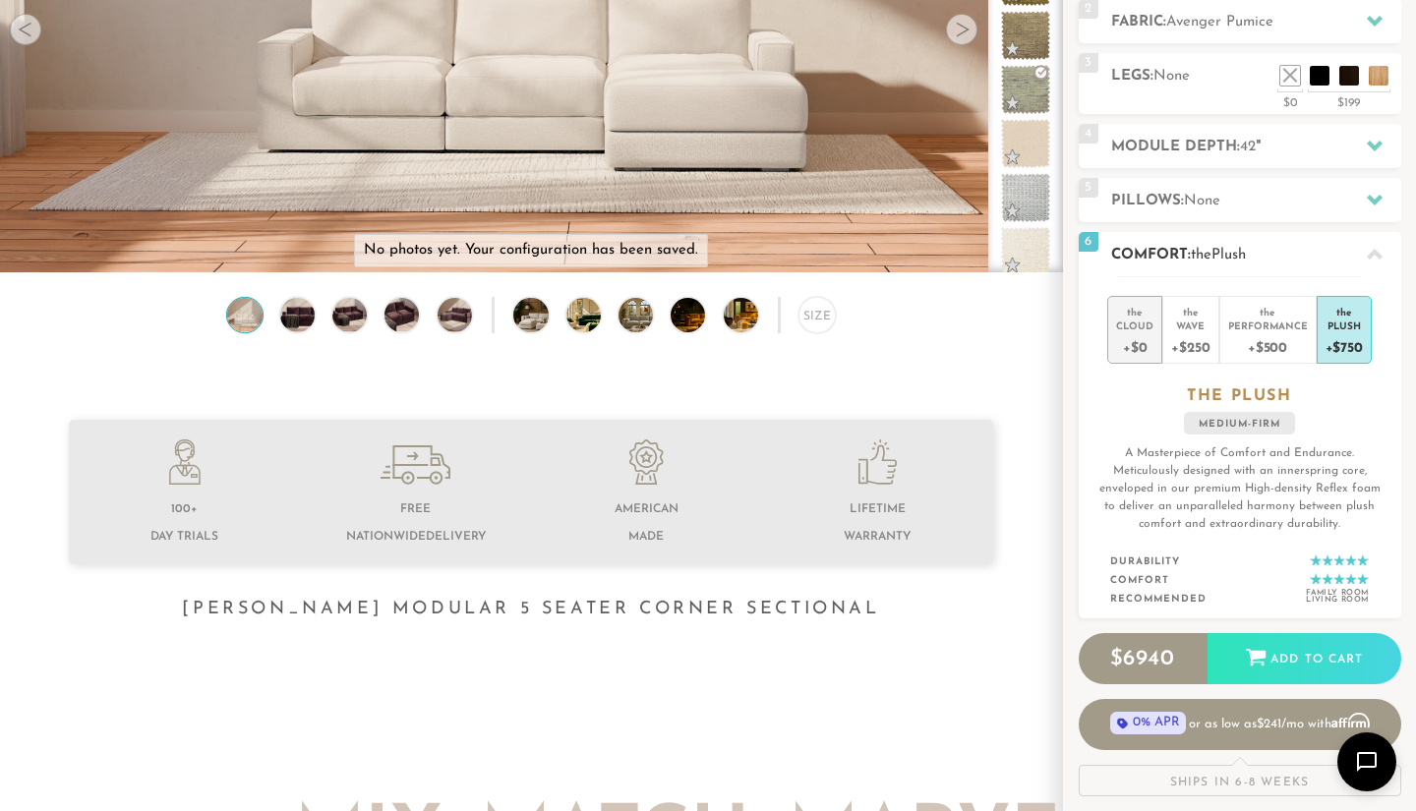
click at [1141, 332] on div "+$0" at bounding box center [1134, 346] width 37 height 29
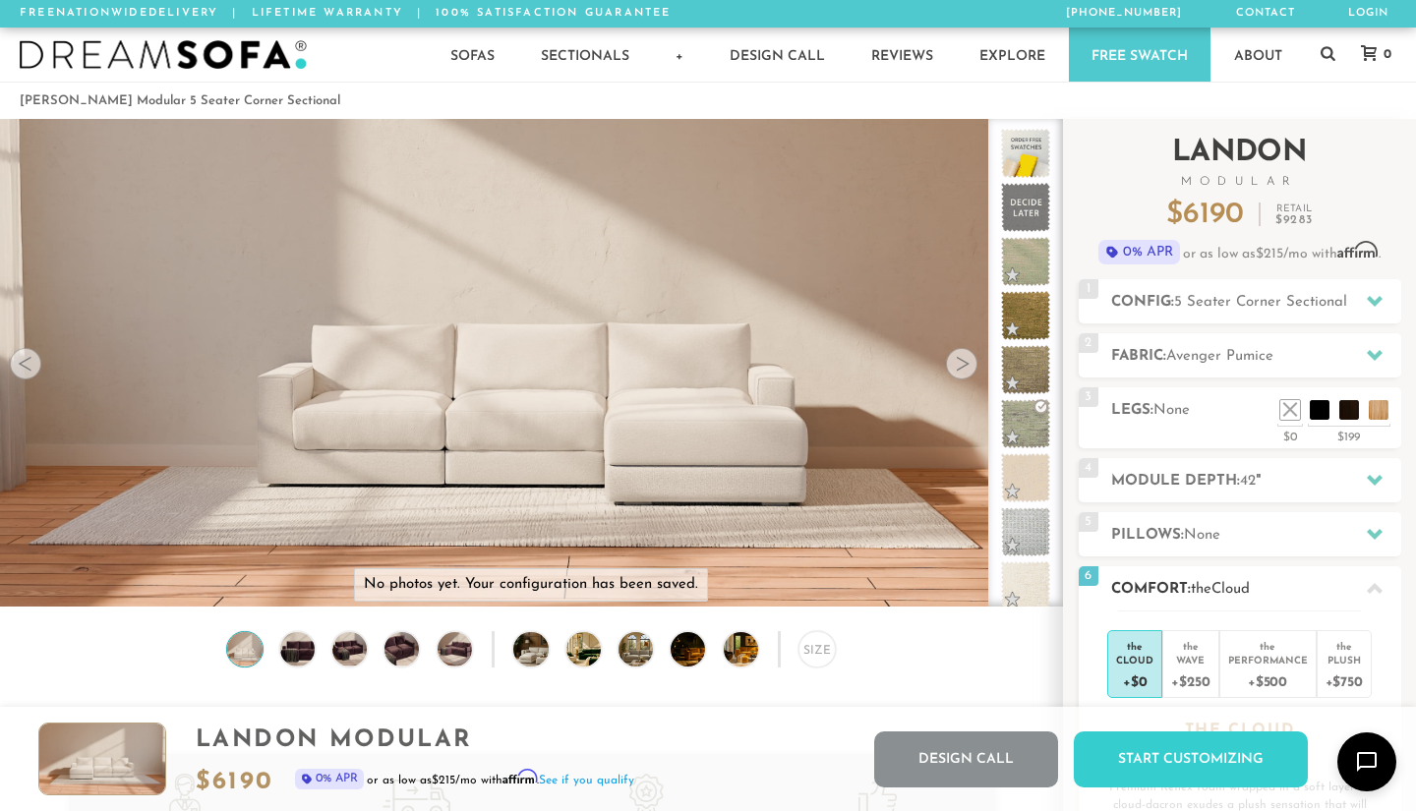
scroll to position [0, 0]
click at [1161, 725] on div "Design Call Start Customizing" at bounding box center [1091, 755] width 434 height 65
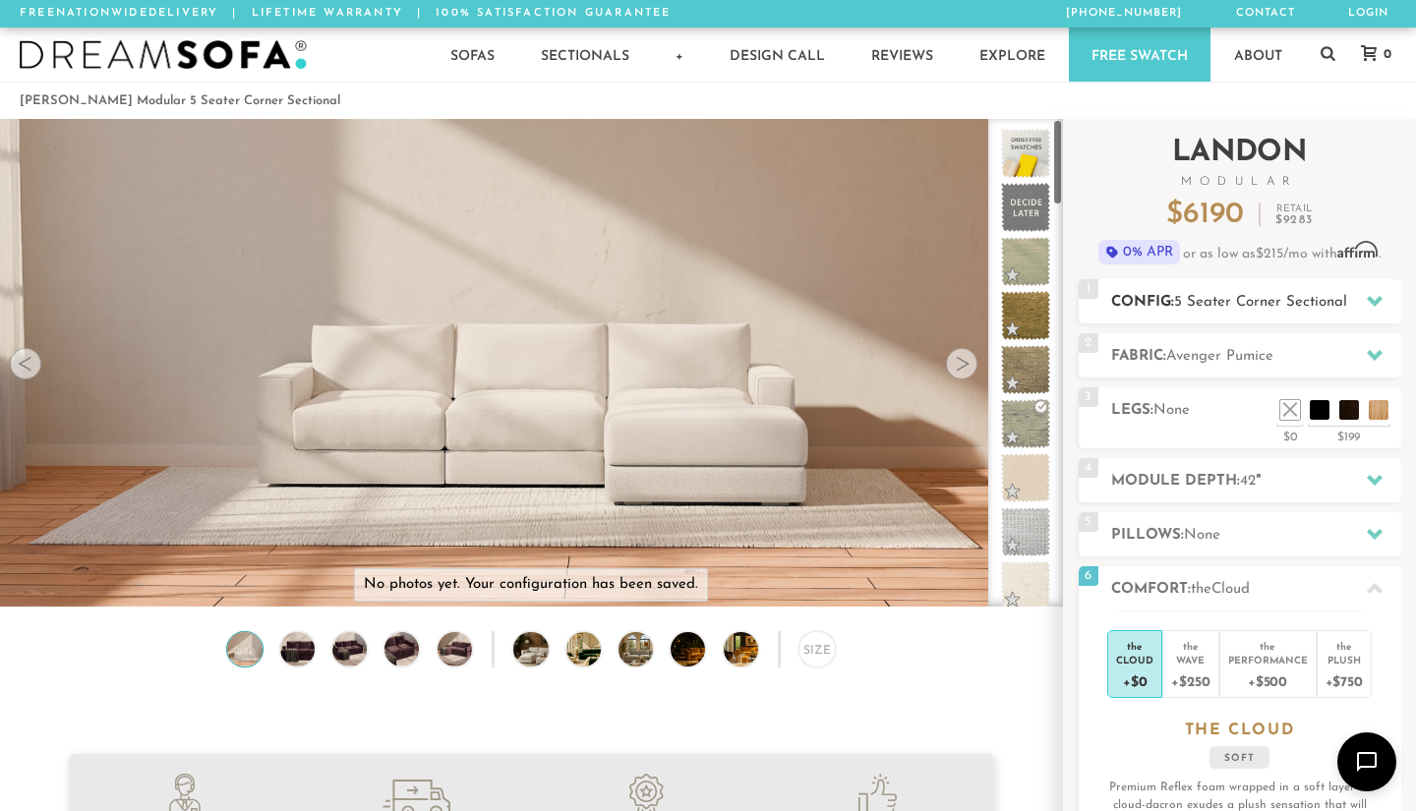
click at [1197, 298] on span "5 Seater Corner Sectional" at bounding box center [1260, 302] width 173 height 15
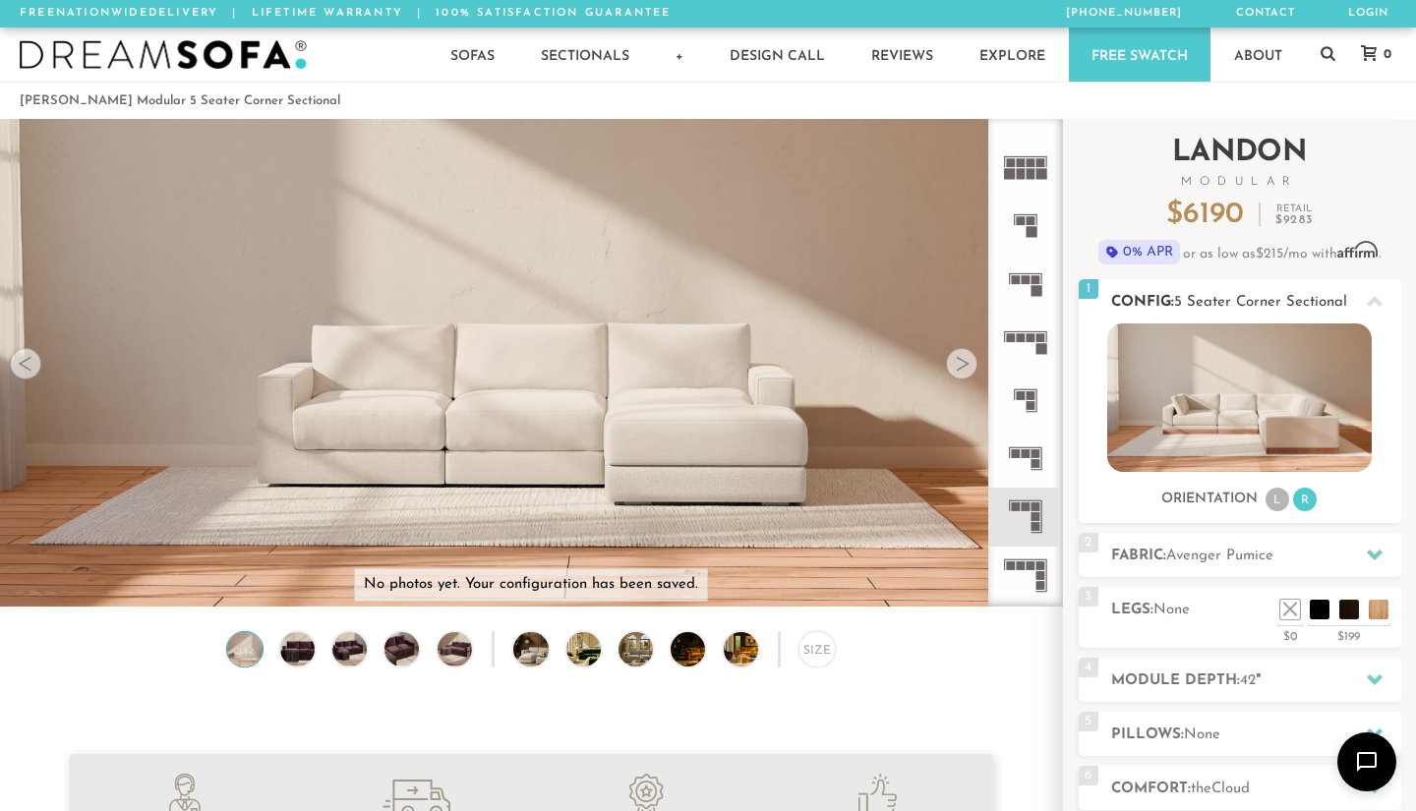
click at [1206, 367] on img at bounding box center [1239, 397] width 264 height 148
click at [1270, 505] on li "L" at bounding box center [1277, 500] width 24 height 24
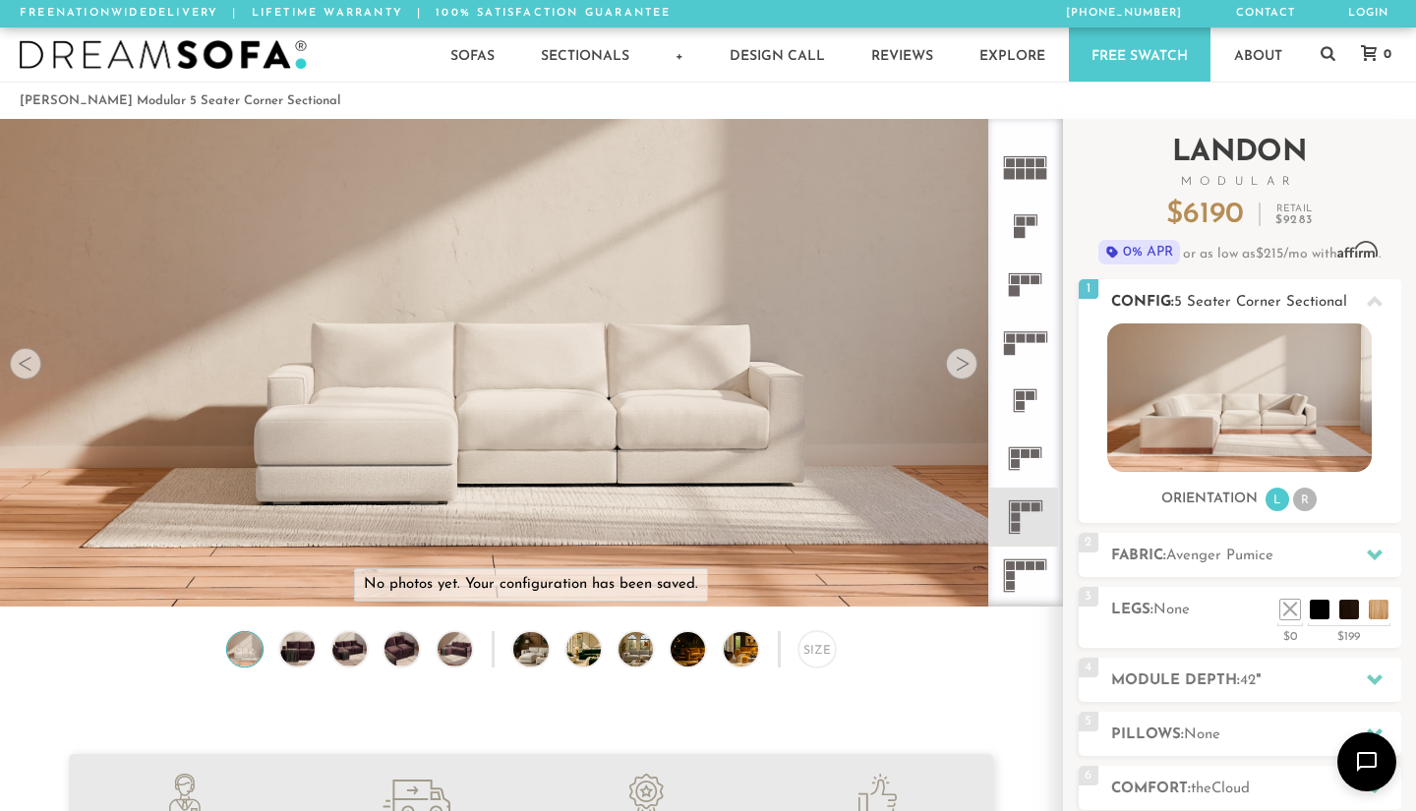
click at [1298, 504] on li "R" at bounding box center [1305, 500] width 24 height 24
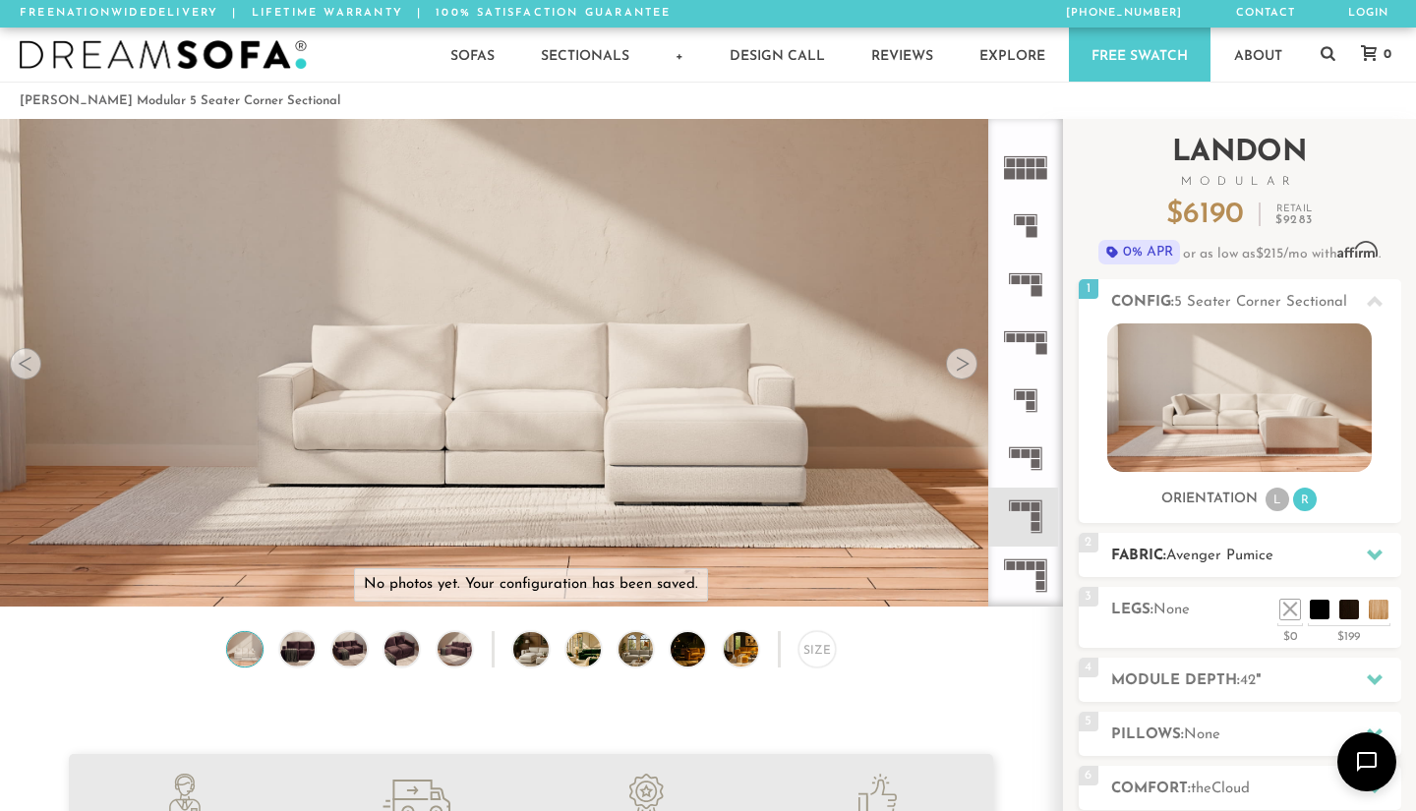
click at [1245, 554] on span "Avenger Pumice" at bounding box center [1219, 556] width 107 height 15
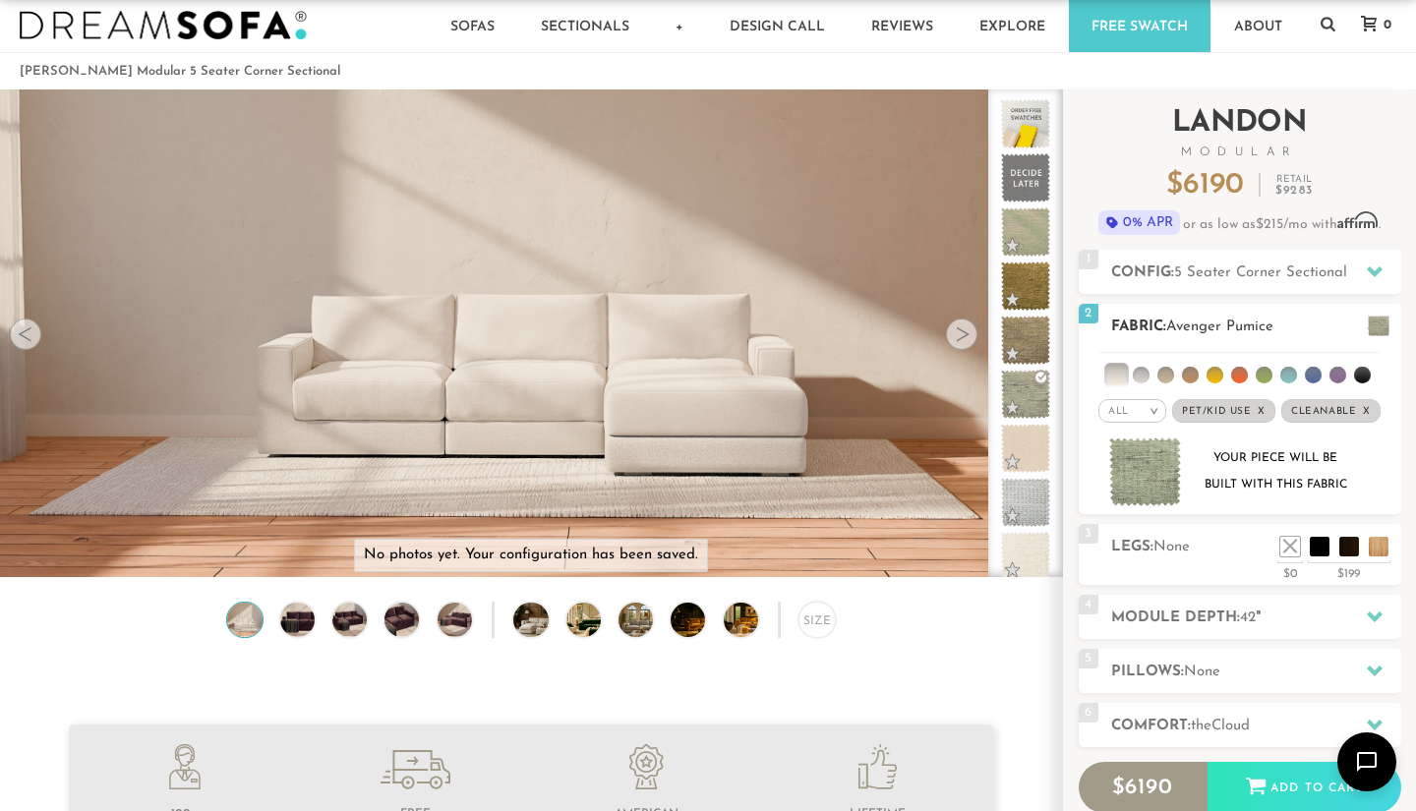
scroll to position [34, 0]
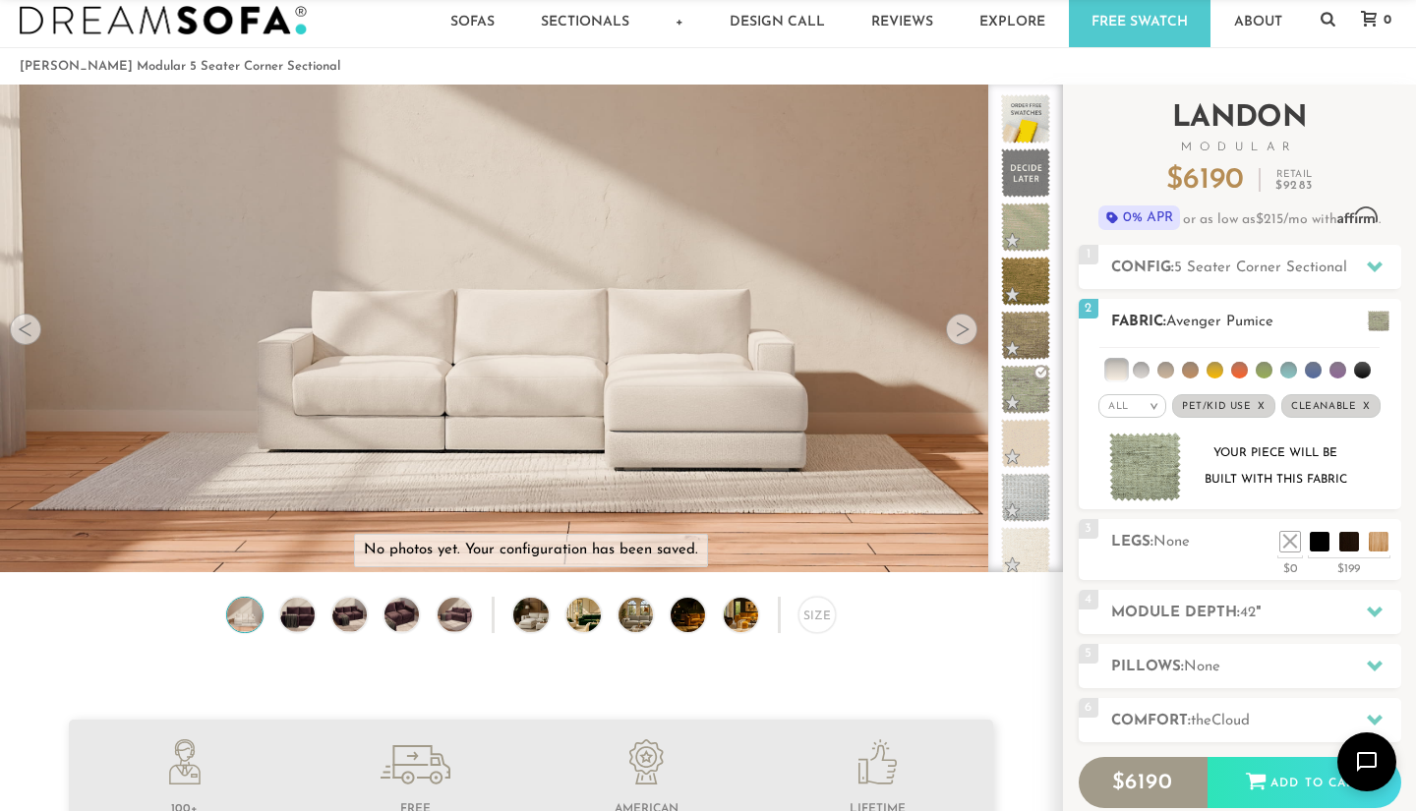
click at [1131, 398] on div "All >" at bounding box center [1132, 406] width 68 height 24
click at [1147, 548] on li "Durable" at bounding box center [1132, 545] width 68 height 28
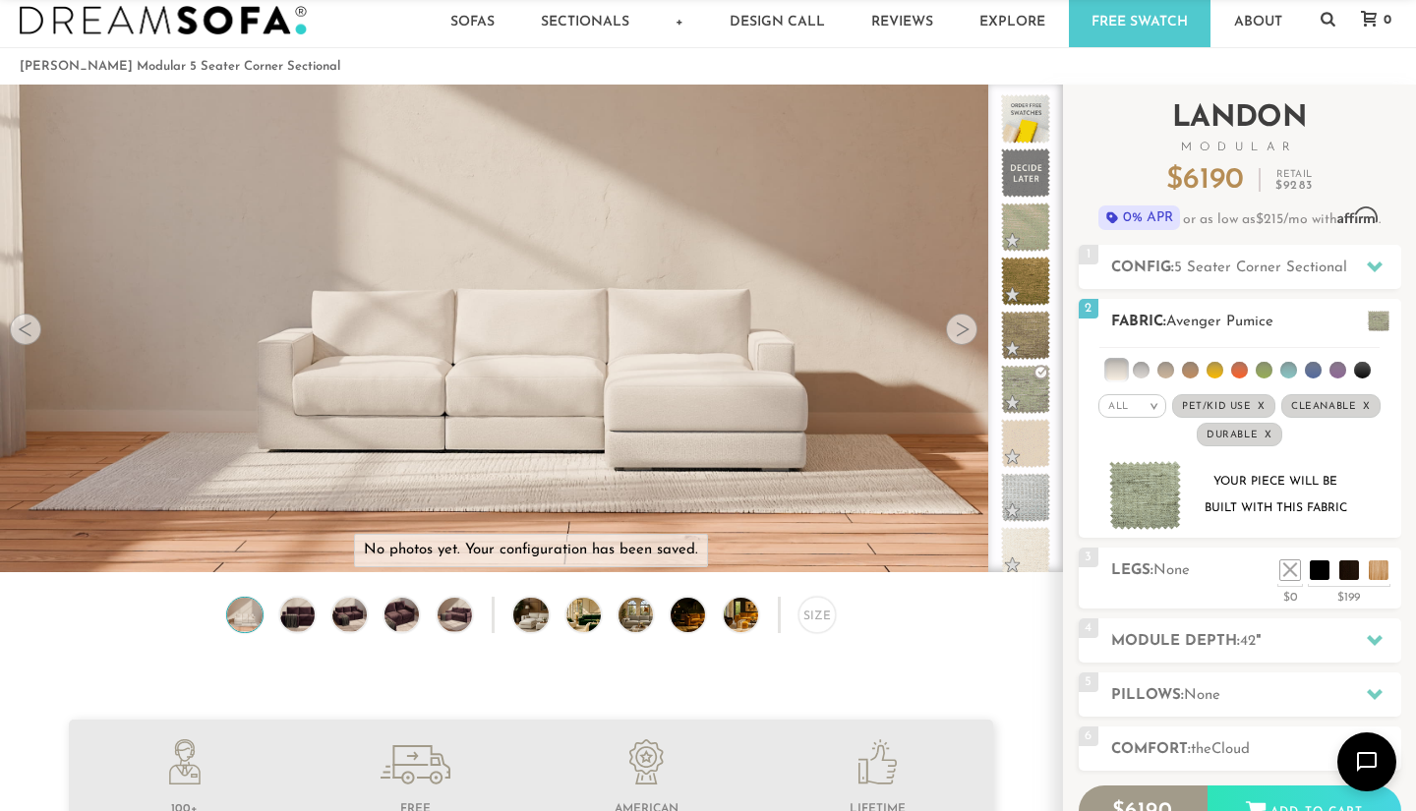
click at [1266, 436] on em "x" at bounding box center [1268, 435] width 8 height 11
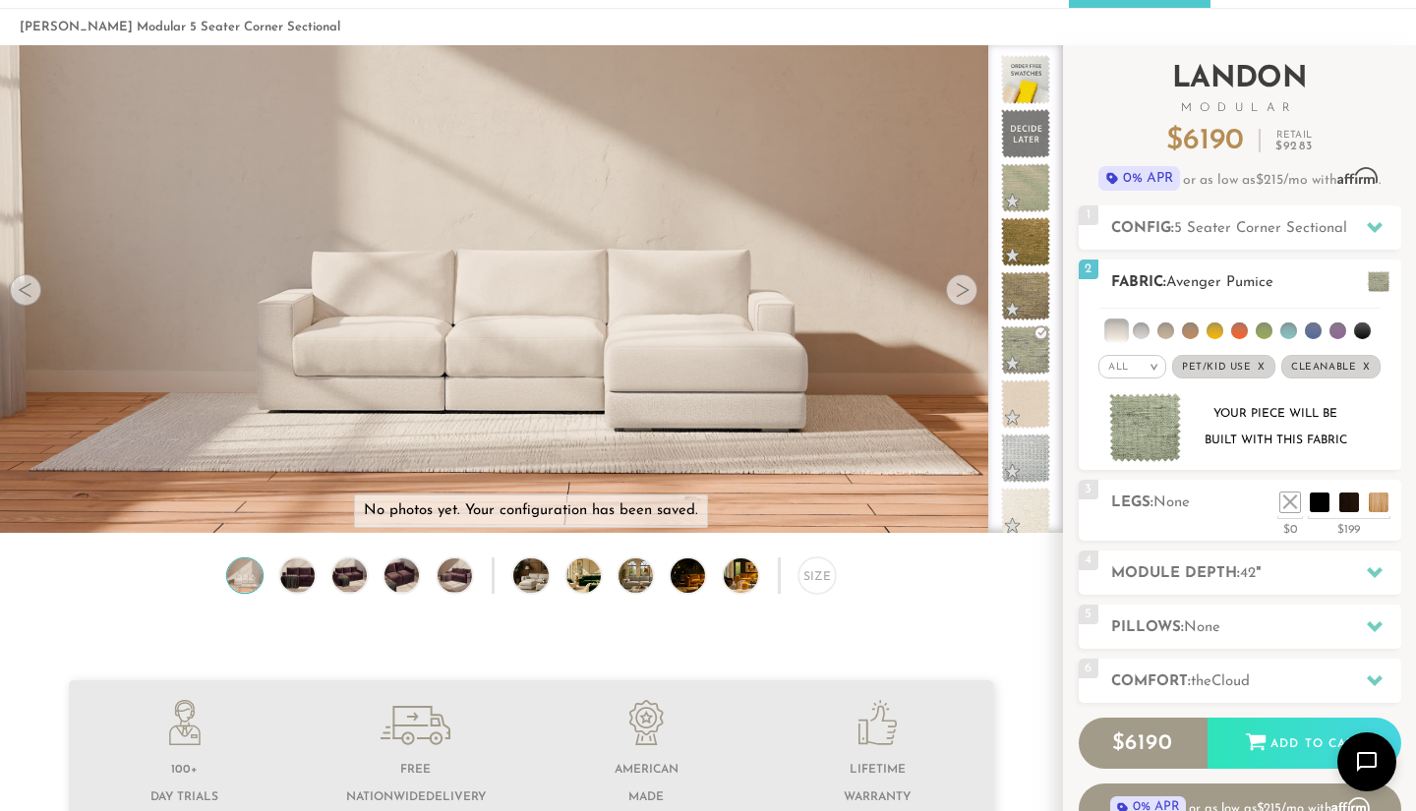
scroll to position [74, 0]
click at [1135, 330] on li at bounding box center [1141, 330] width 17 height 17
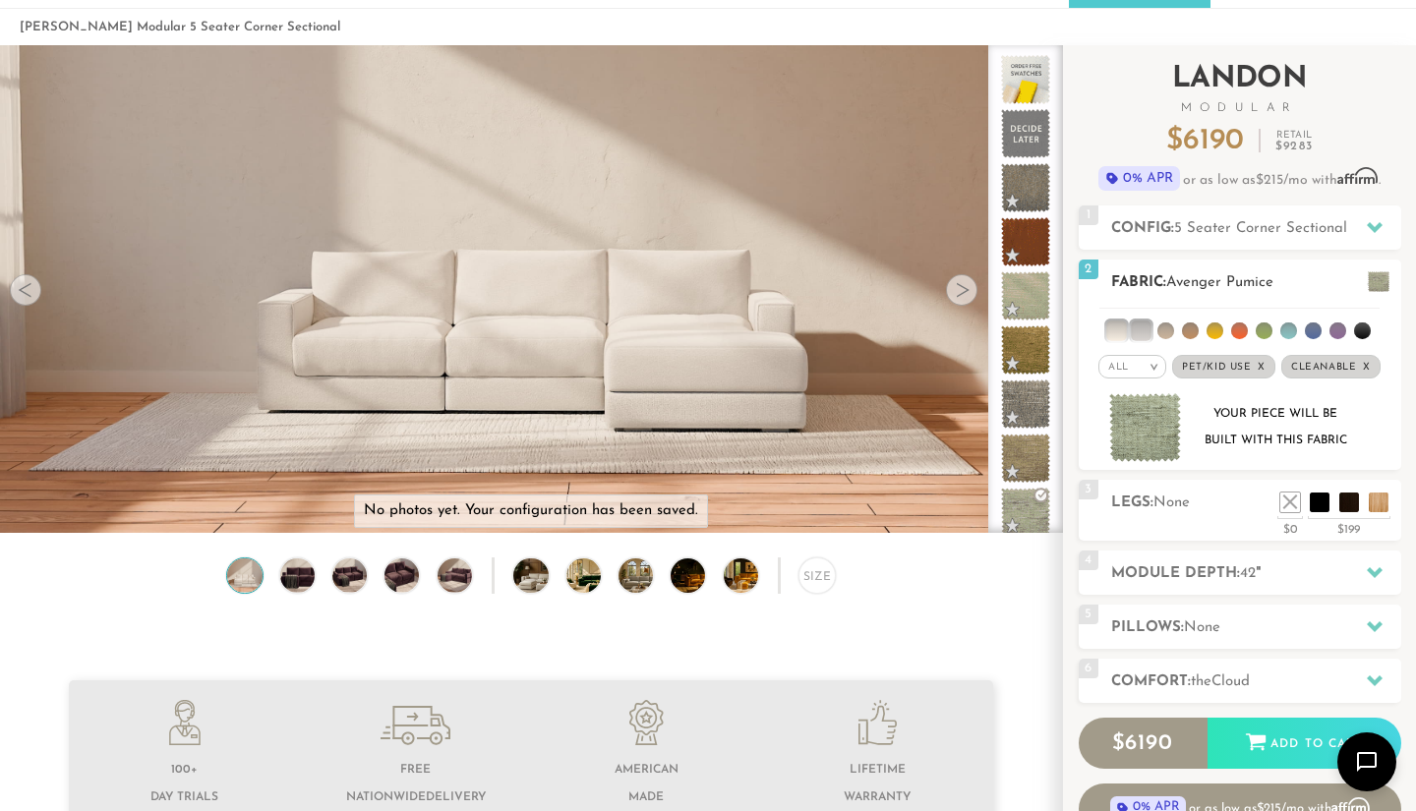
click at [1114, 328] on li at bounding box center [1116, 330] width 20 height 20
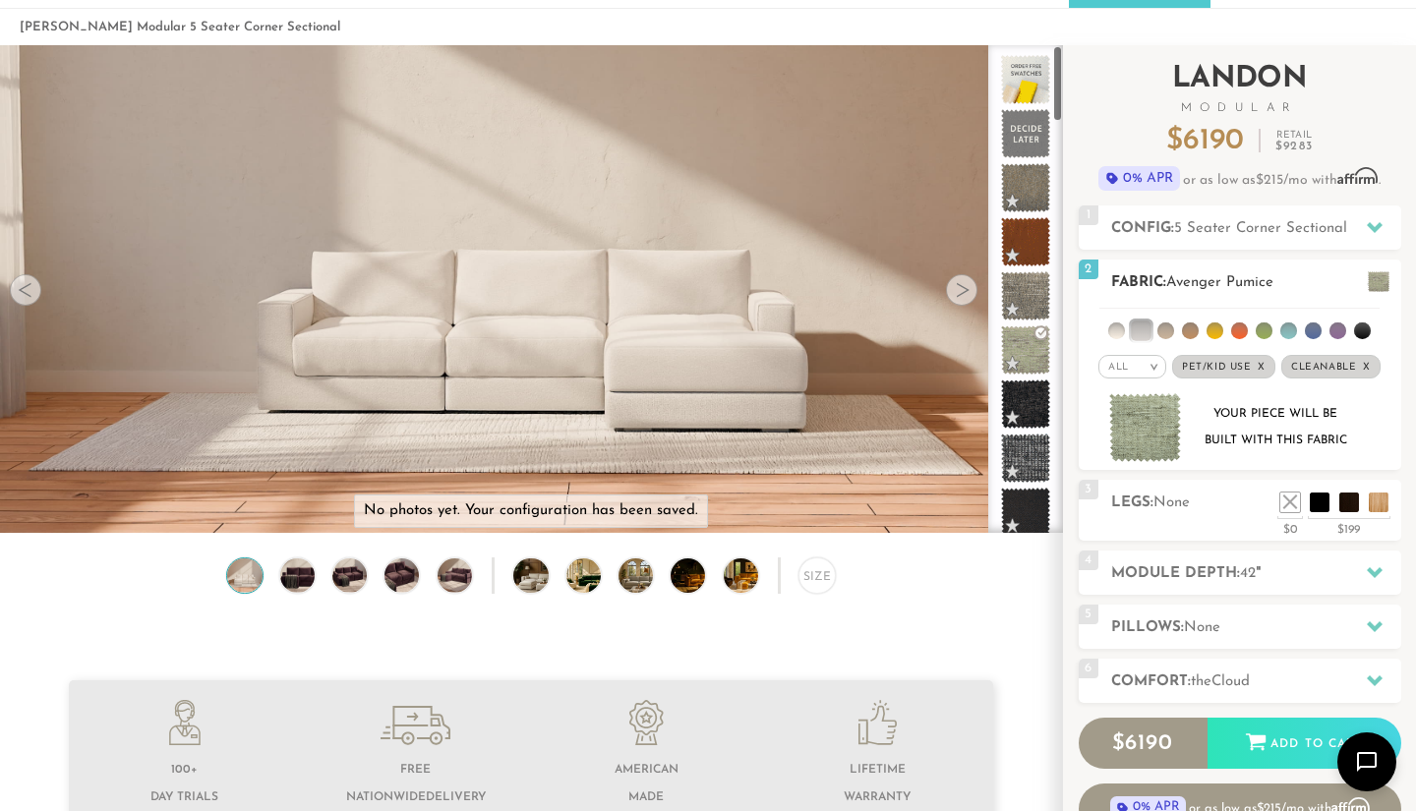
click at [1164, 333] on li at bounding box center [1165, 330] width 17 height 17
click at [1110, 338] on ul at bounding box center [1239, 327] width 280 height 36
click at [1117, 334] on li at bounding box center [1116, 330] width 17 height 17
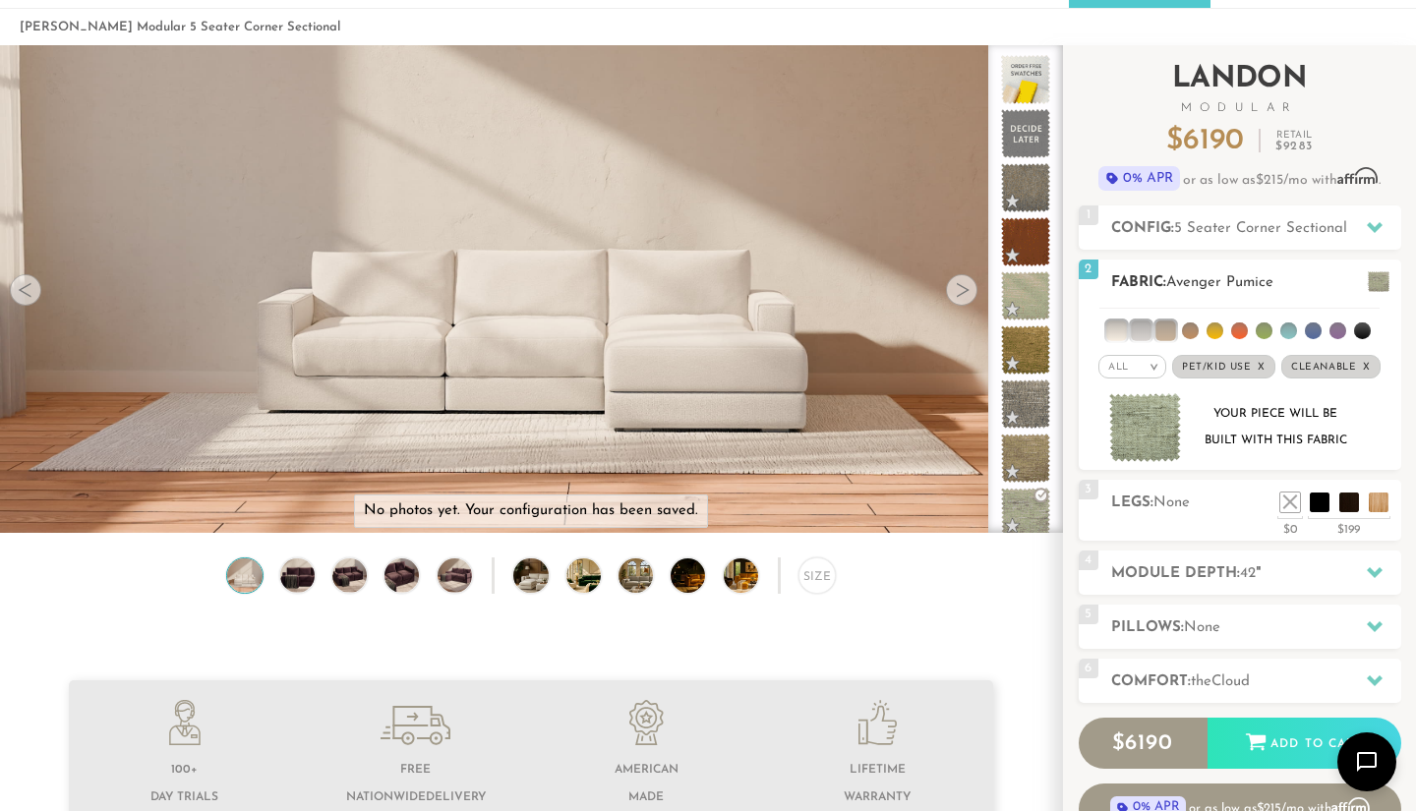
click at [1263, 328] on li at bounding box center [1263, 330] width 17 height 17
click at [1232, 452] on div "Your piece will be built with this fabric" at bounding box center [1274, 427] width 159 height 53
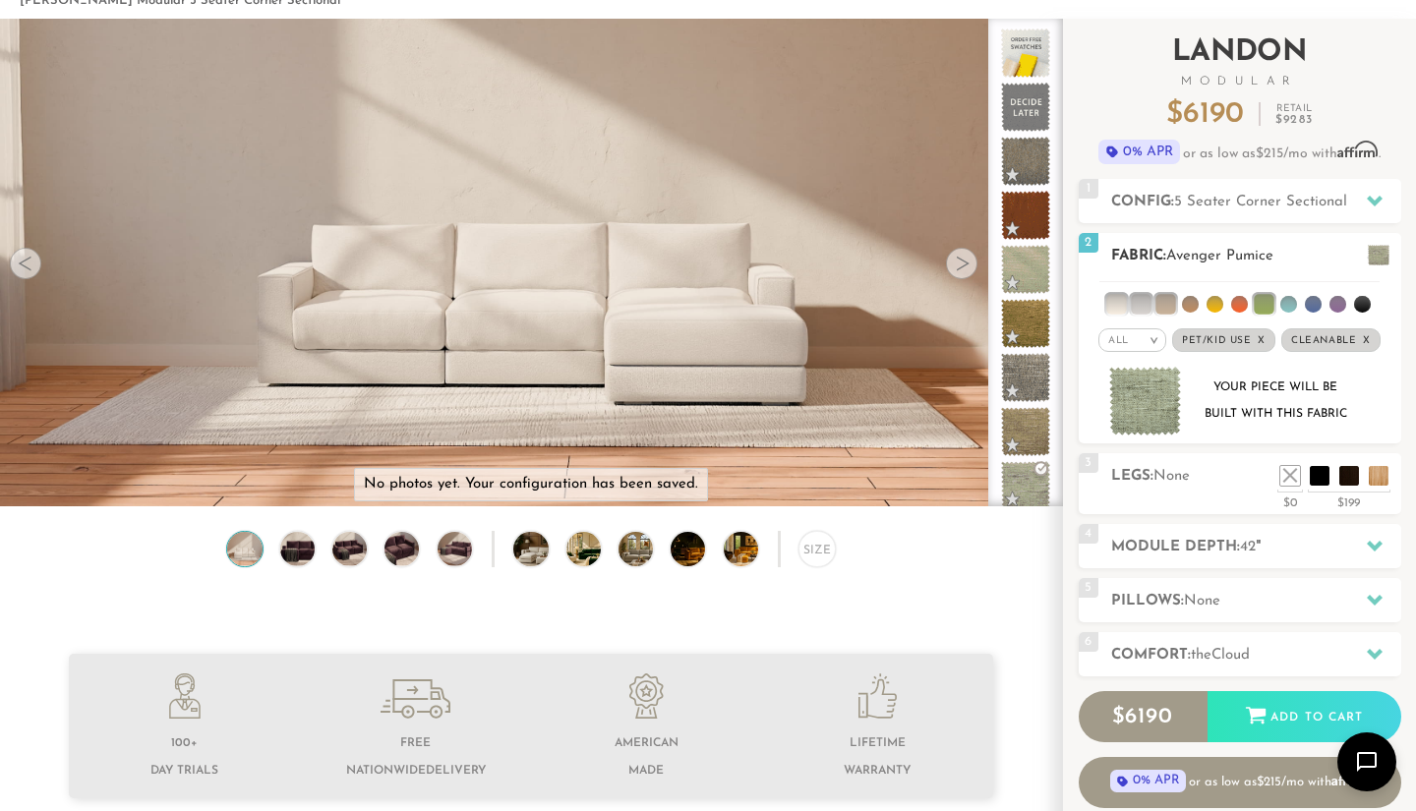
scroll to position [111, 0]
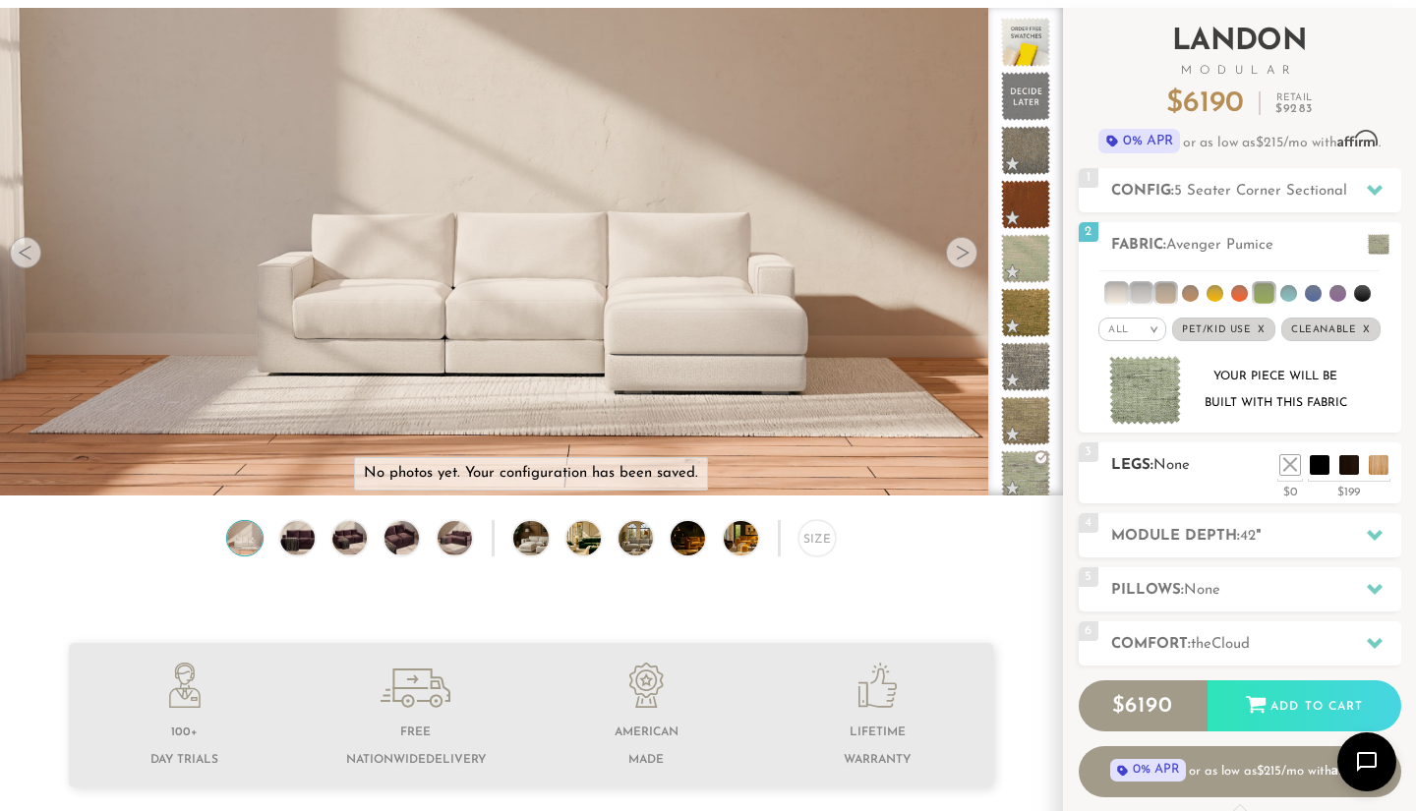
click at [1200, 474] on h2 "Legs: None" at bounding box center [1256, 465] width 290 height 23
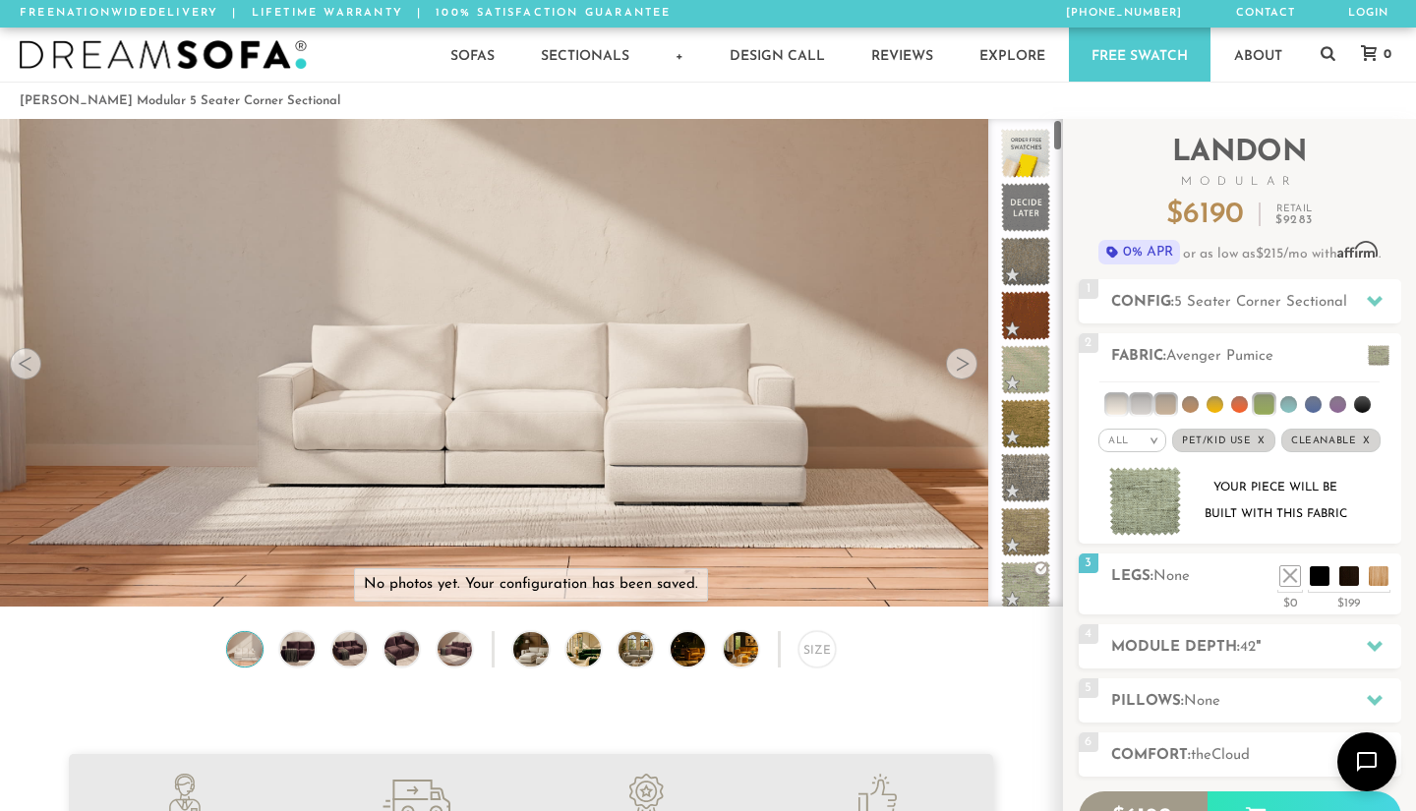
scroll to position [0, 0]
click at [228, 56] on img at bounding box center [163, 54] width 287 height 29
